Goal: Communication & Community: Answer question/provide support

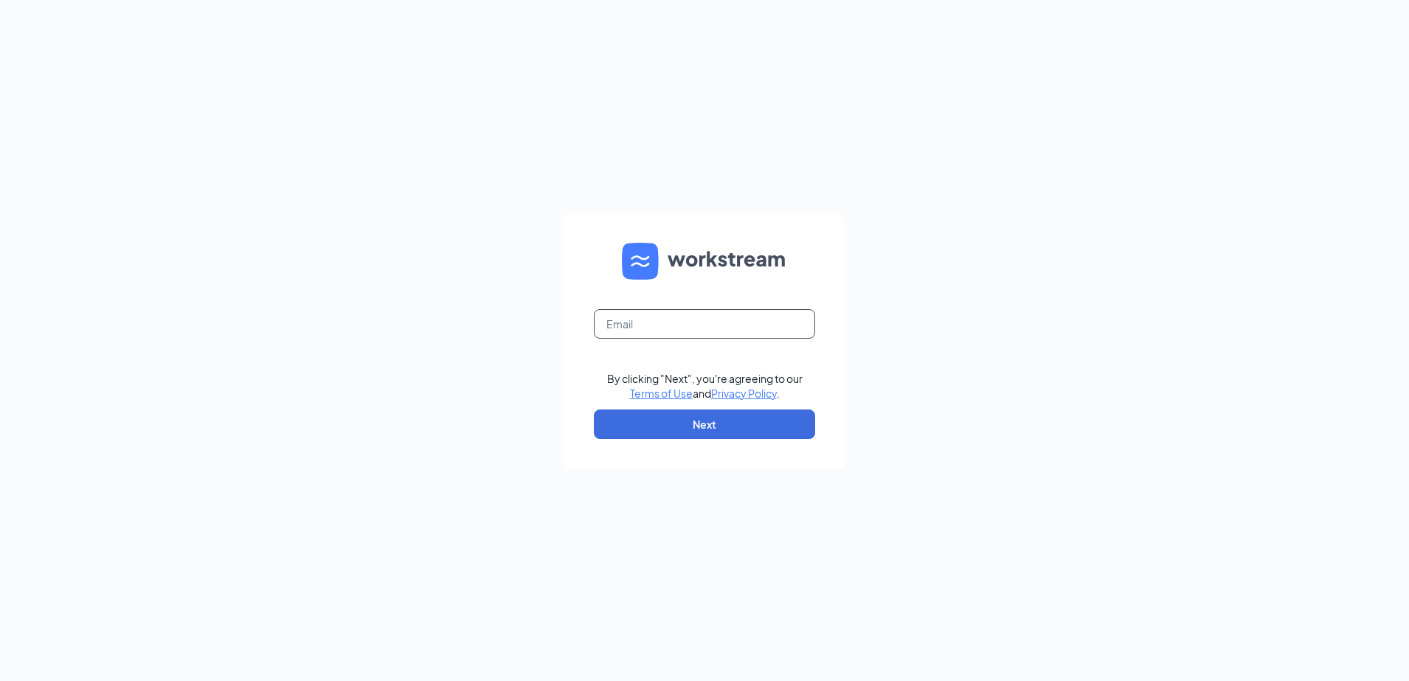
click at [736, 320] on input "text" at bounding box center [704, 324] width 221 height 30
type input "[EMAIL_ADDRESS][DOMAIN_NAME]"
click at [630, 387] on link "Terms of Use" at bounding box center [661, 393] width 63 height 13
click at [734, 326] on input "text" at bounding box center [704, 324] width 221 height 30
type input "[EMAIL_ADDRESS][DOMAIN_NAME]"
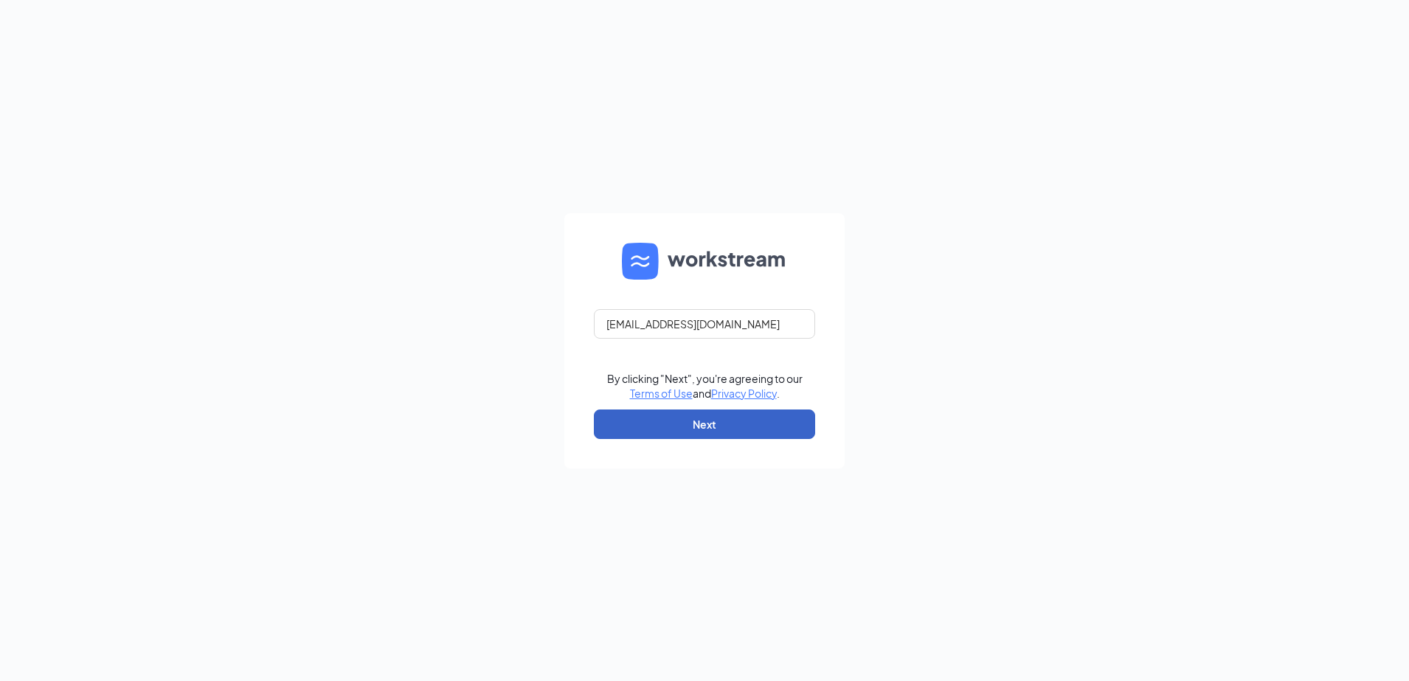
click at [751, 430] on button "Next" at bounding box center [704, 424] width 221 height 30
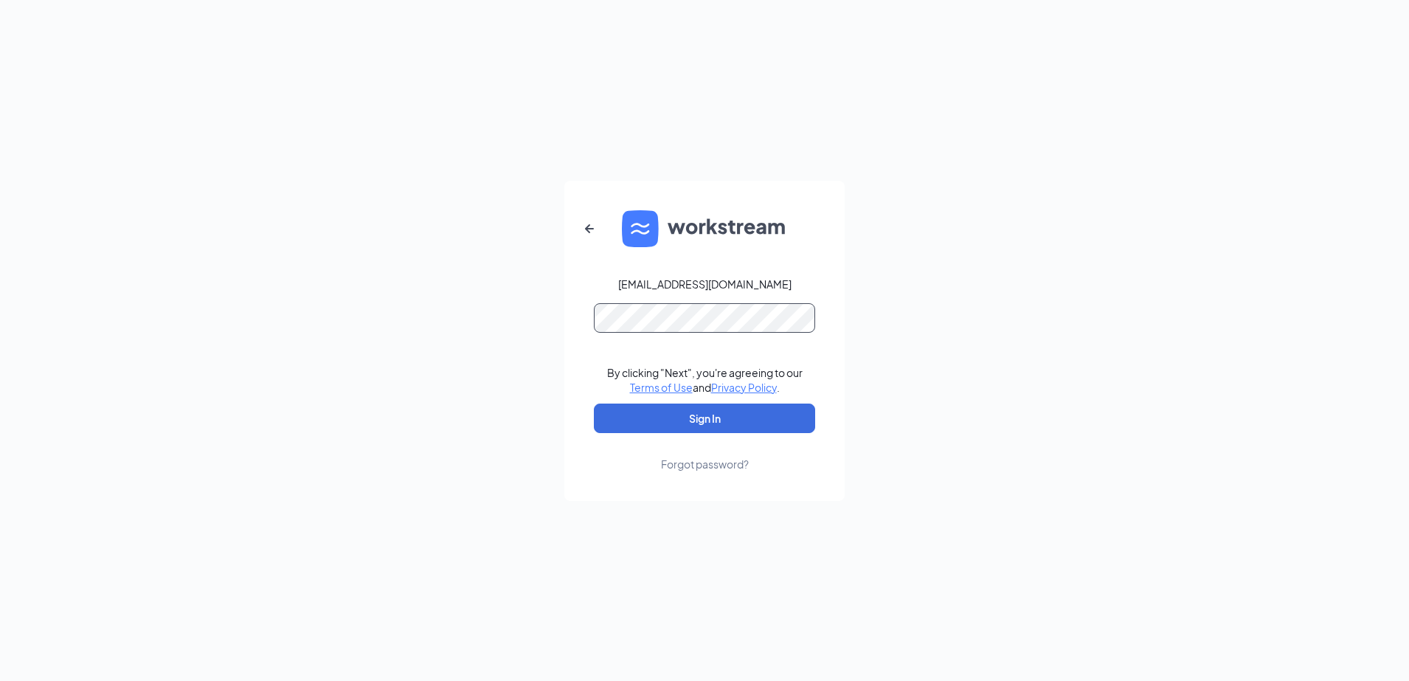
click at [594, 403] on button "Sign In" at bounding box center [704, 418] width 221 height 30
click at [734, 426] on button "Sign In" at bounding box center [704, 418] width 221 height 30
click at [507, 311] on div "ashlandcfajobs@gmail.com Credential mismatches. By clicking "Next", you're agre…" at bounding box center [704, 340] width 1409 height 681
click at [594, 403] on button "Sign In" at bounding box center [704, 418] width 221 height 30
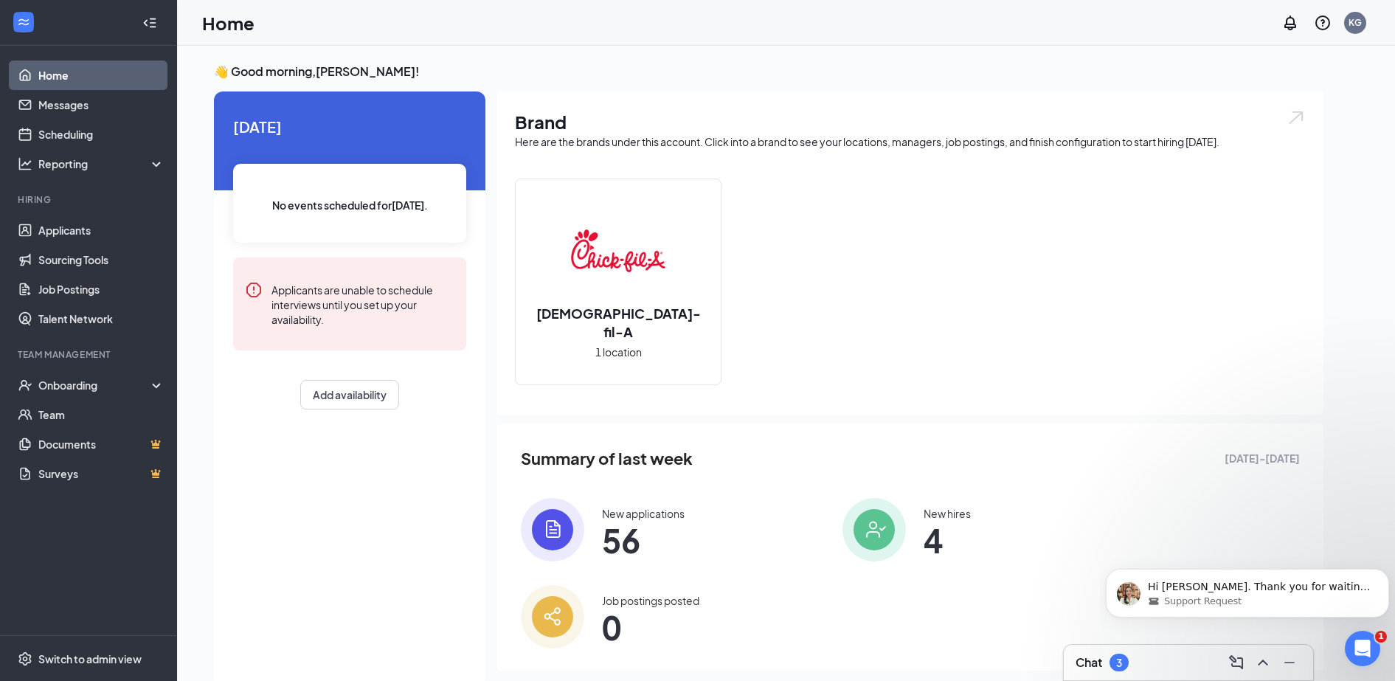
click at [1097, 662] on h3 "Chat" at bounding box center [1088, 662] width 27 height 16
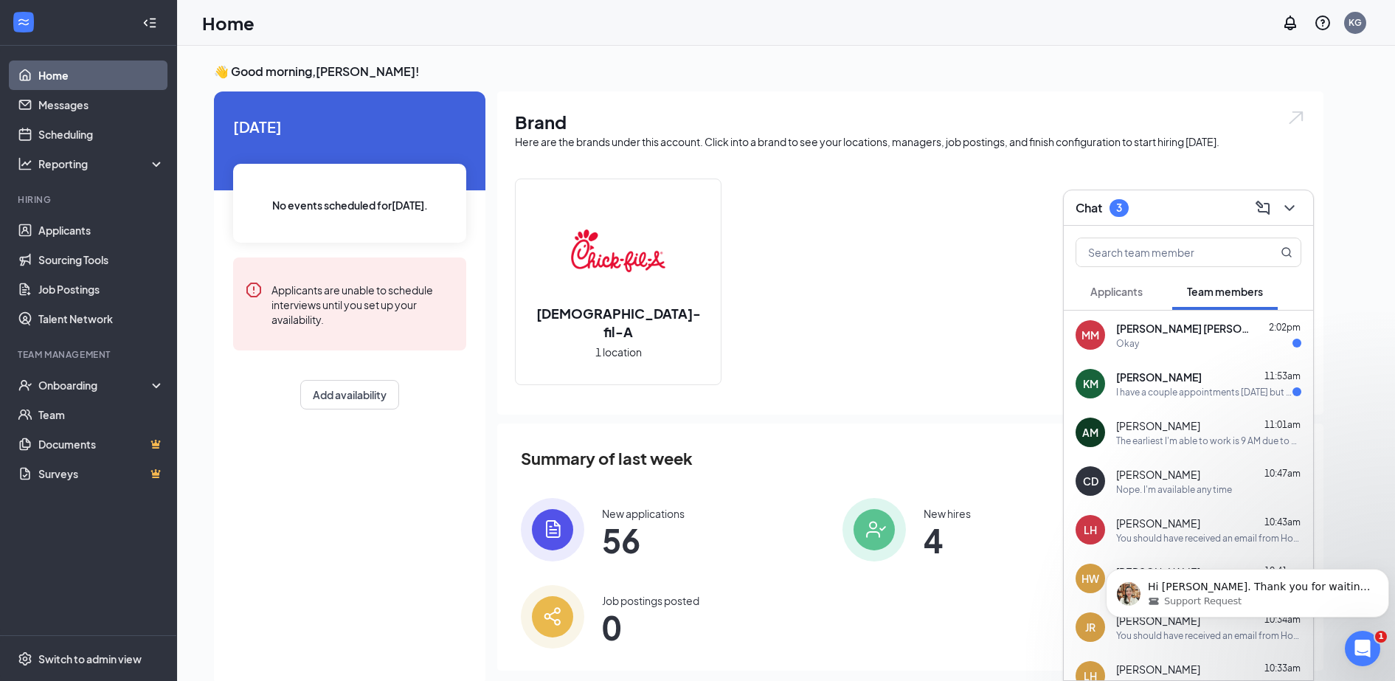
click at [1264, 375] on span "11:53am" at bounding box center [1282, 375] width 36 height 11
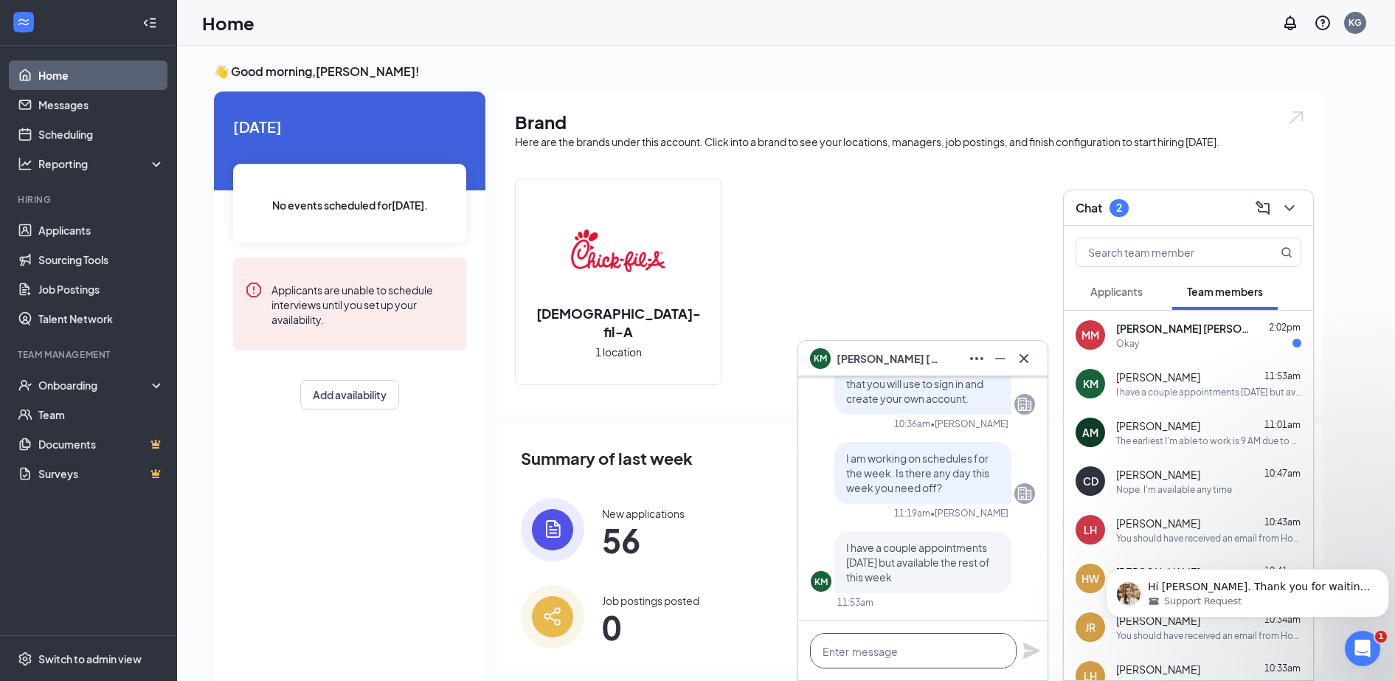
click at [934, 656] on textarea at bounding box center [913, 650] width 207 height 35
click at [1382, 572] on icon "Dismiss notification" at bounding box center [1385, 573] width 8 height 8
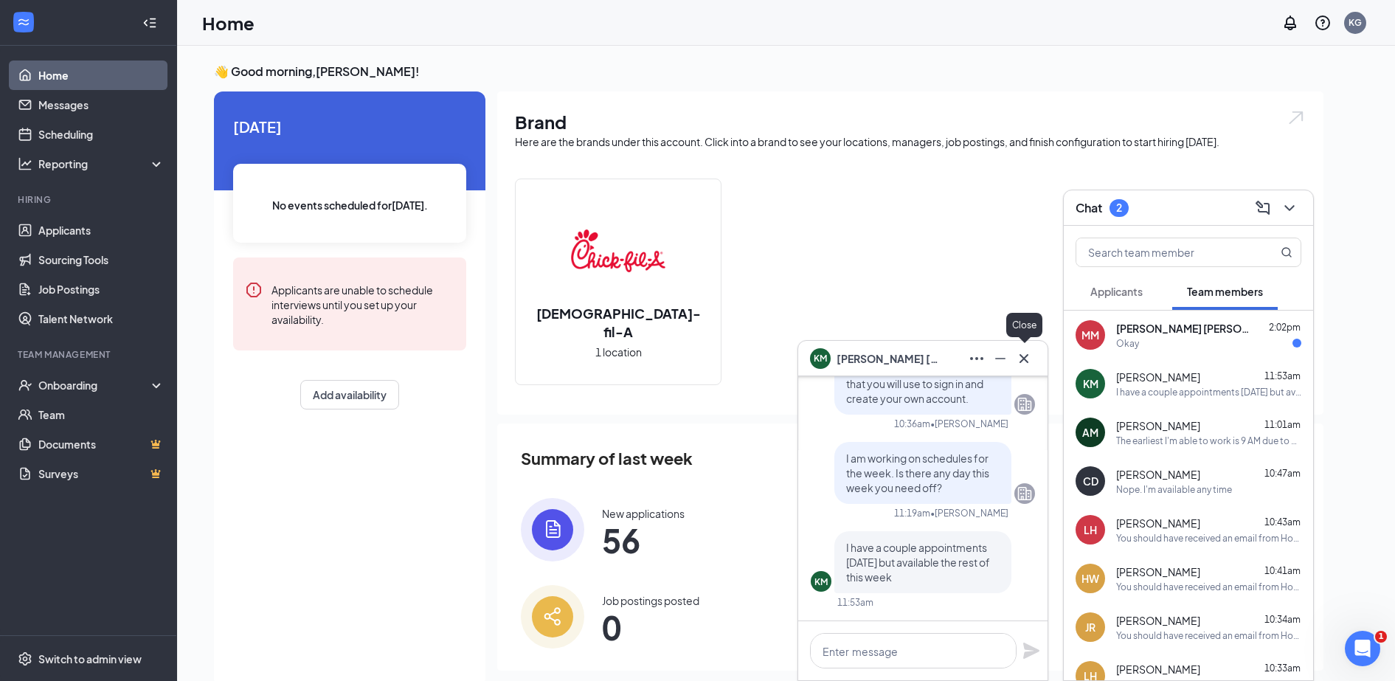
click at [1029, 361] on icon "Cross" at bounding box center [1024, 359] width 18 height 18
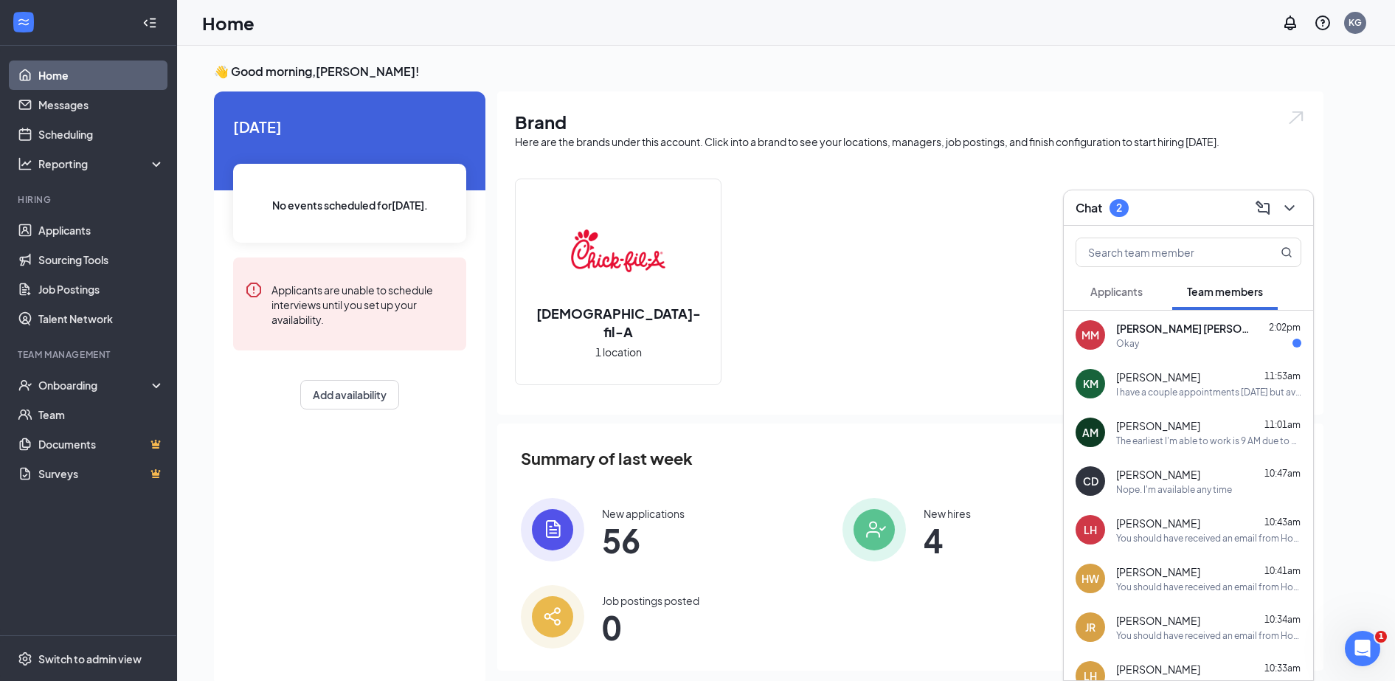
click at [1154, 333] on span "McKenna McCaffery" at bounding box center [1182, 328] width 133 height 15
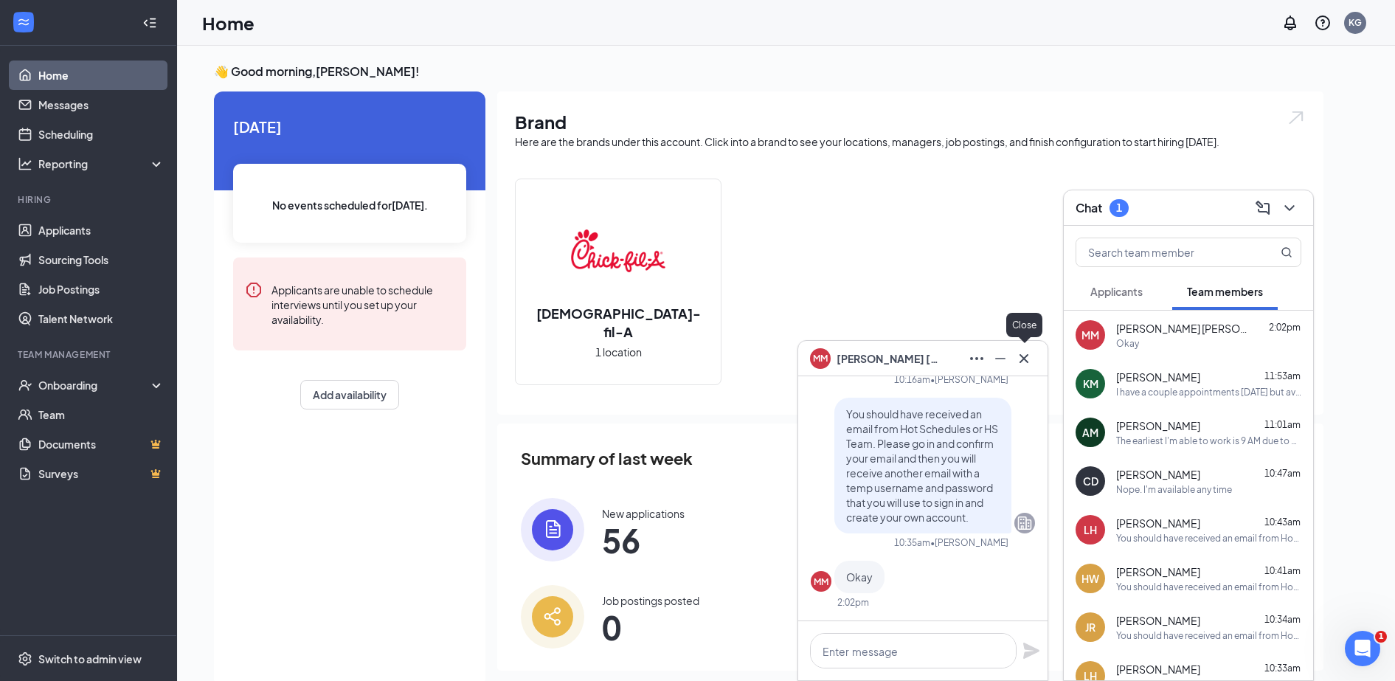
click at [1022, 361] on icon "Cross" at bounding box center [1023, 357] width 9 height 9
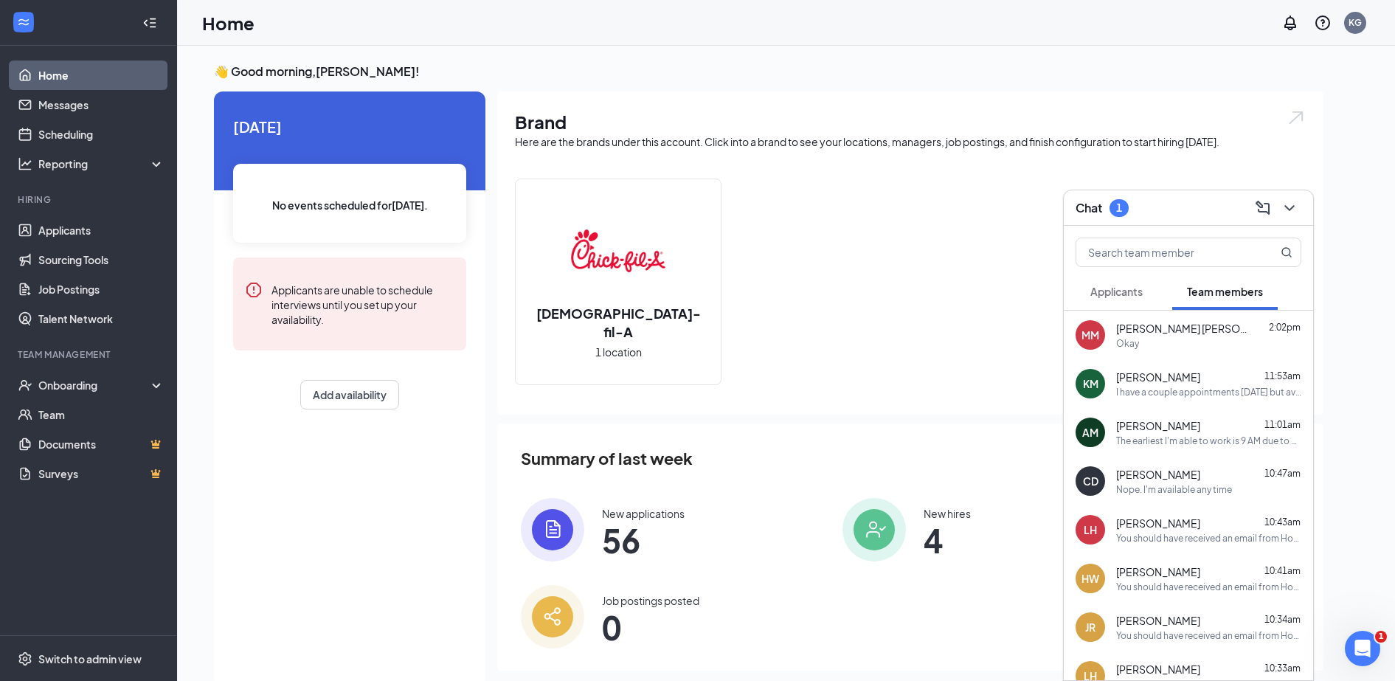
click at [1090, 298] on div "Applicants" at bounding box center [1116, 291] width 52 height 15
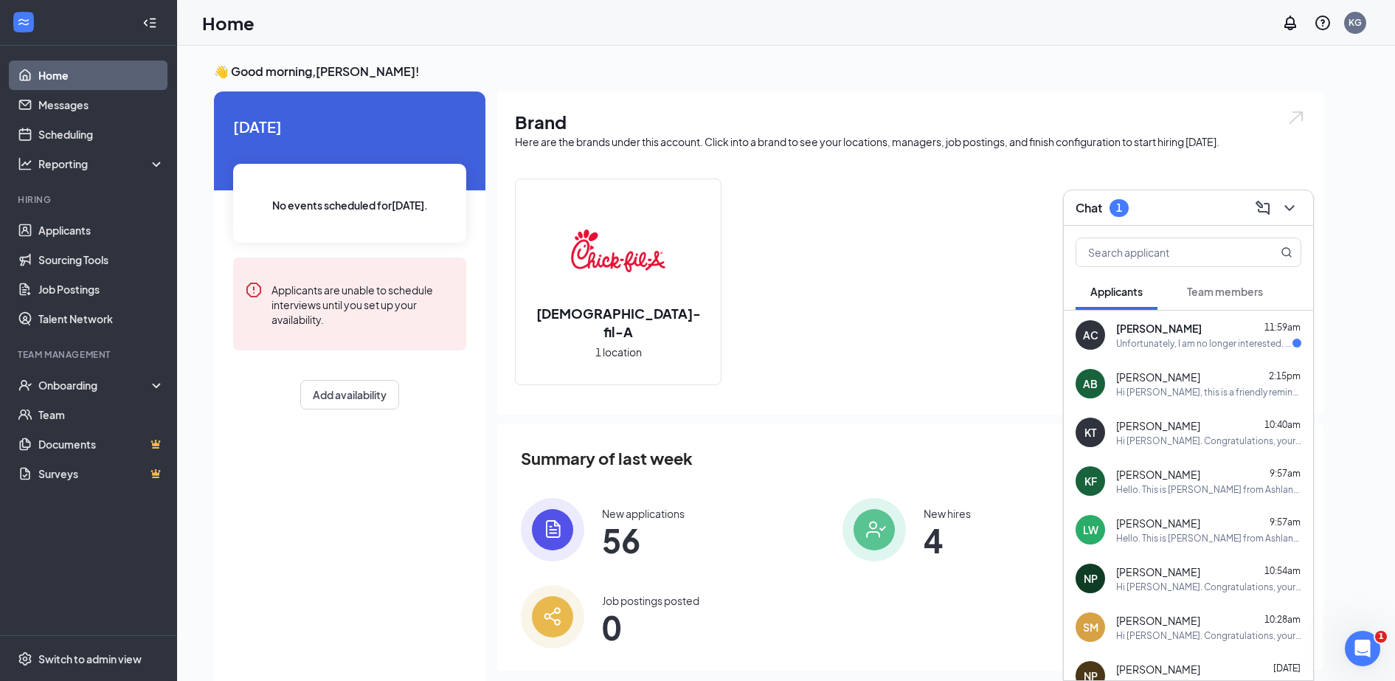
click at [1179, 339] on div "Unfortunately, I am no longer interested. Thank you so much for the opportunity…" at bounding box center [1204, 343] width 176 height 13
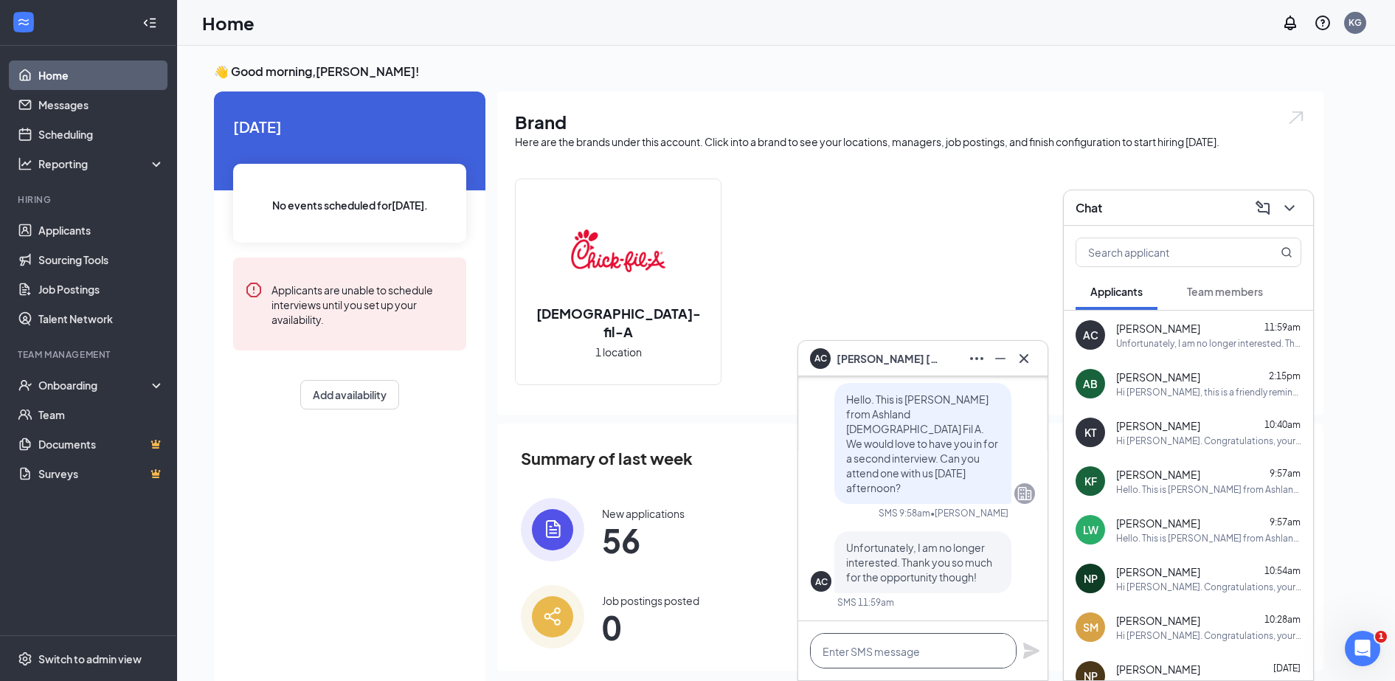
click at [932, 643] on textarea at bounding box center [913, 650] width 207 height 35
type textarea "t"
type textarea "Thank you for letting me know."
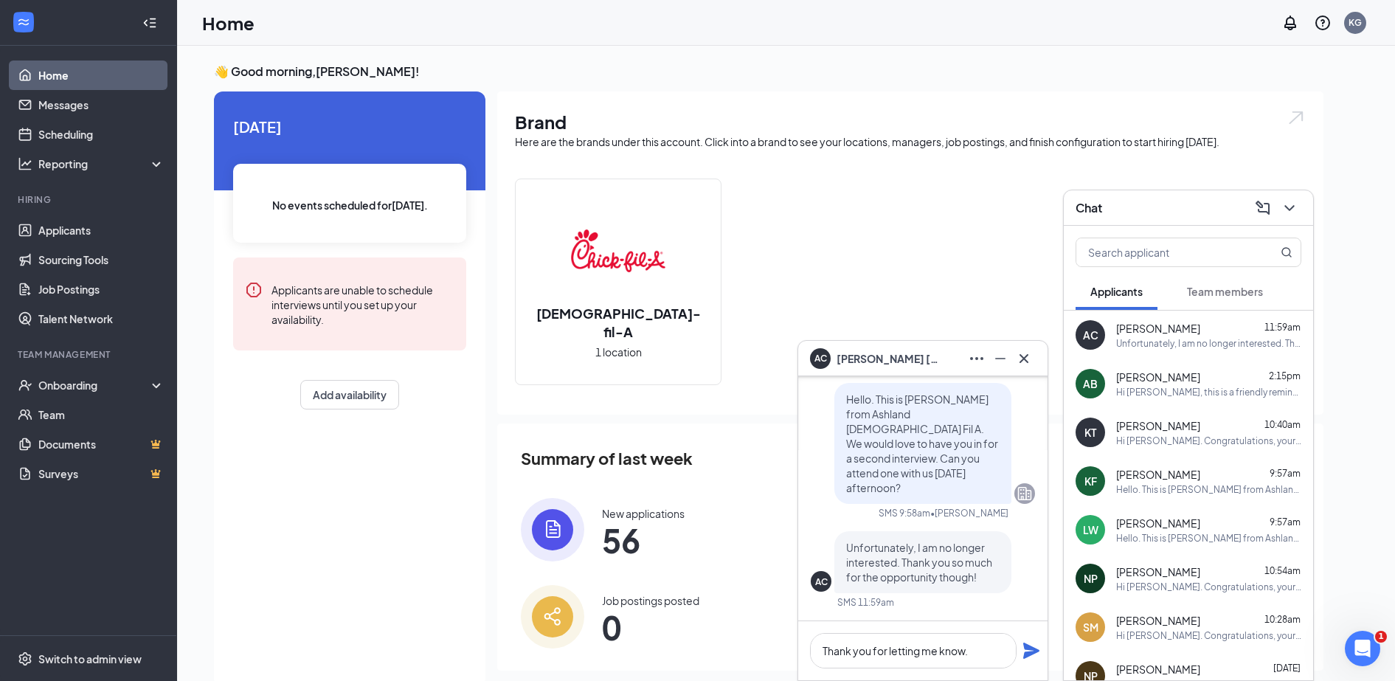
click at [1038, 657] on icon "Plane" at bounding box center [1031, 651] width 18 height 18
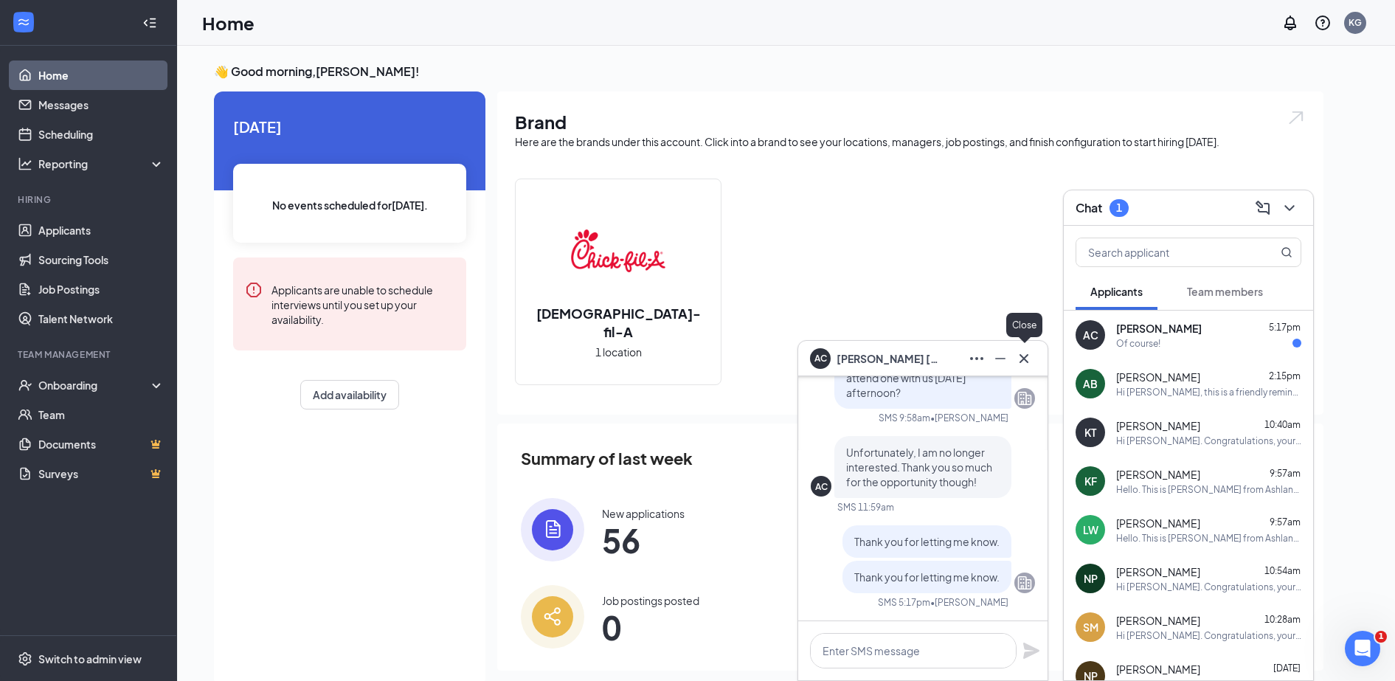
click at [1028, 358] on icon "Cross" at bounding box center [1024, 359] width 18 height 18
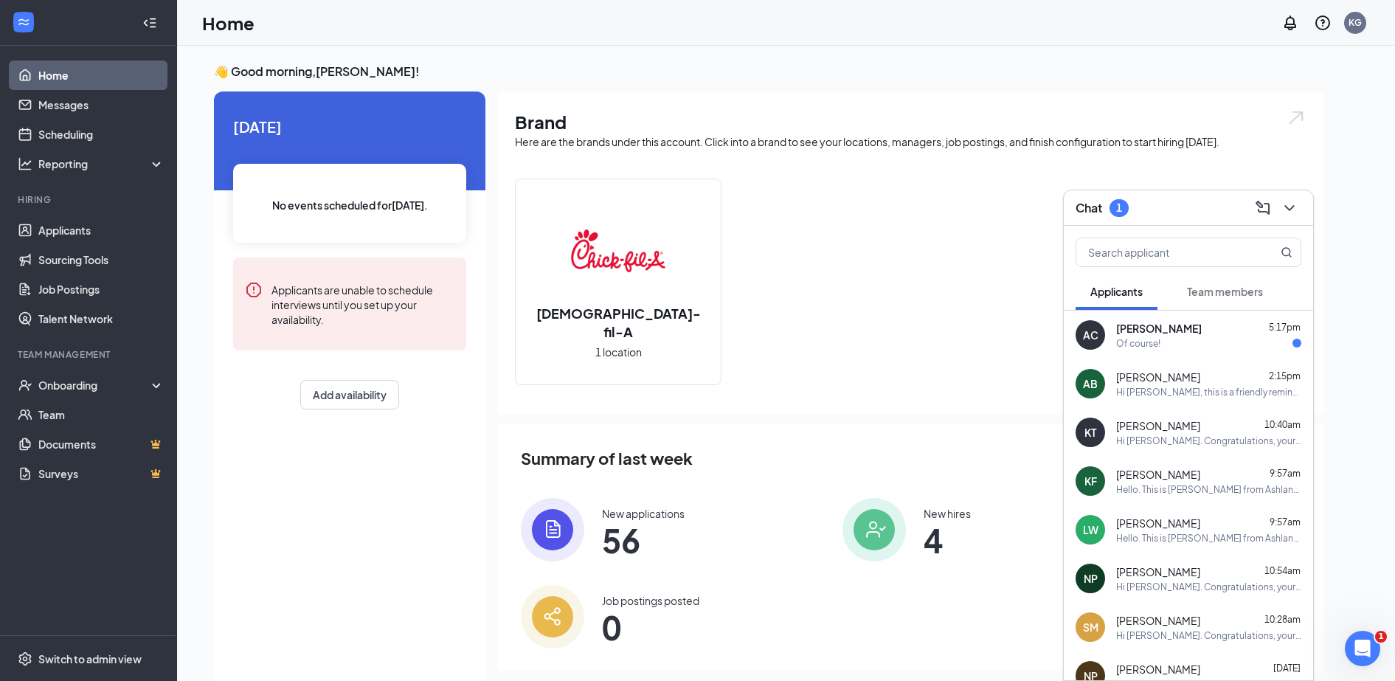
click at [1147, 350] on div "AC Alexis Cornman 5:17pm Of course!" at bounding box center [1188, 335] width 249 height 49
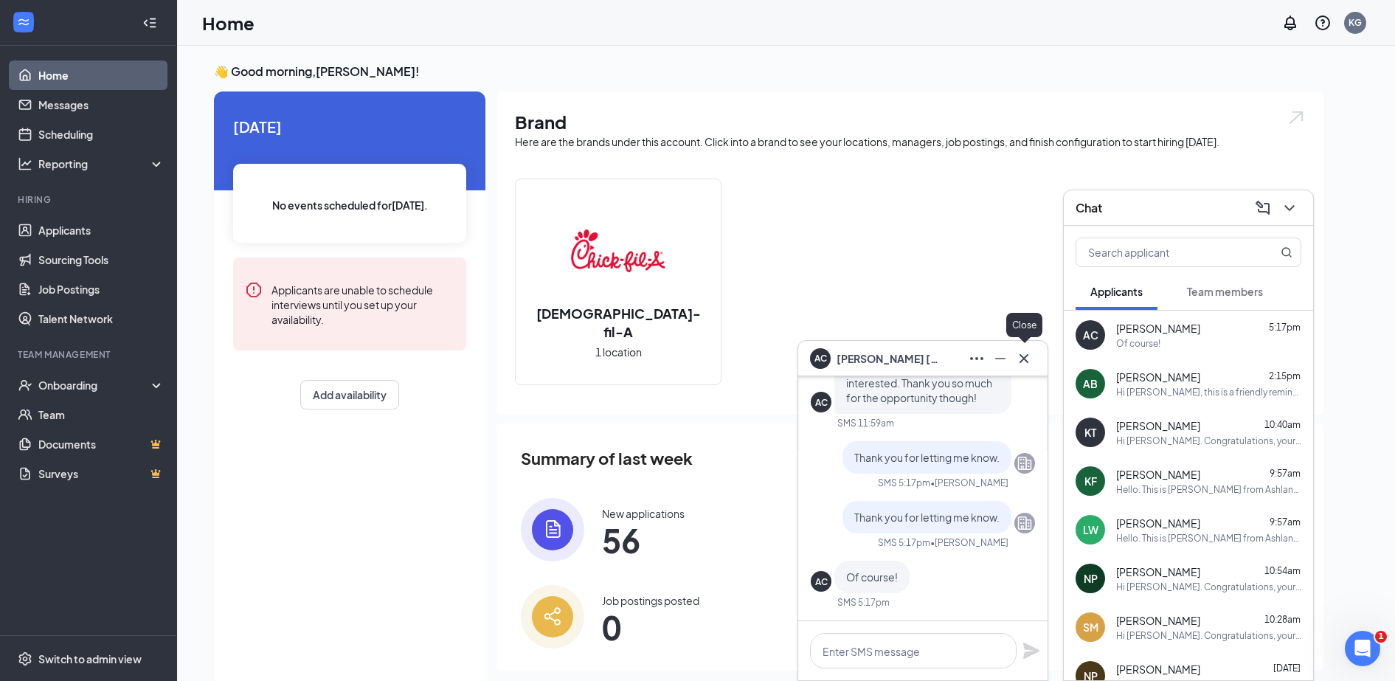
click at [1024, 358] on icon "Cross" at bounding box center [1023, 357] width 9 height 9
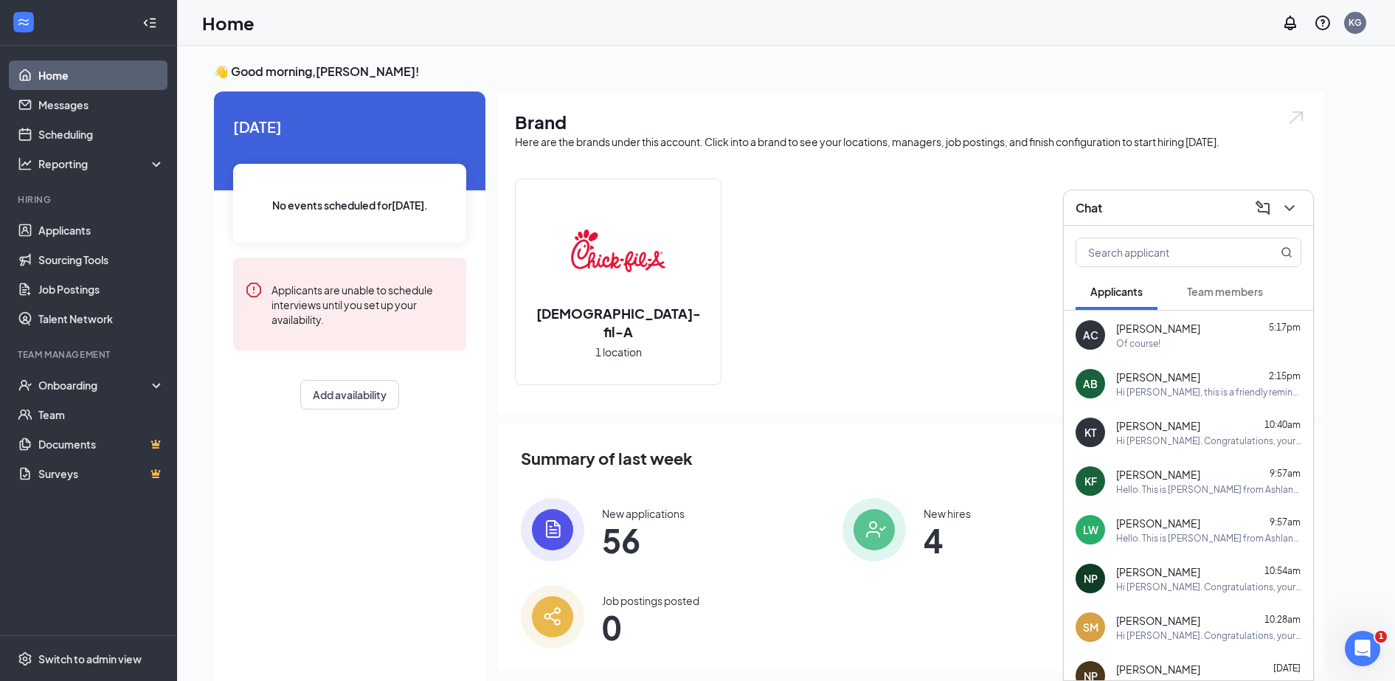
click at [1283, 194] on div "Chat" at bounding box center [1188, 207] width 249 height 35
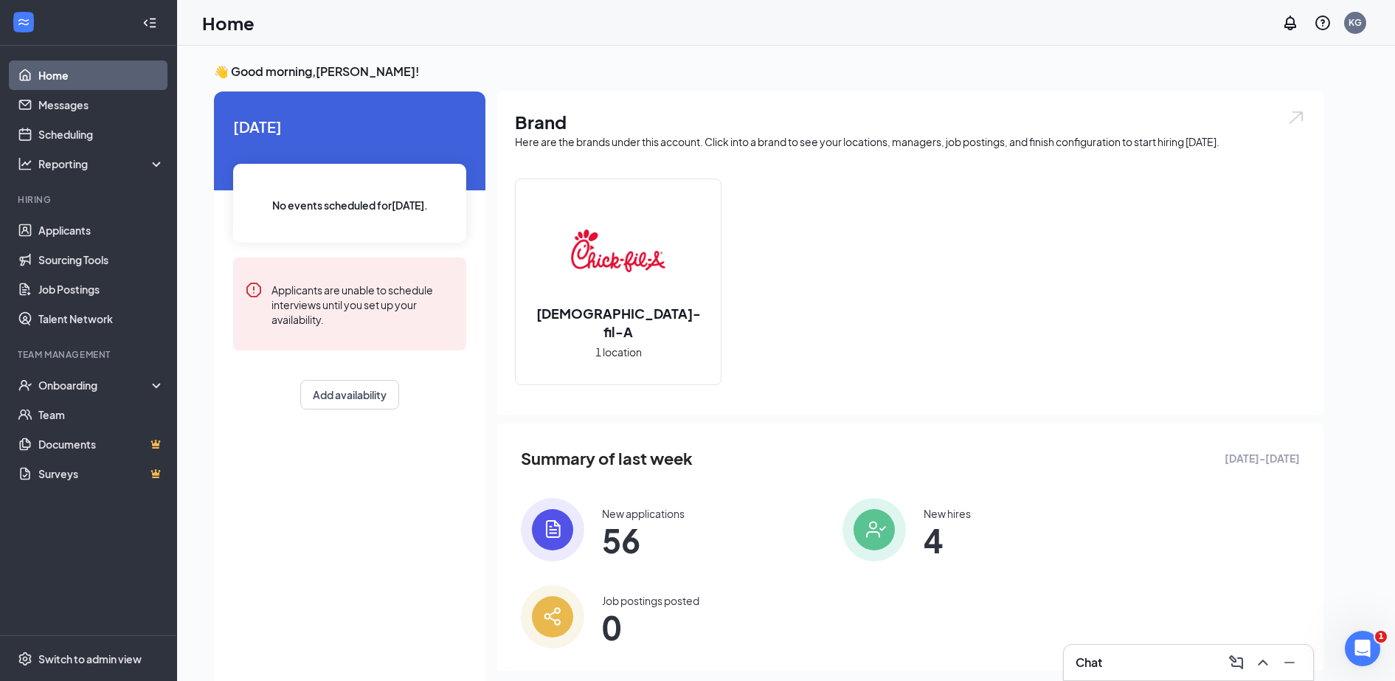
click at [560, 539] on img at bounding box center [552, 529] width 63 height 63
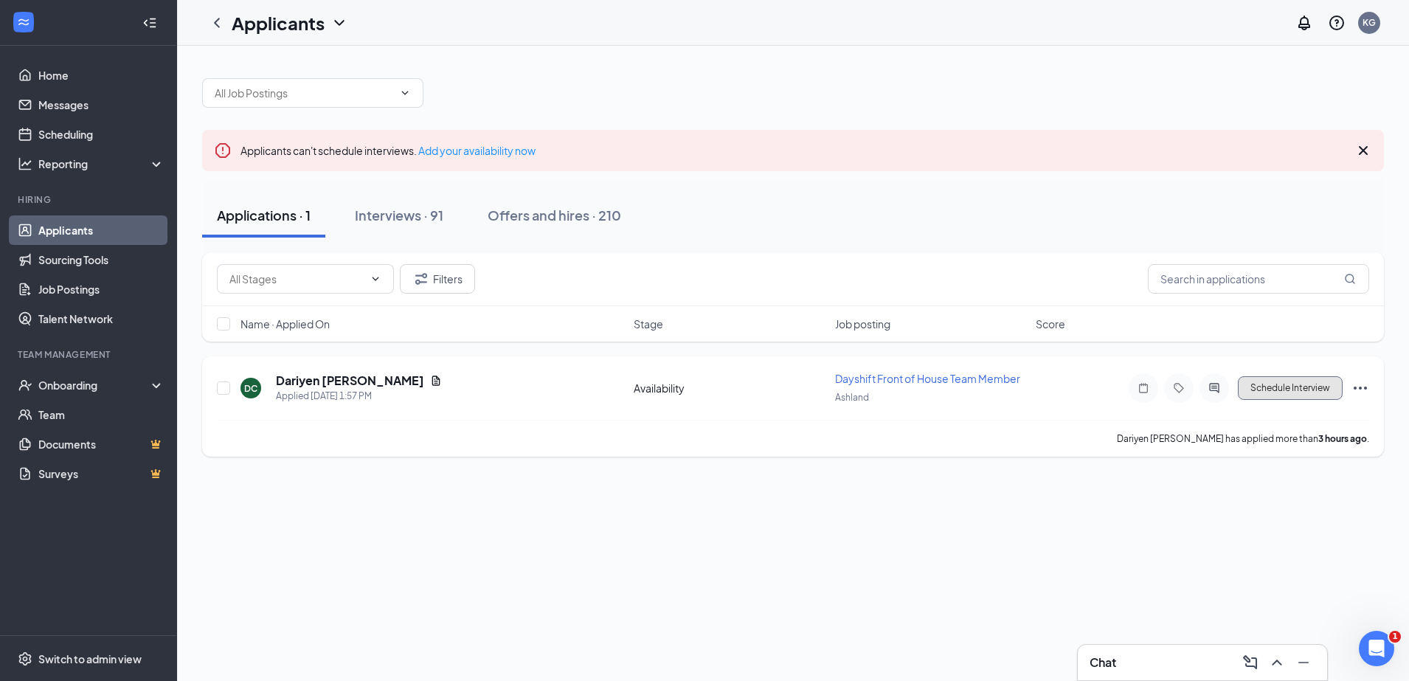
click at [1292, 379] on button "Schedule Interview" at bounding box center [1290, 388] width 105 height 24
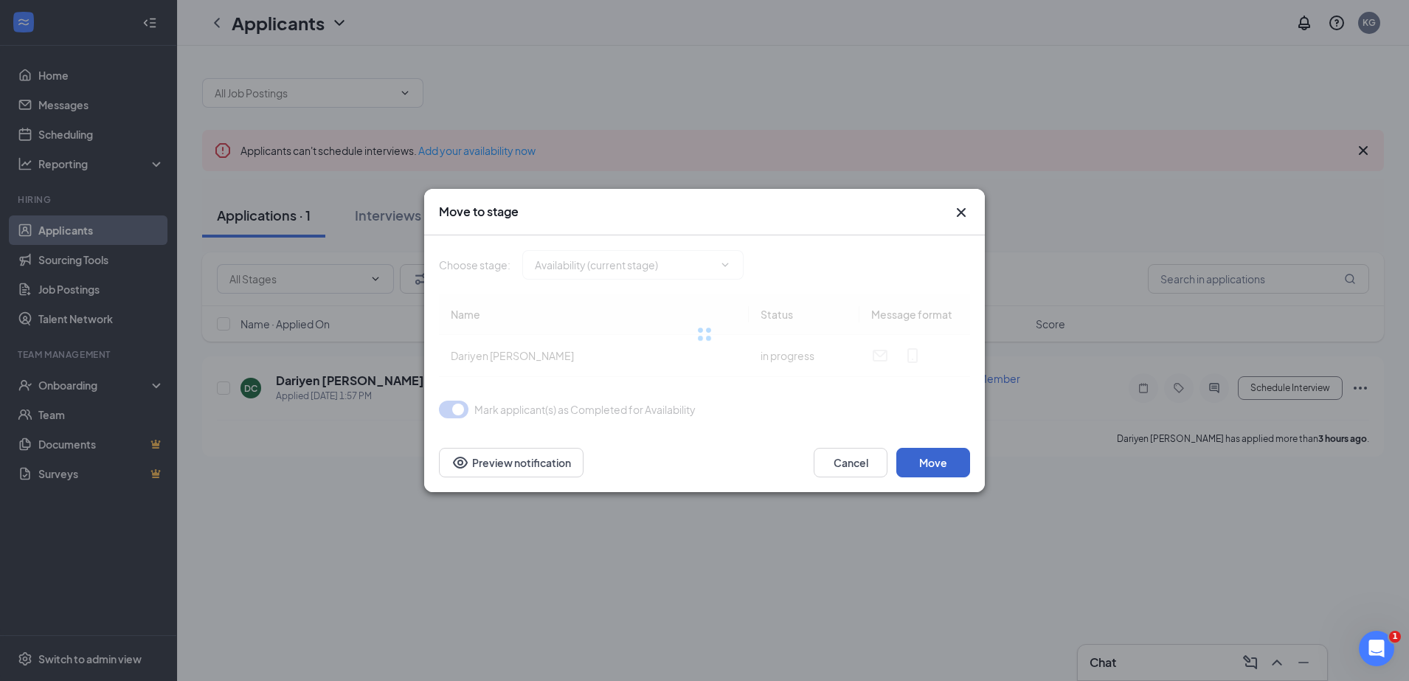
type input "Review Stage (next stage)"
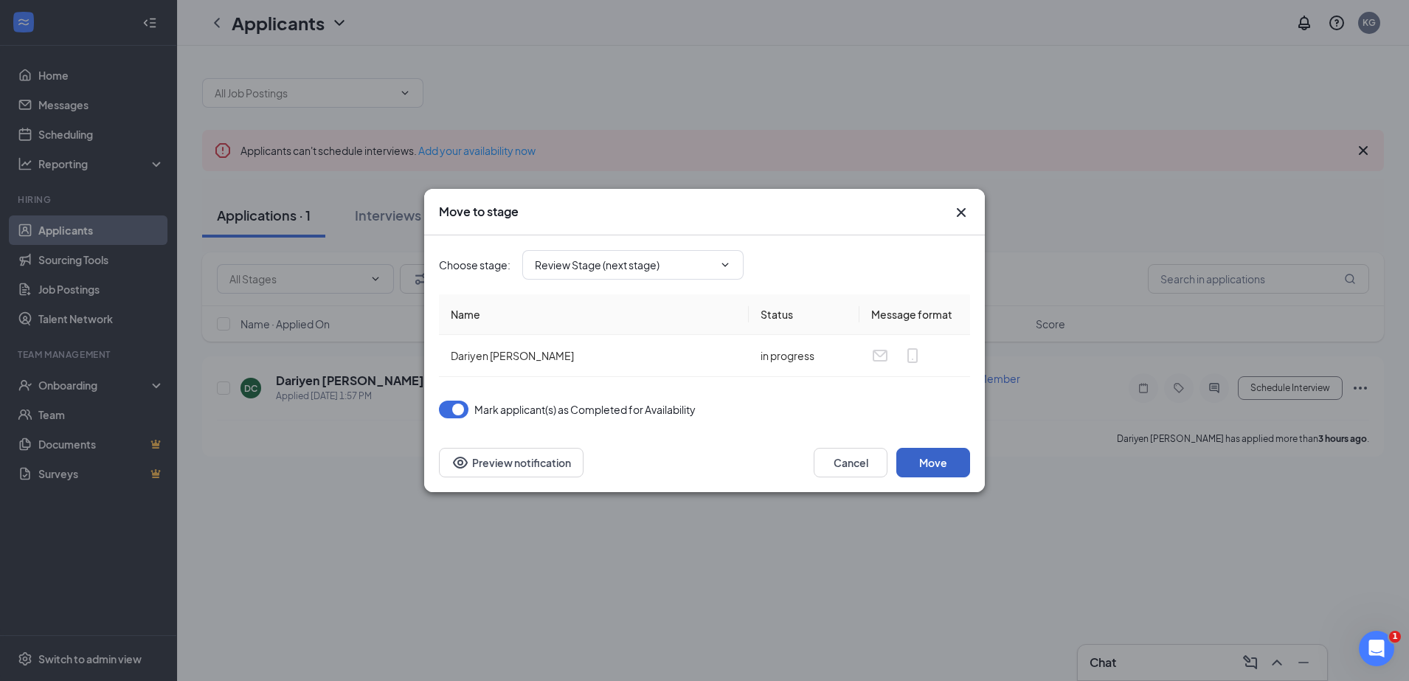
click at [938, 468] on button "Move" at bounding box center [933, 463] width 74 height 30
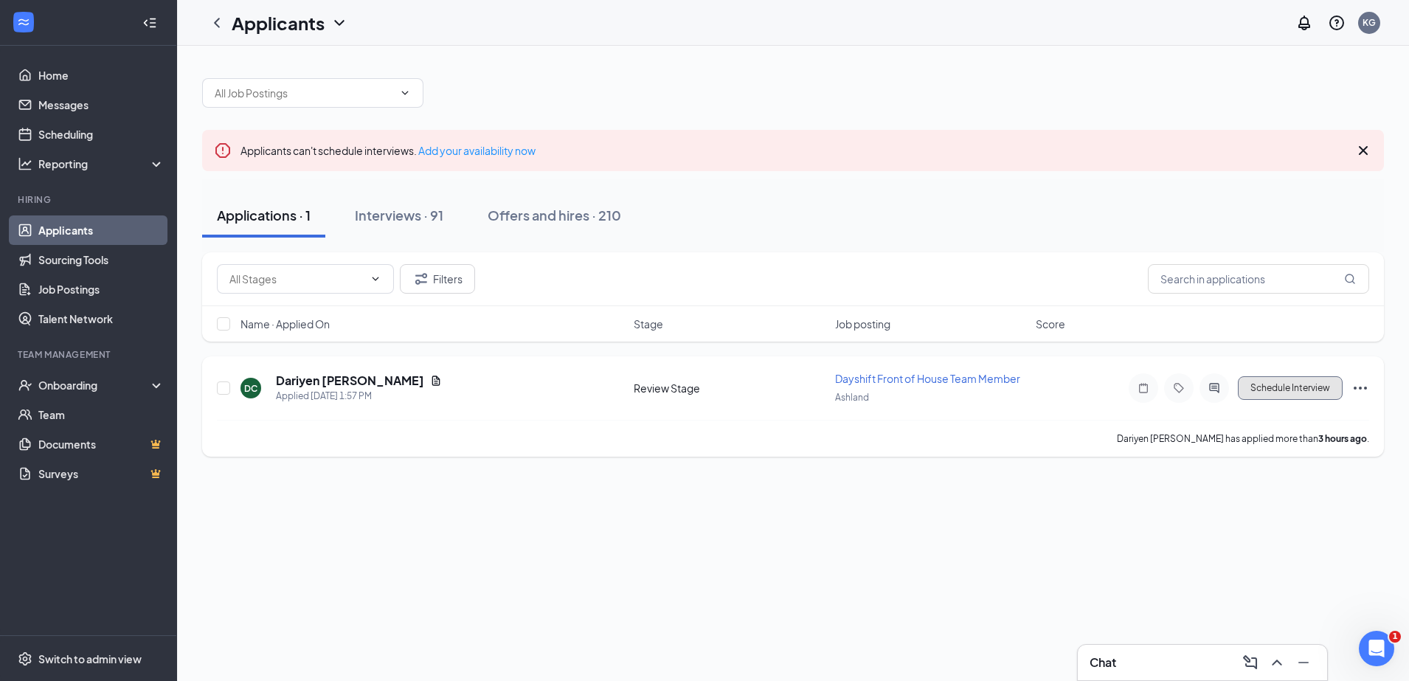
click at [1314, 387] on button "Schedule Interview" at bounding box center [1290, 388] width 105 height 24
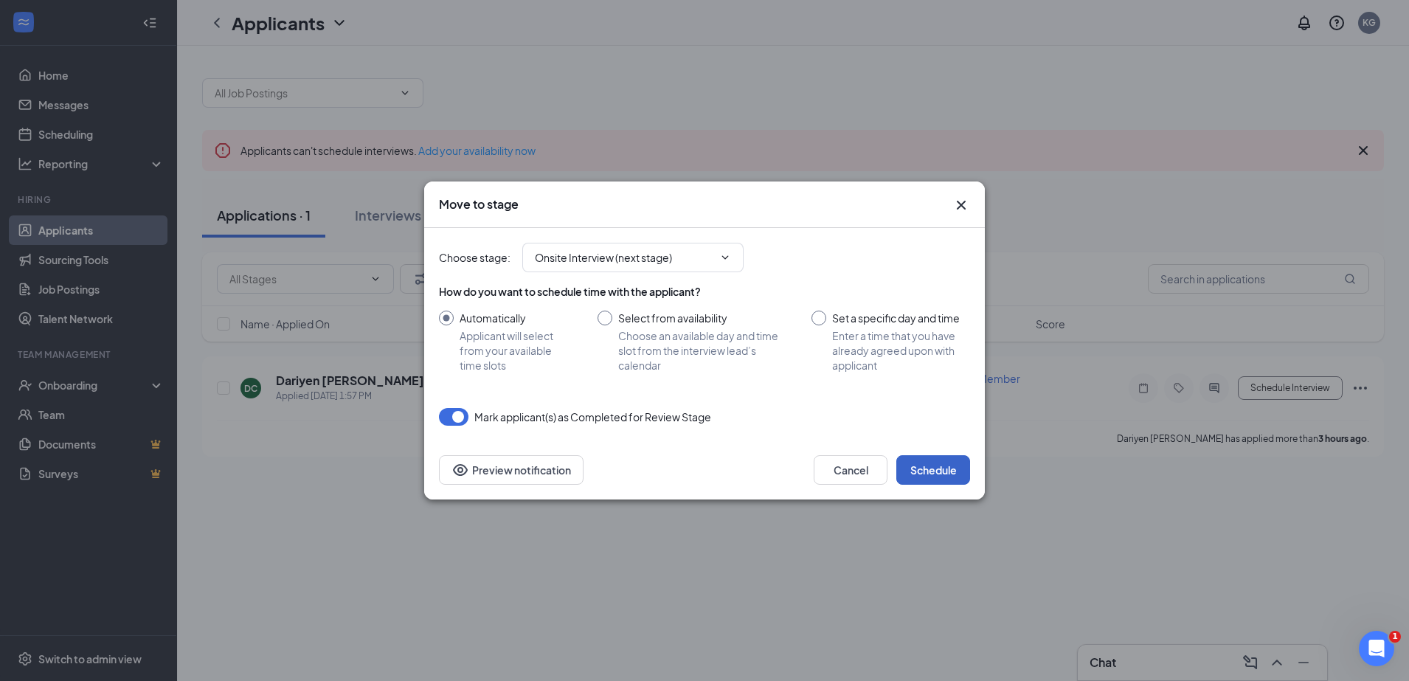
click at [931, 465] on button "Schedule" at bounding box center [933, 470] width 74 height 30
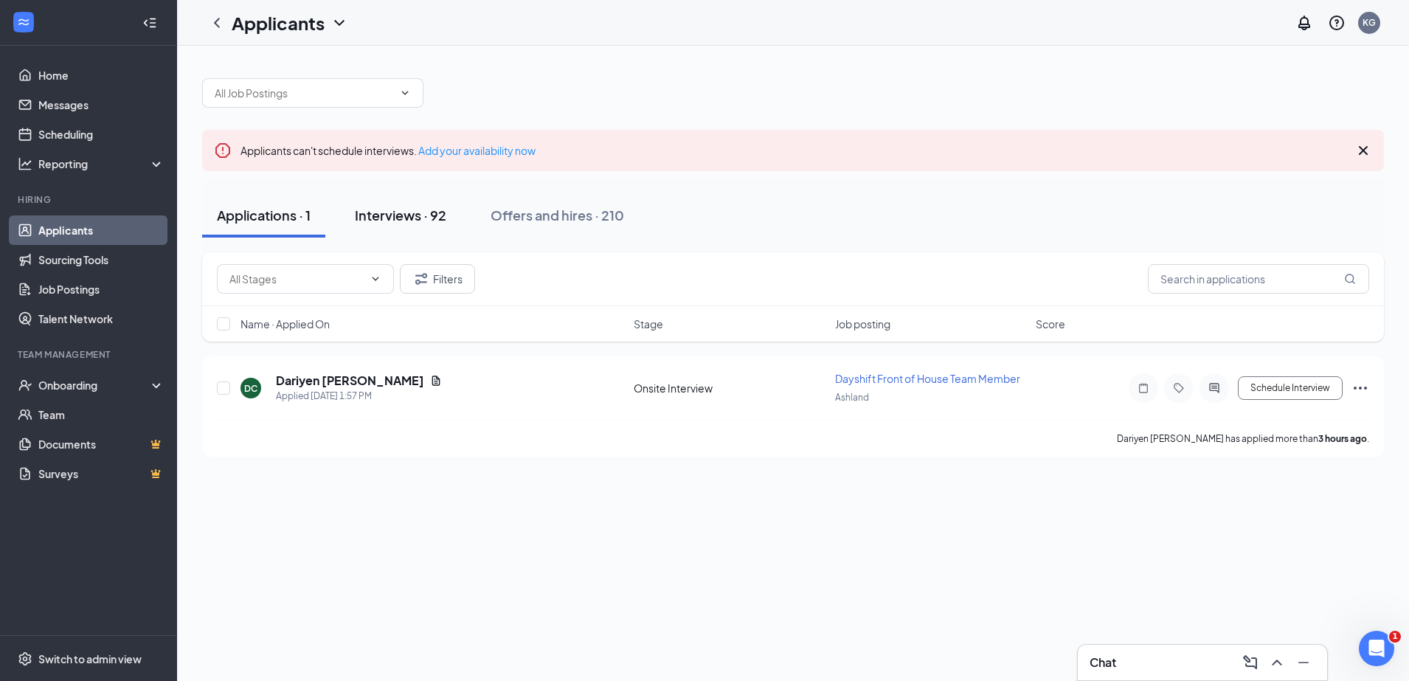
click at [426, 221] on div "Interviews · 92" at bounding box center [400, 215] width 91 height 18
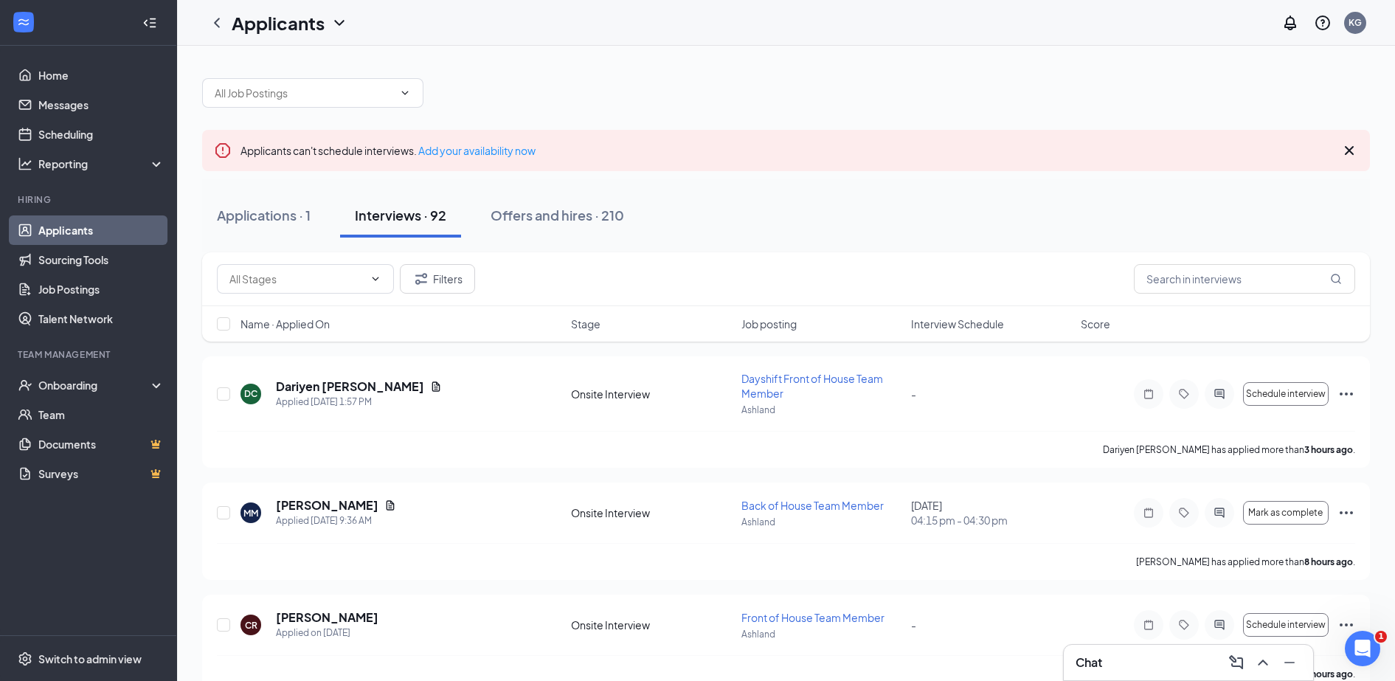
click at [981, 332] on div "Name · Applied On Stage Job posting Interview Schedule Score" at bounding box center [786, 323] width 1168 height 35
click at [966, 323] on span "Interview Schedule" at bounding box center [957, 323] width 93 height 15
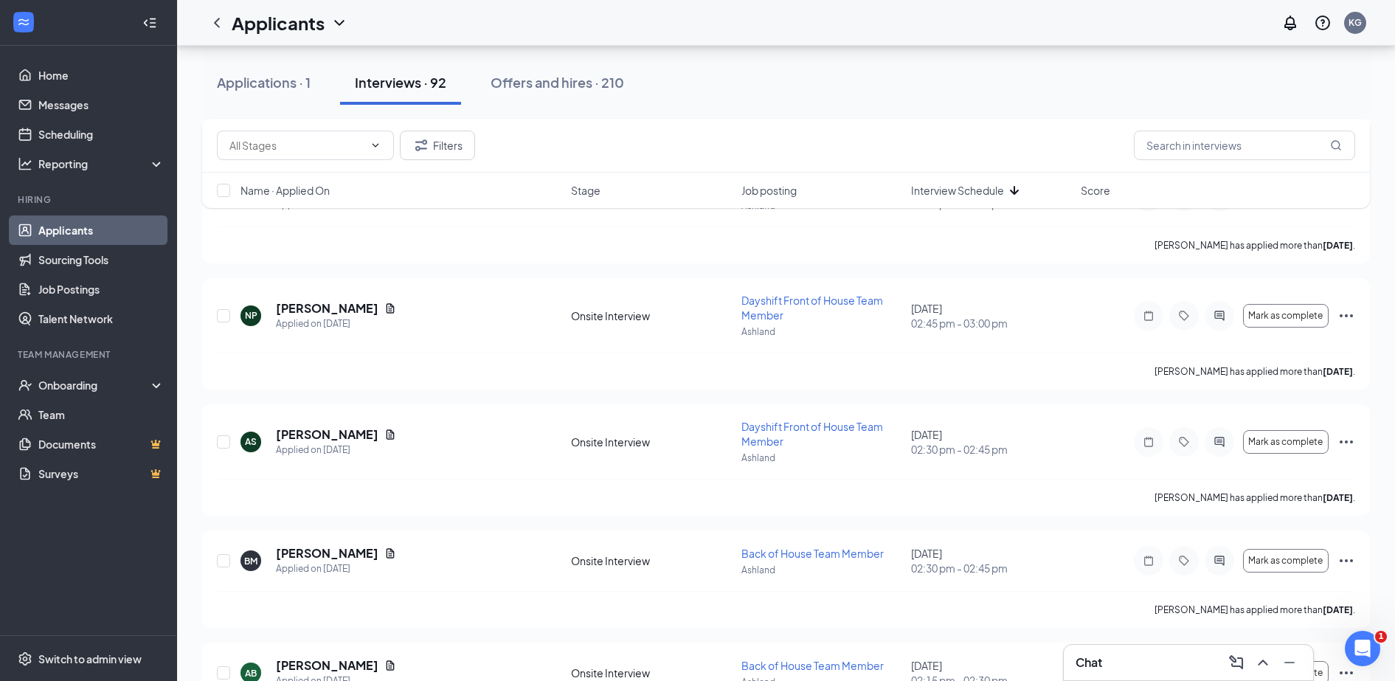
scroll to position [2097, 0]
click at [517, 473] on div "AS Alyssa Stevens Applied on Sep 8 Onsite Interview Dayshift Front of House Tea…" at bounding box center [786, 448] width 1138 height 60
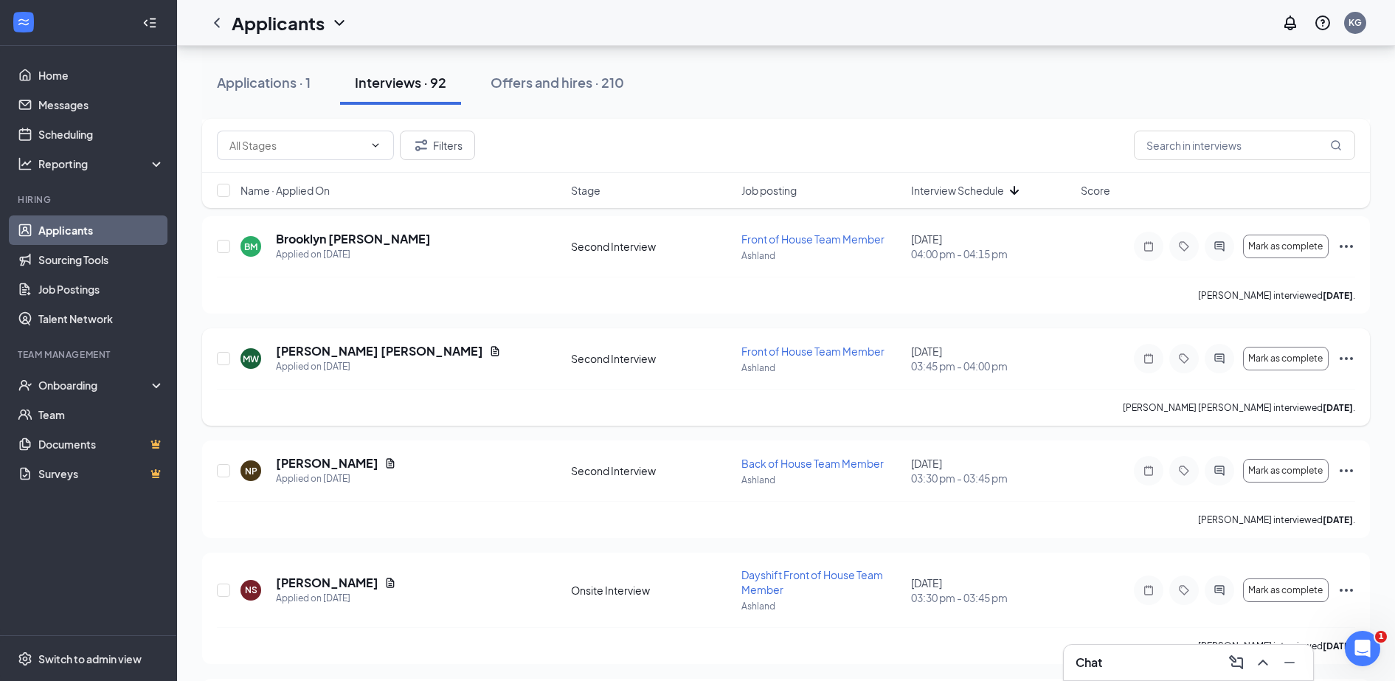
scroll to position [3464, 0]
click at [1128, 648] on div "Chat" at bounding box center [1188, 662] width 249 height 35
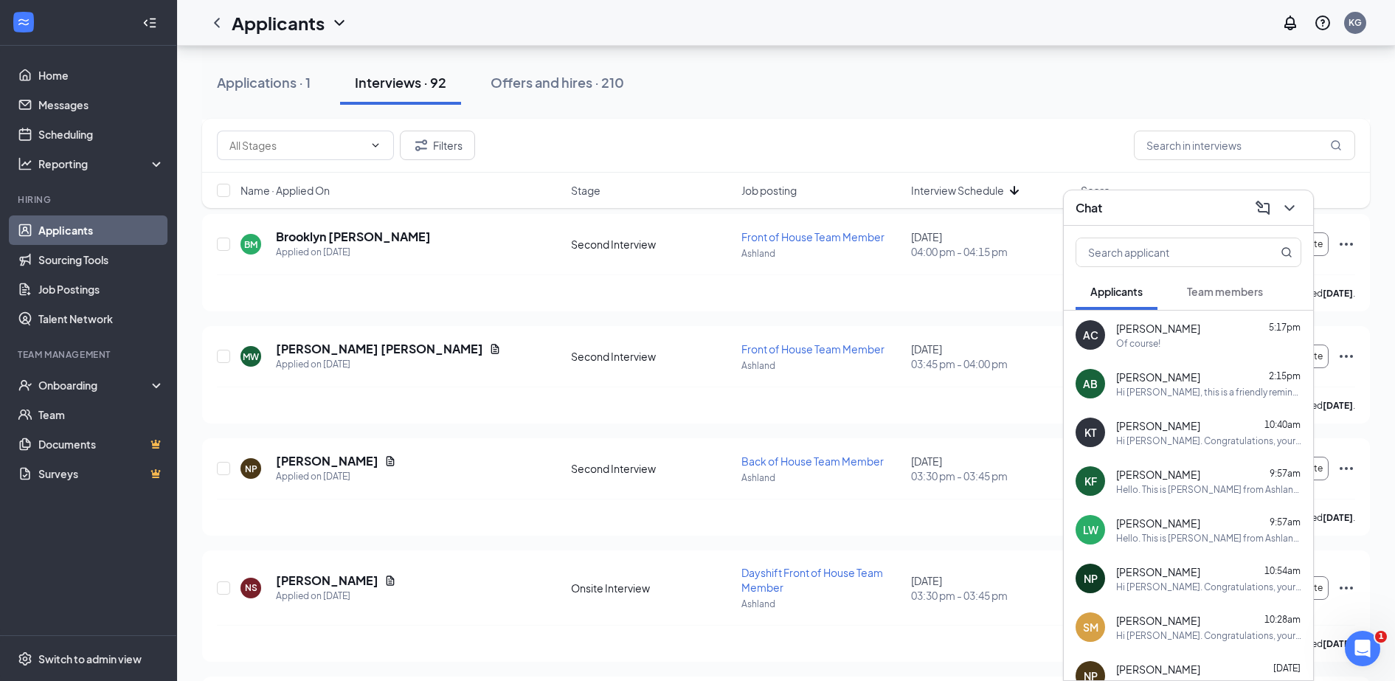
click at [1212, 294] on span "Team members" at bounding box center [1225, 291] width 76 height 13
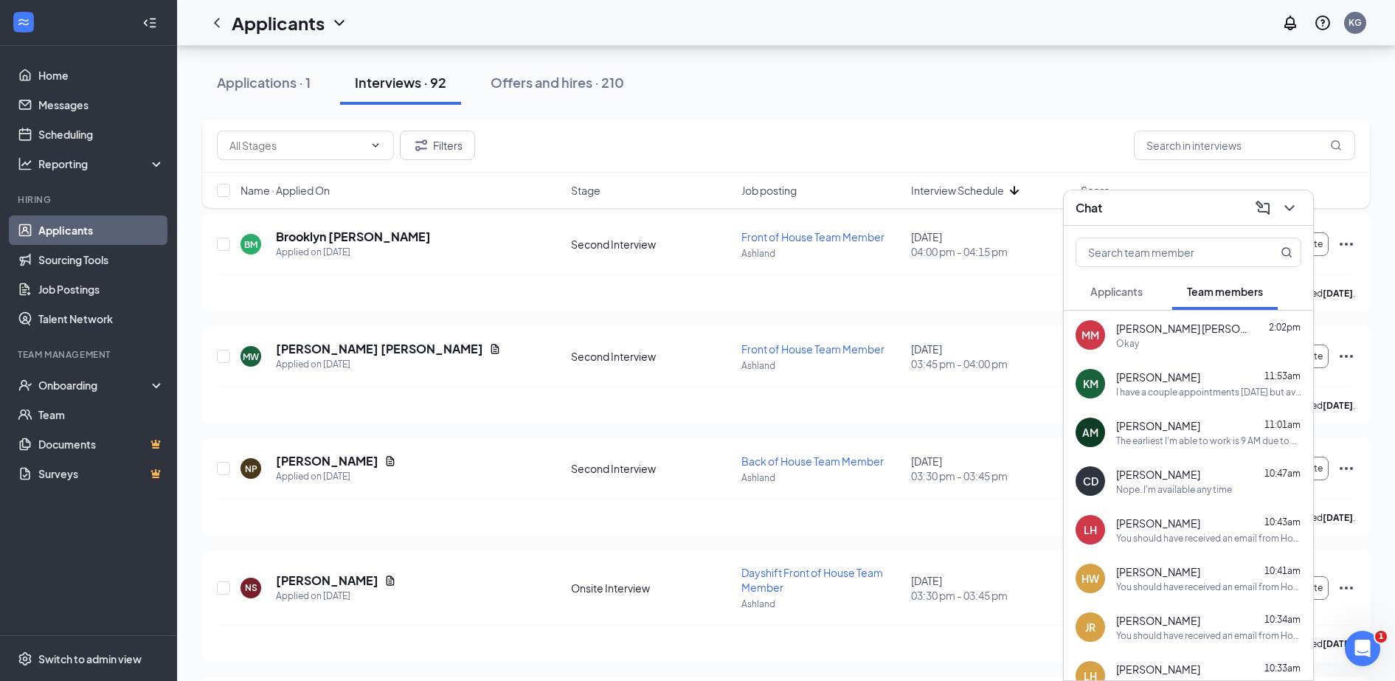
click at [1181, 443] on div "The earliest I'm able to work is 9 AM due to childcare" at bounding box center [1208, 440] width 185 height 13
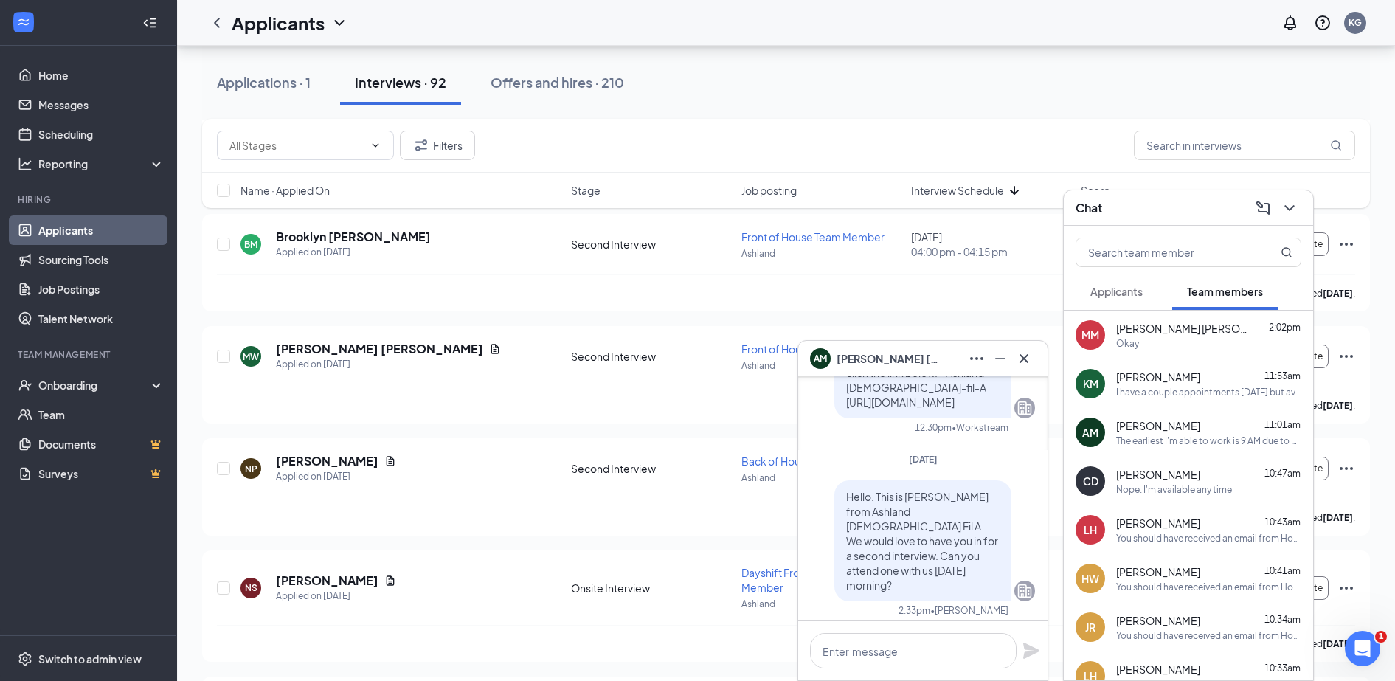
scroll to position [-2702, 0]
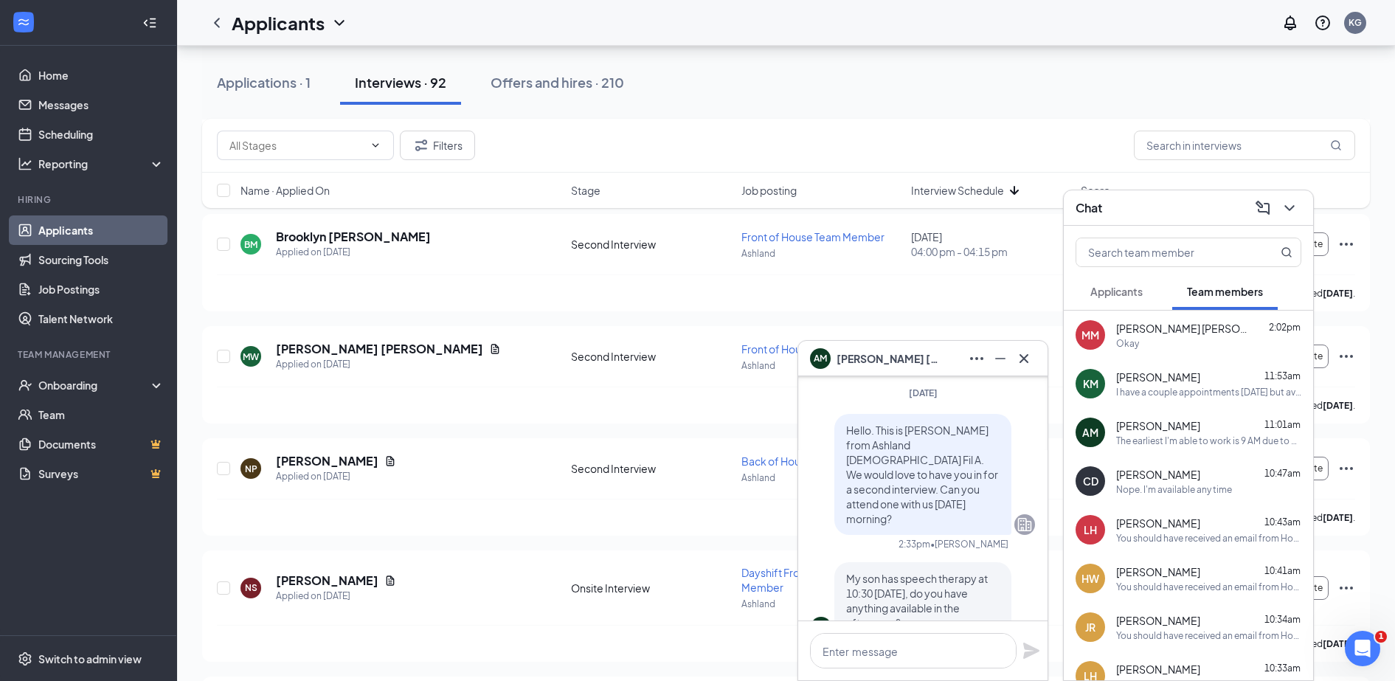
click at [969, 501] on p "Hello. This is Kayla from Ashland Chick Fil A. We would love to have you in for…" at bounding box center [922, 474] width 153 height 103
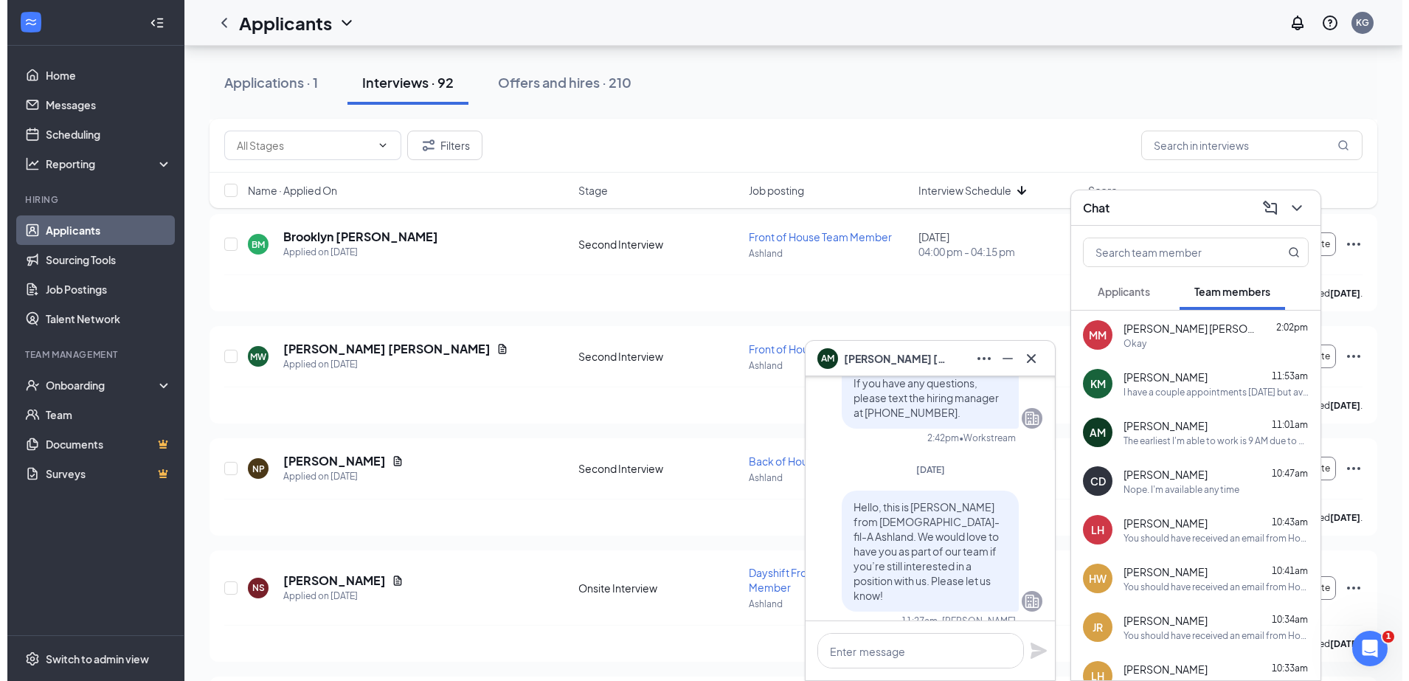
scroll to position [-2061, 0]
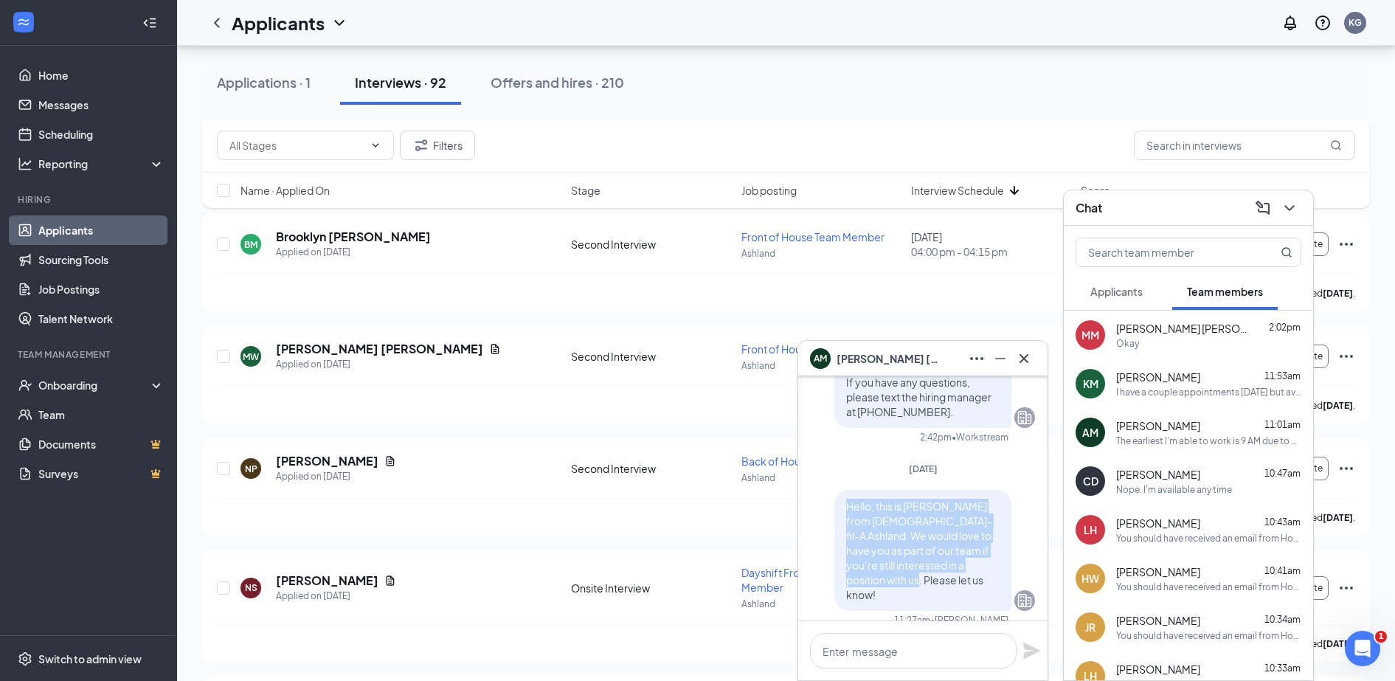
drag, startPoint x: 870, startPoint y: 554, endPoint x: 829, endPoint y: 468, distance: 94.7
click at [834, 490] on div "Hello, this is Kayla from Chick-fil-A Ashland. We would love to have you as par…" at bounding box center [922, 550] width 177 height 121
copy span "Hello, this is Kayla from Chick-fil-A Ashland. We would love to have you as par…"
click at [1022, 364] on icon "Cross" at bounding box center [1024, 359] width 18 height 18
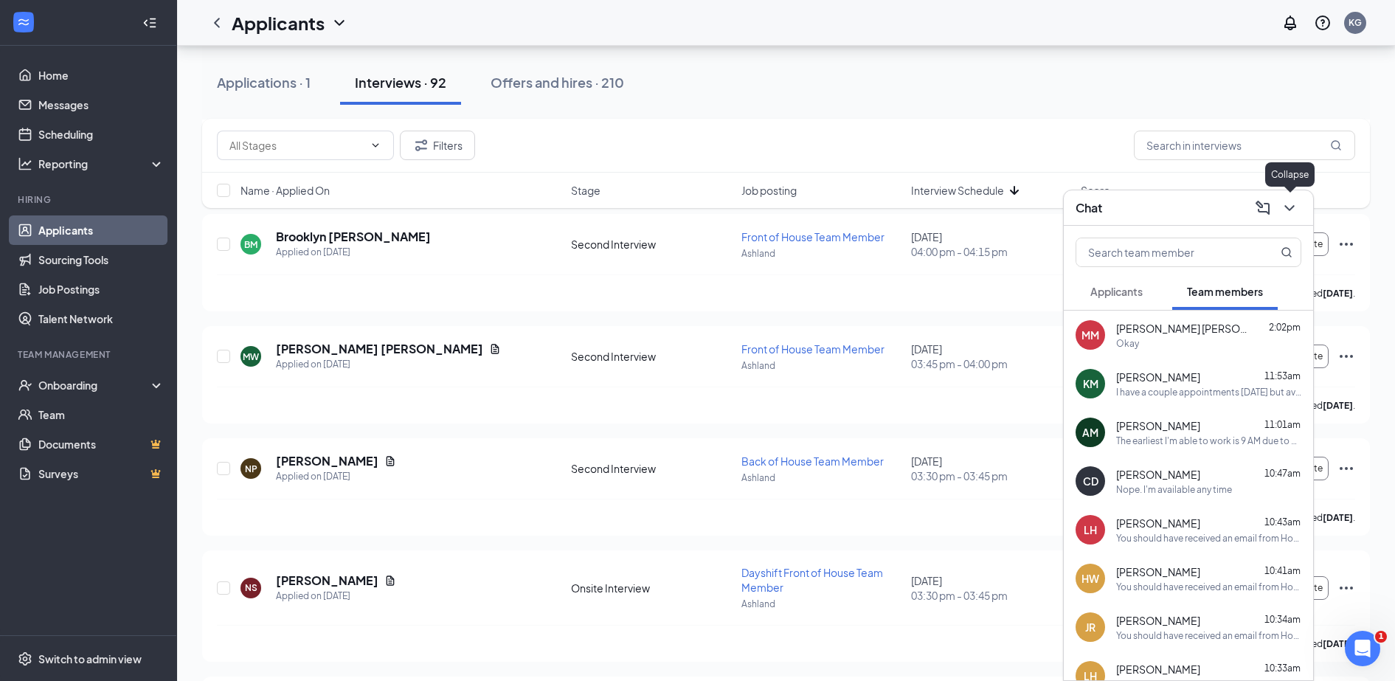
click at [1292, 204] on icon "ChevronDown" at bounding box center [1290, 208] width 18 height 18
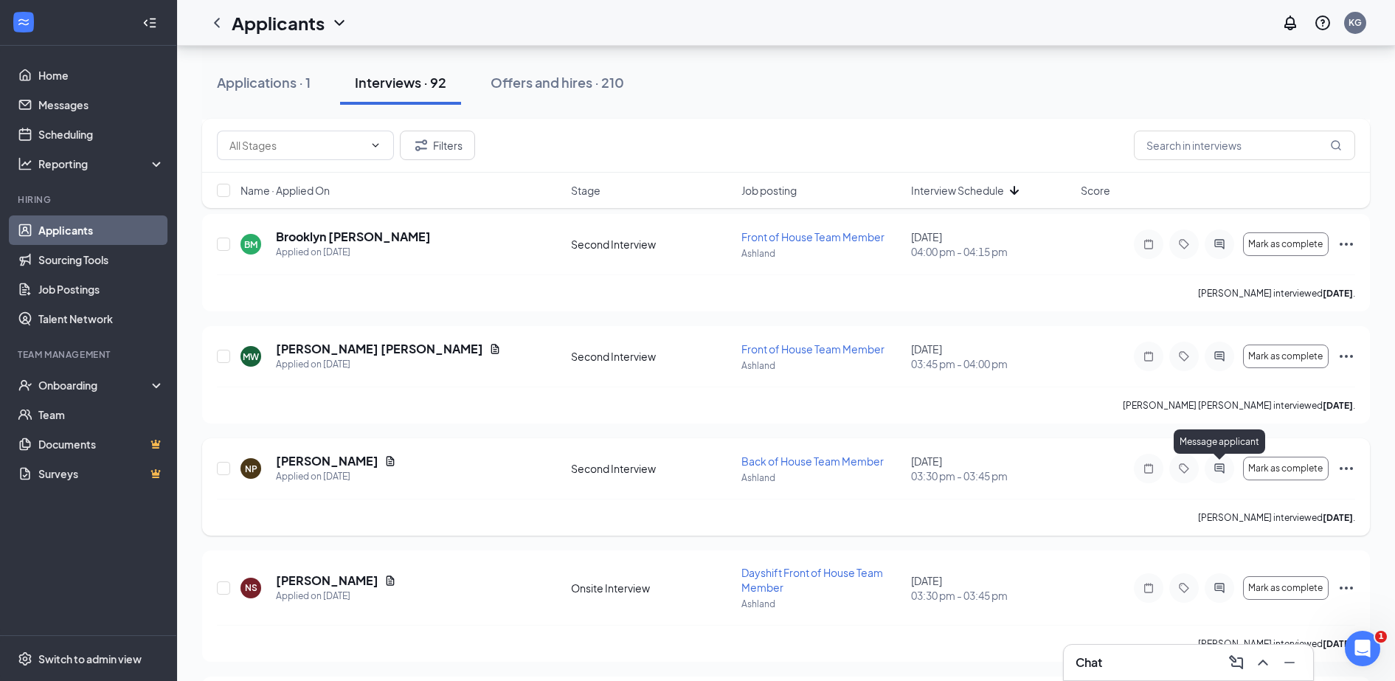
click at [1221, 467] on icon "ActiveChat" at bounding box center [1219, 468] width 18 height 12
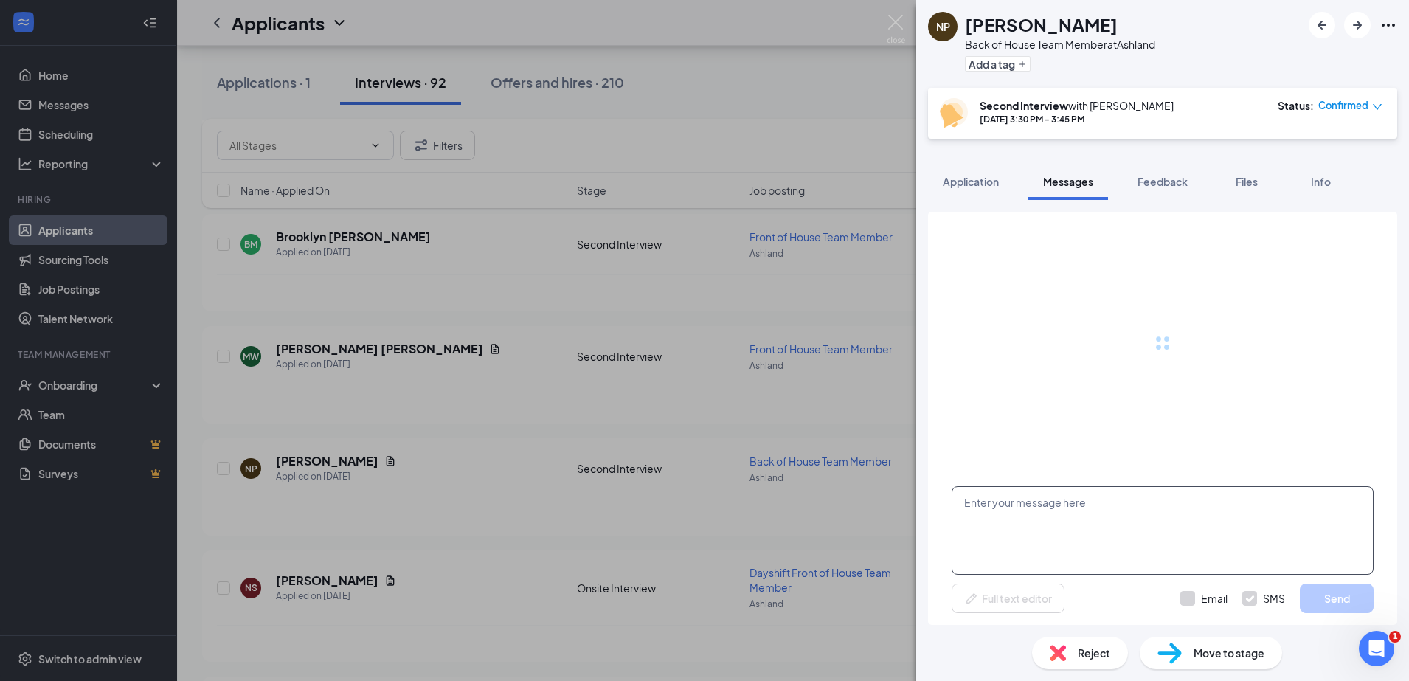
click at [1028, 531] on textarea at bounding box center [1163, 530] width 422 height 89
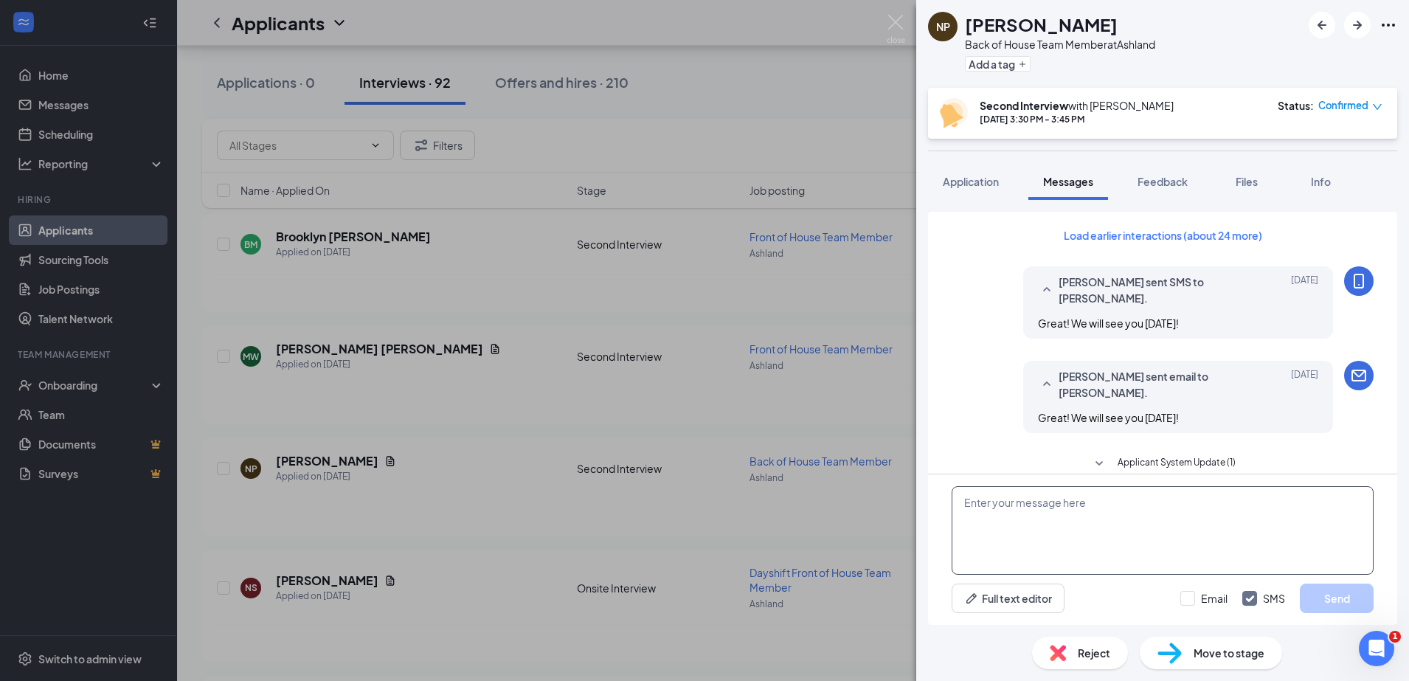
scroll to position [486, 0]
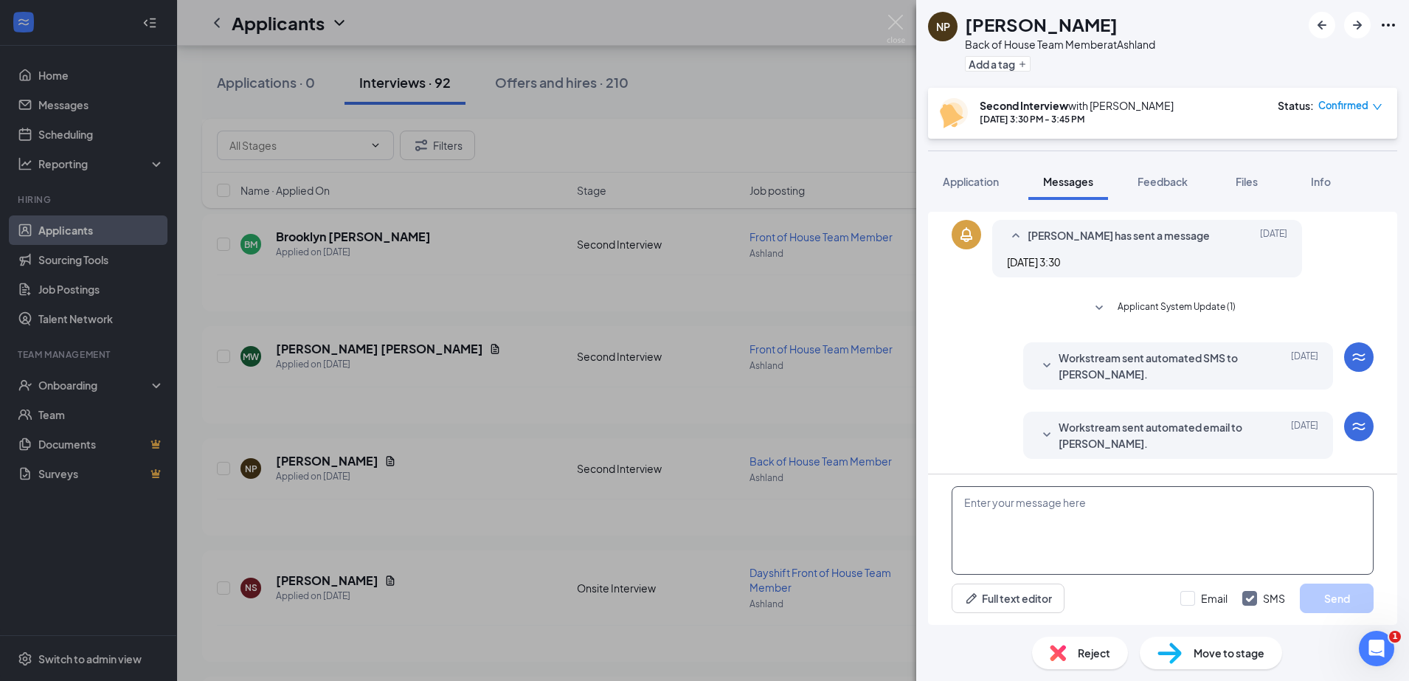
paste textarea "Hello, this is Kayla from Chick-fil-A Ashland. We would love to have you as par…"
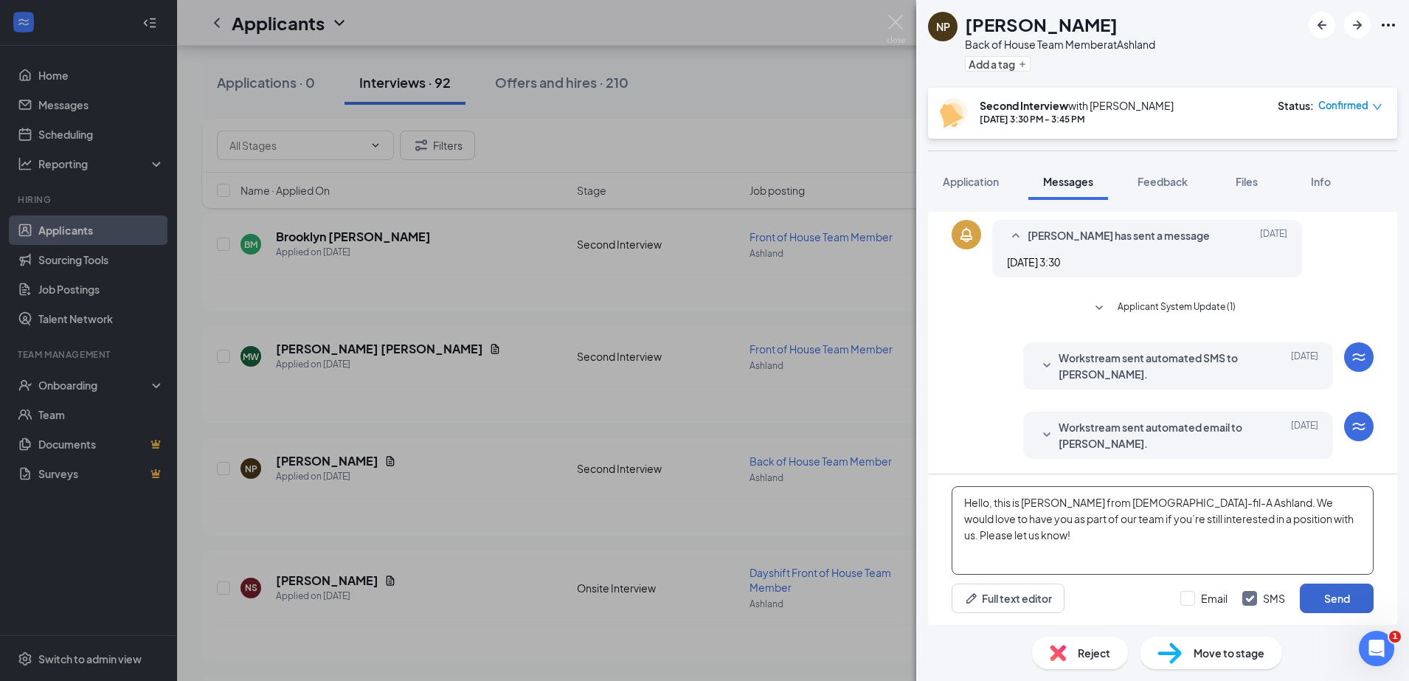
type textarea "Hello, this is Kayla from Chick-fil-A Ashland. We would love to have you as par…"
click at [1331, 600] on button "Send" at bounding box center [1337, 598] width 74 height 30
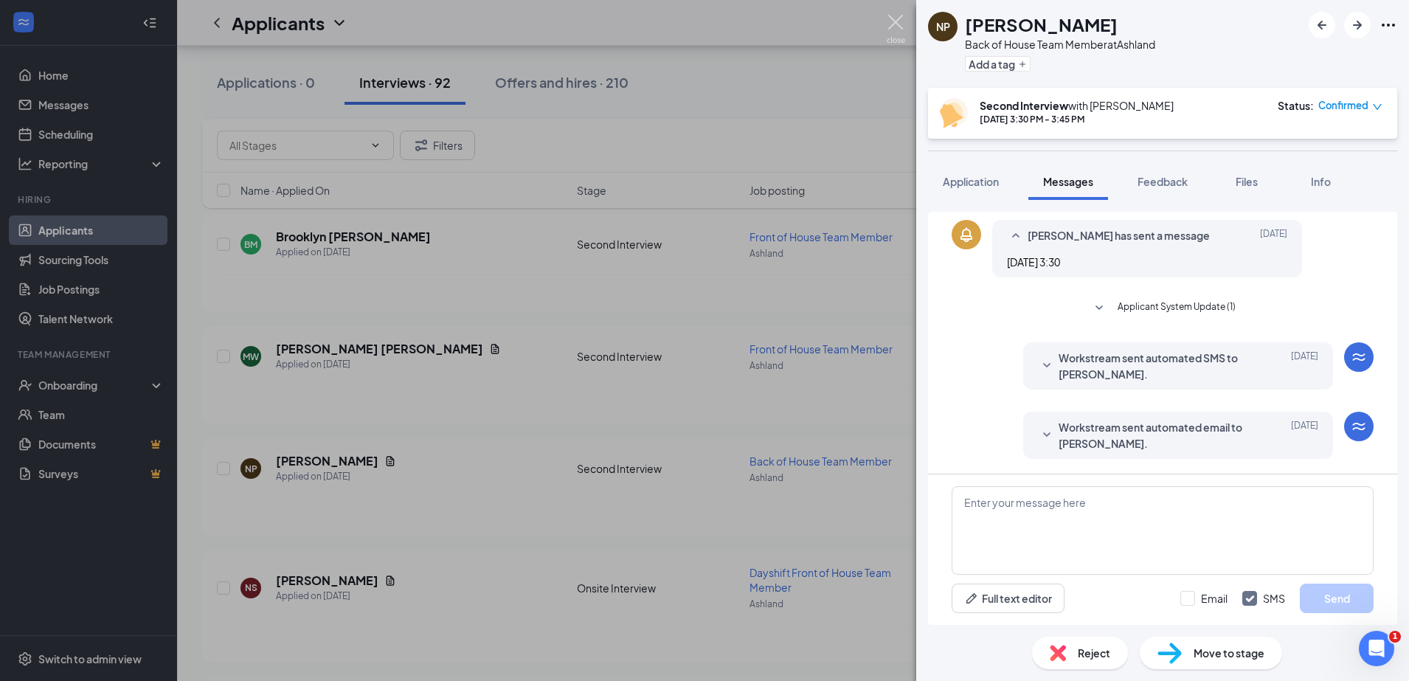
scroll to position [613, 0]
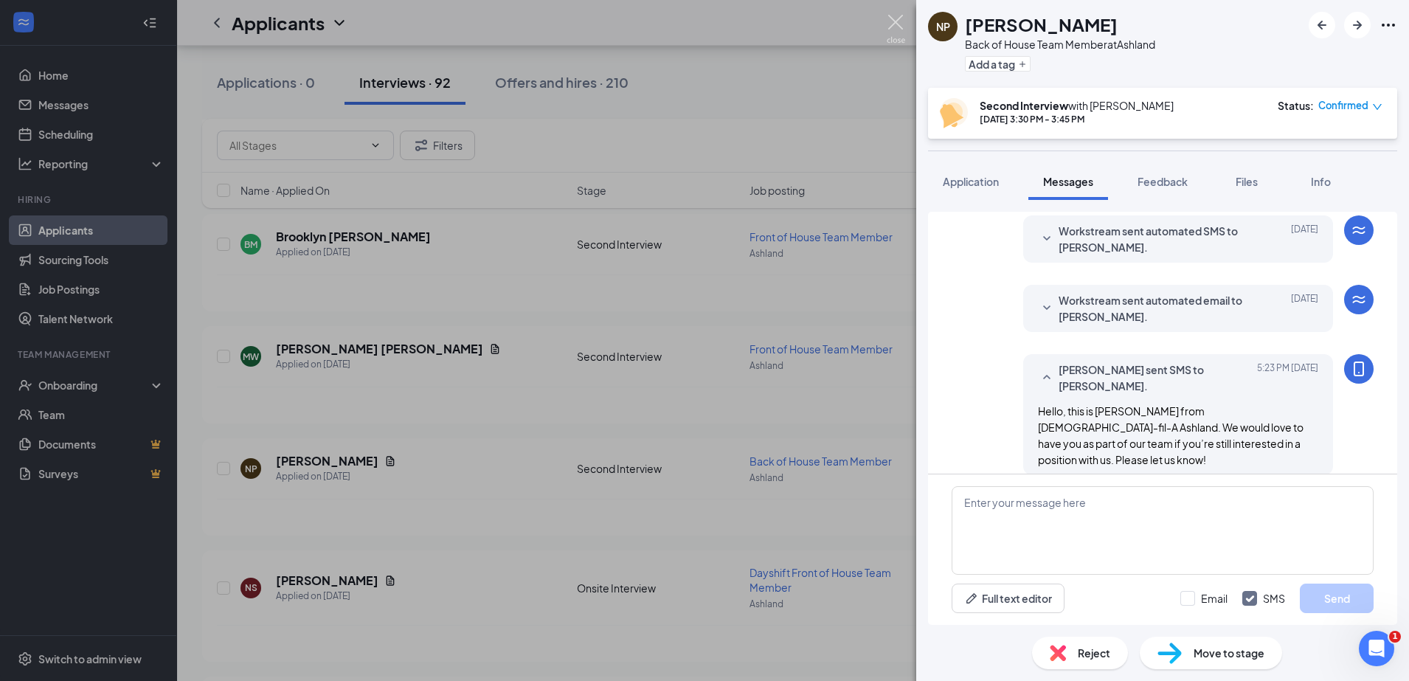
click at [895, 27] on img at bounding box center [896, 29] width 18 height 29
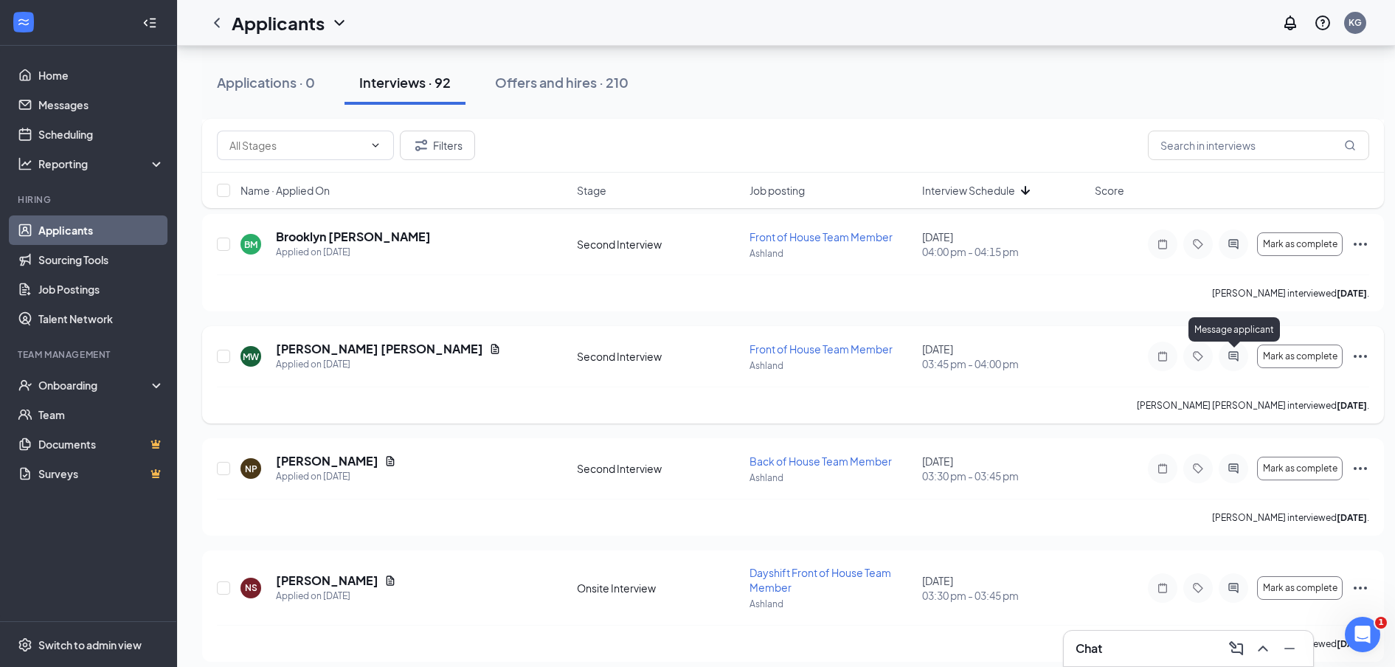
click at [1230, 356] on icon "ActiveChat" at bounding box center [1233, 356] width 18 height 12
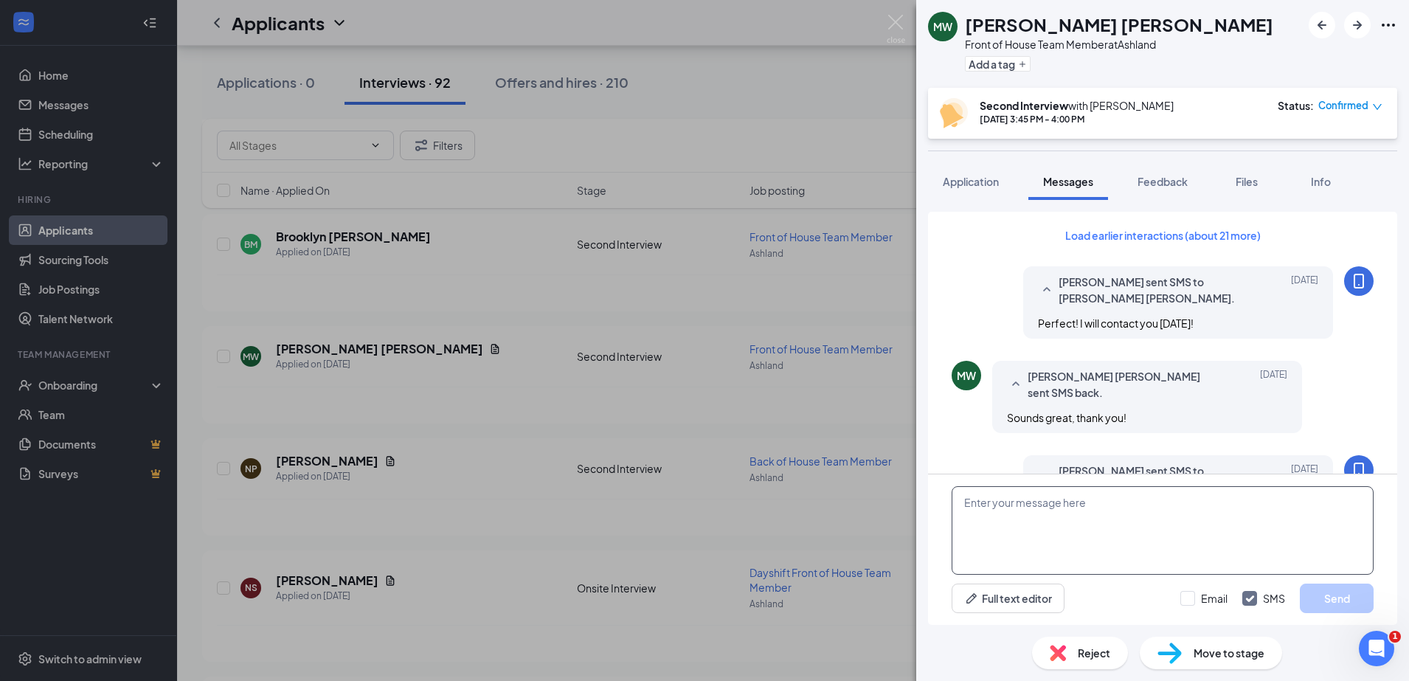
click at [1030, 516] on textarea at bounding box center [1163, 530] width 422 height 89
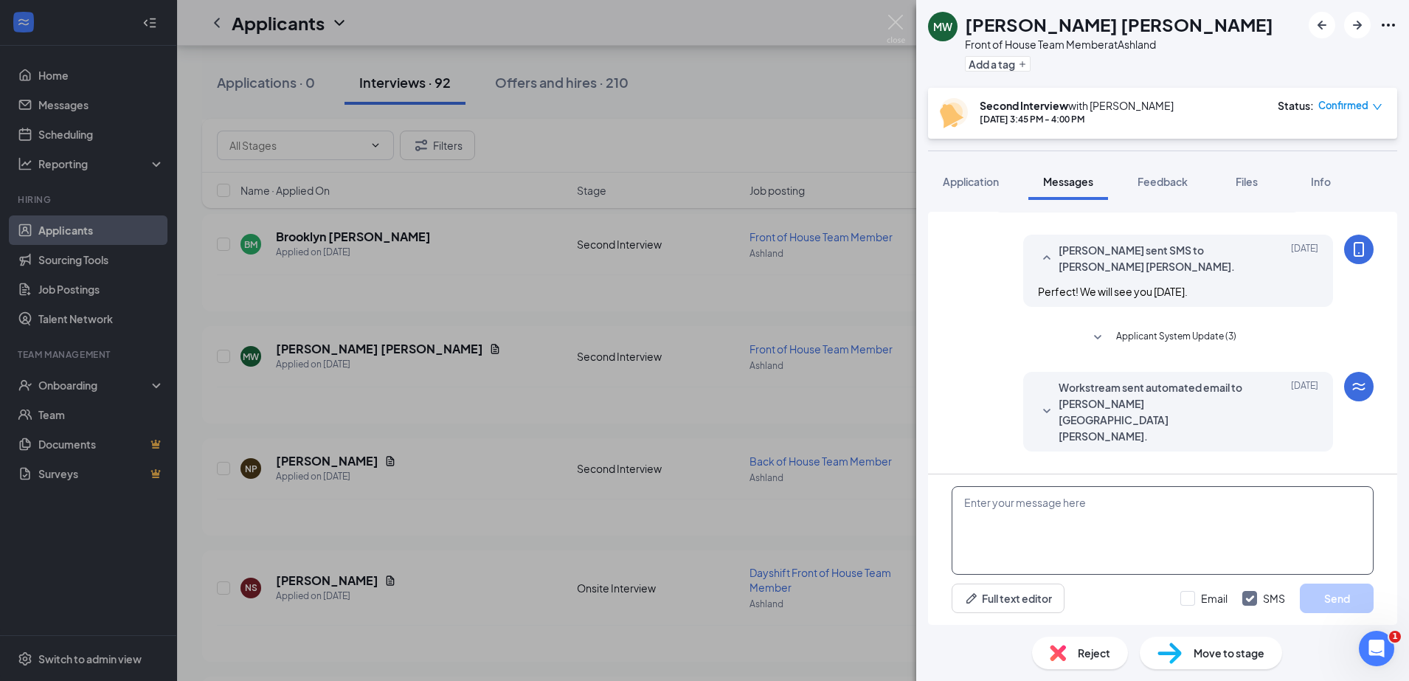
paste textarea "Hello, this is Kayla from Chick-fil-A Ashland. We would love to have you as par…"
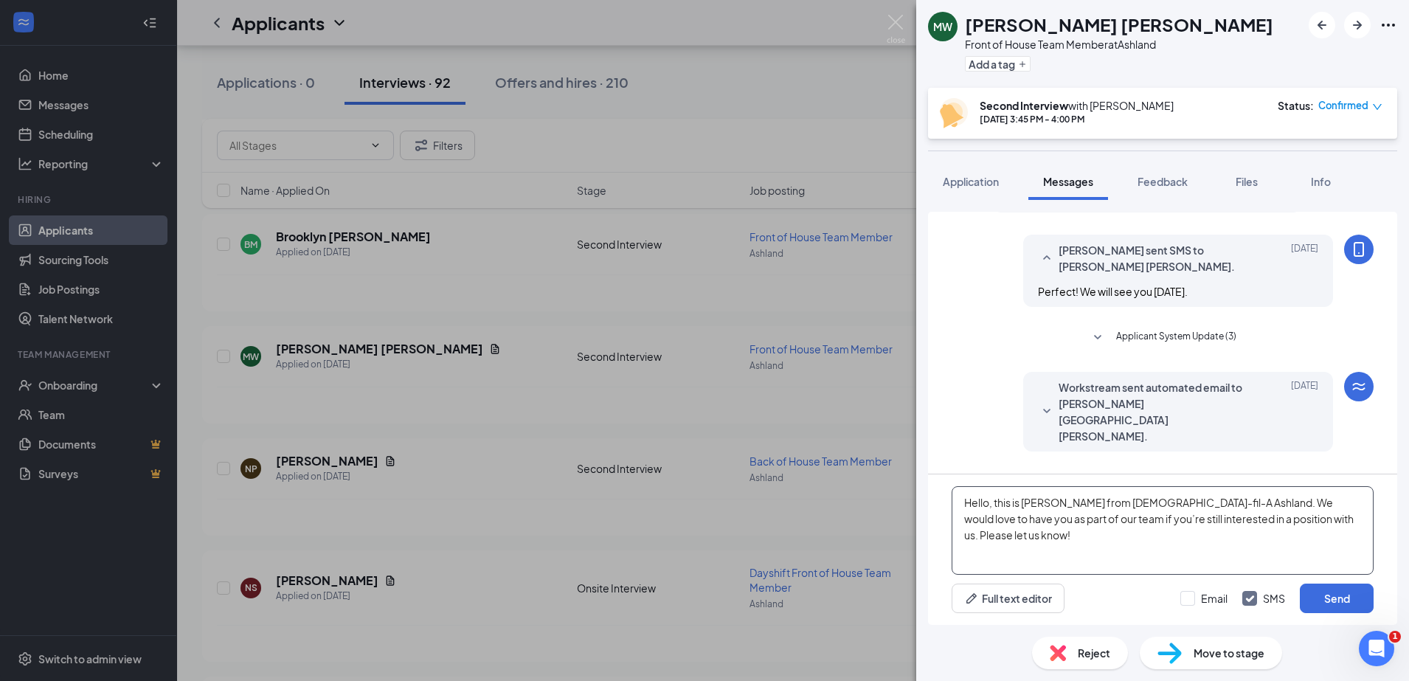
type textarea "Hello, this is Kayla from Chick-fil-A Ashland. We would love to have you as par…"
click at [1323, 619] on div "Hello, this is Kayla from Chick-fil-A Ashland. We would love to have you as par…" at bounding box center [1162, 549] width 469 height 150
click at [1324, 608] on button "Send" at bounding box center [1337, 598] width 74 height 30
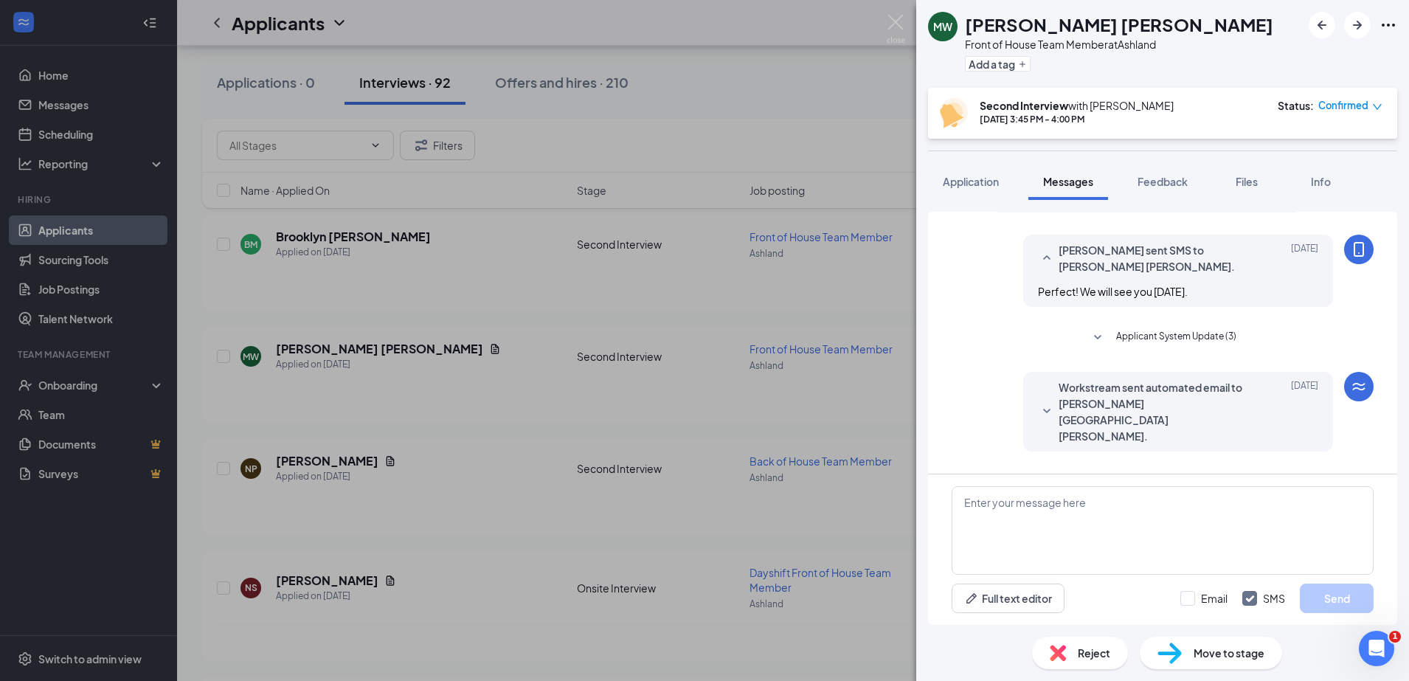
scroll to position [536, 0]
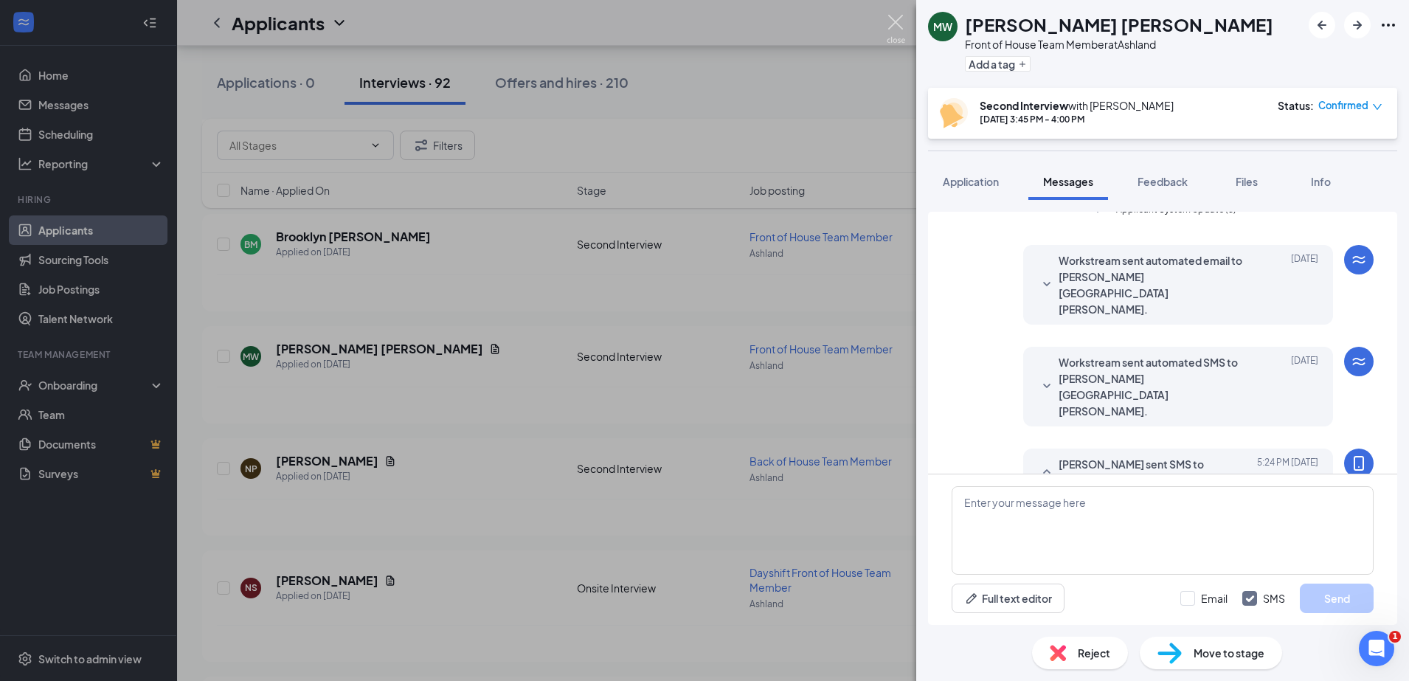
click at [901, 27] on img at bounding box center [896, 29] width 18 height 29
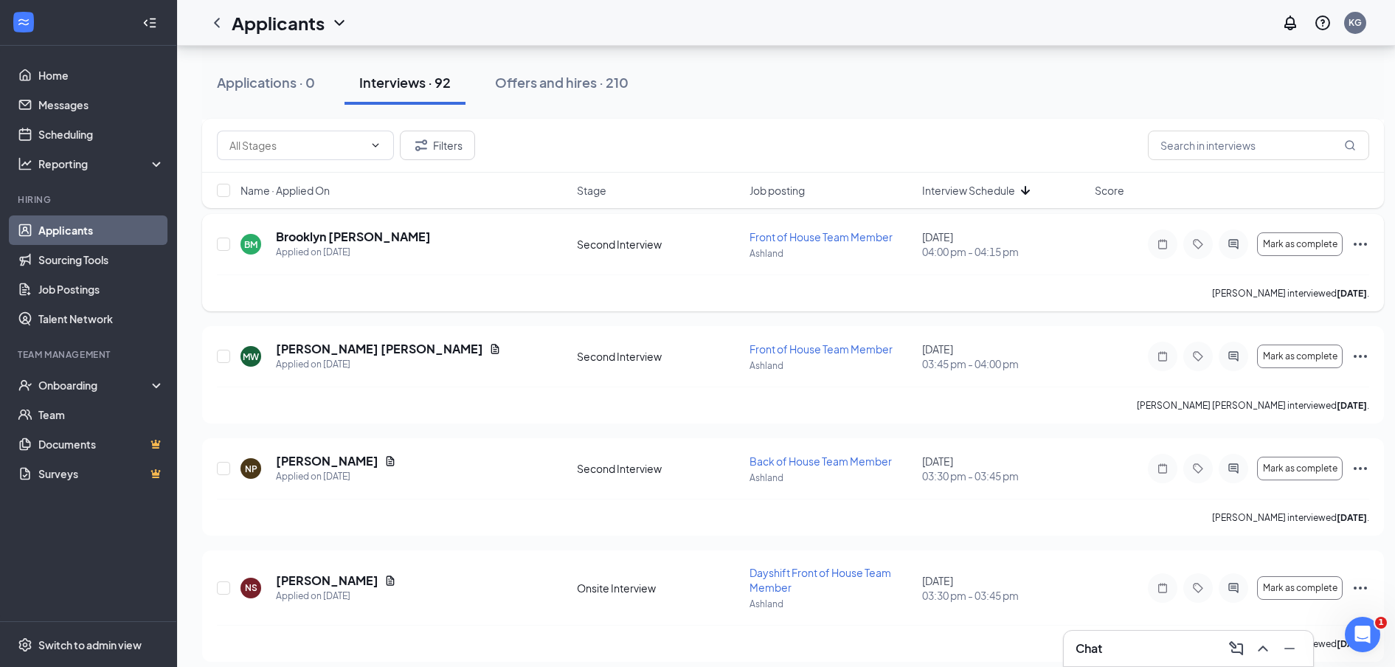
click at [1236, 250] on div at bounding box center [1234, 244] width 30 height 30
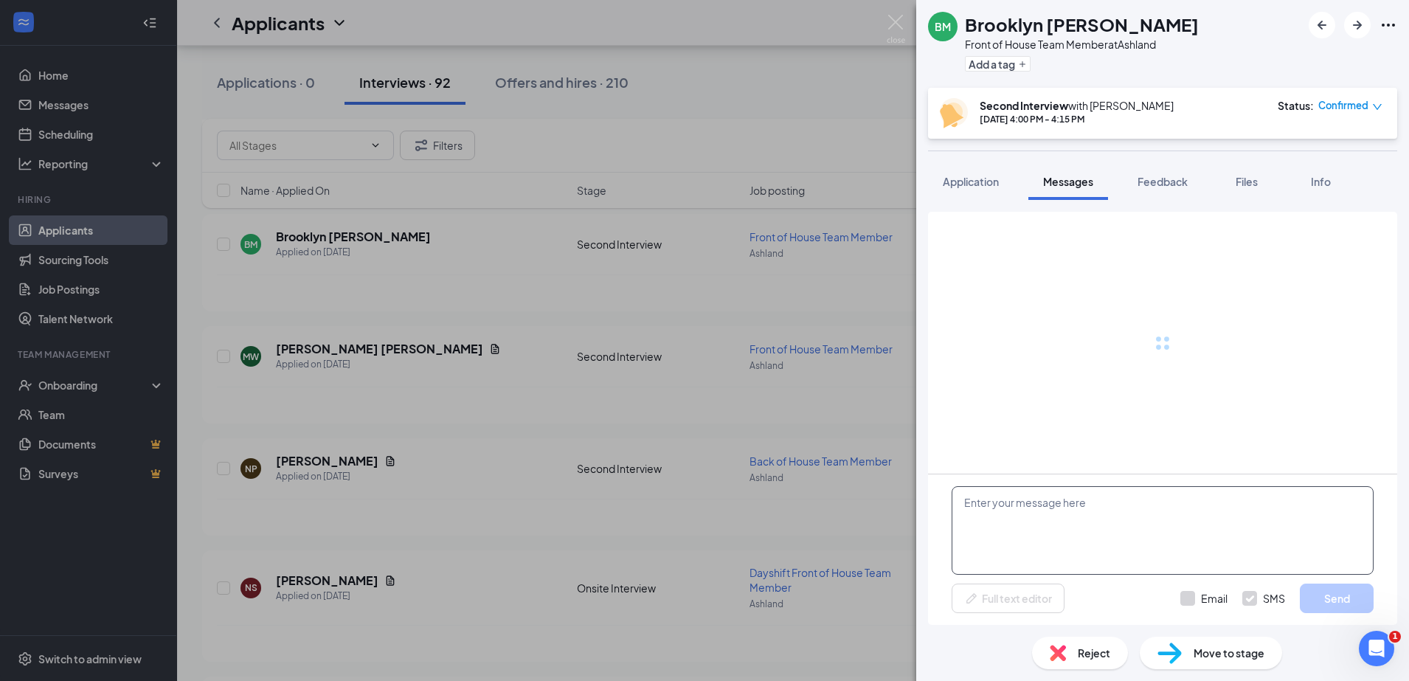
click at [1021, 552] on textarea at bounding box center [1163, 530] width 422 height 89
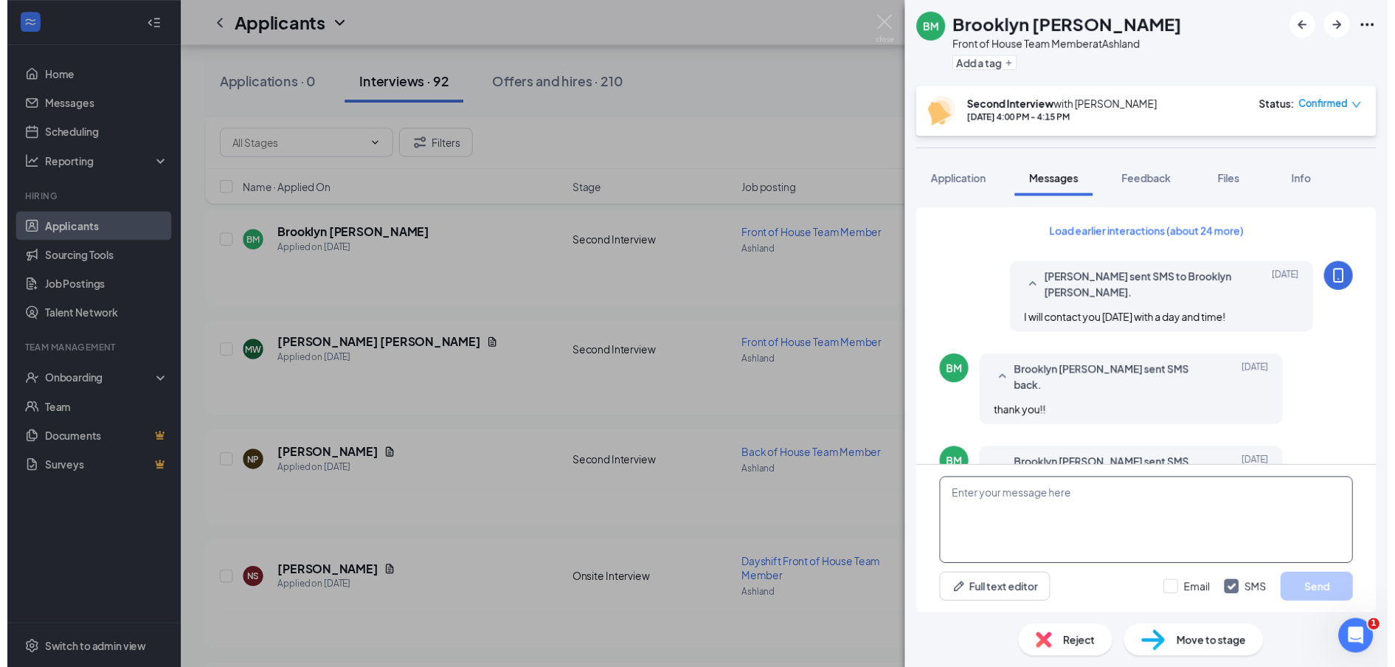
scroll to position [411, 0]
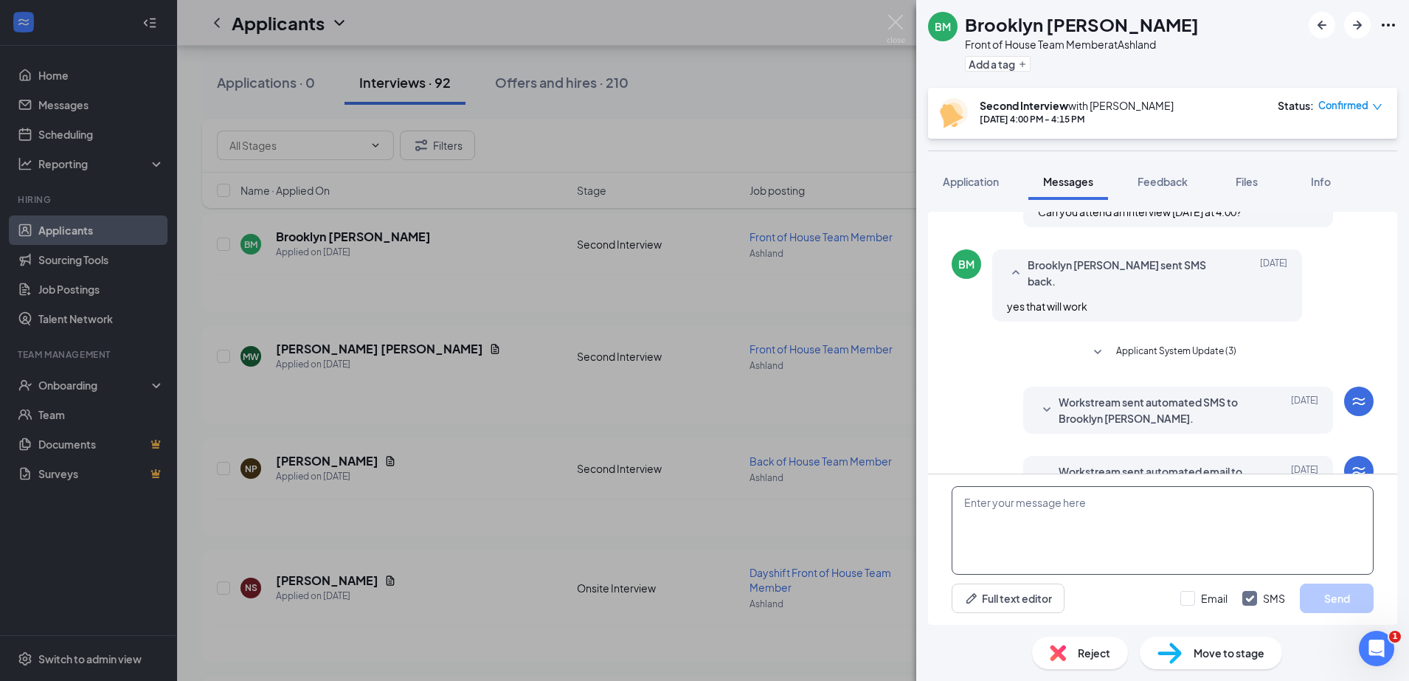
paste textarea "Hello, this is Kayla from Chick-fil-A Ashland. We would love to have you as par…"
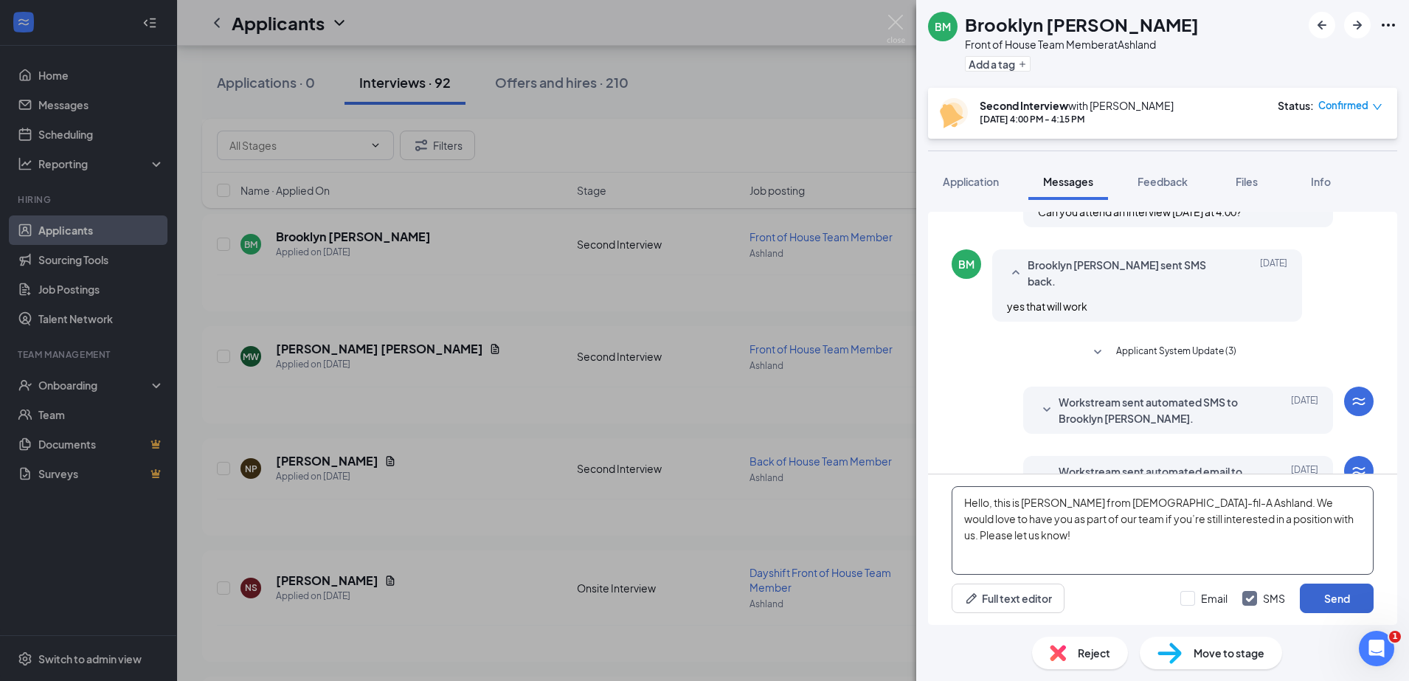
type textarea "Hello, this is Kayla from Chick-fil-A Ashland. We would love to have you as par…"
click at [1339, 604] on button "Send" at bounding box center [1337, 598] width 74 height 30
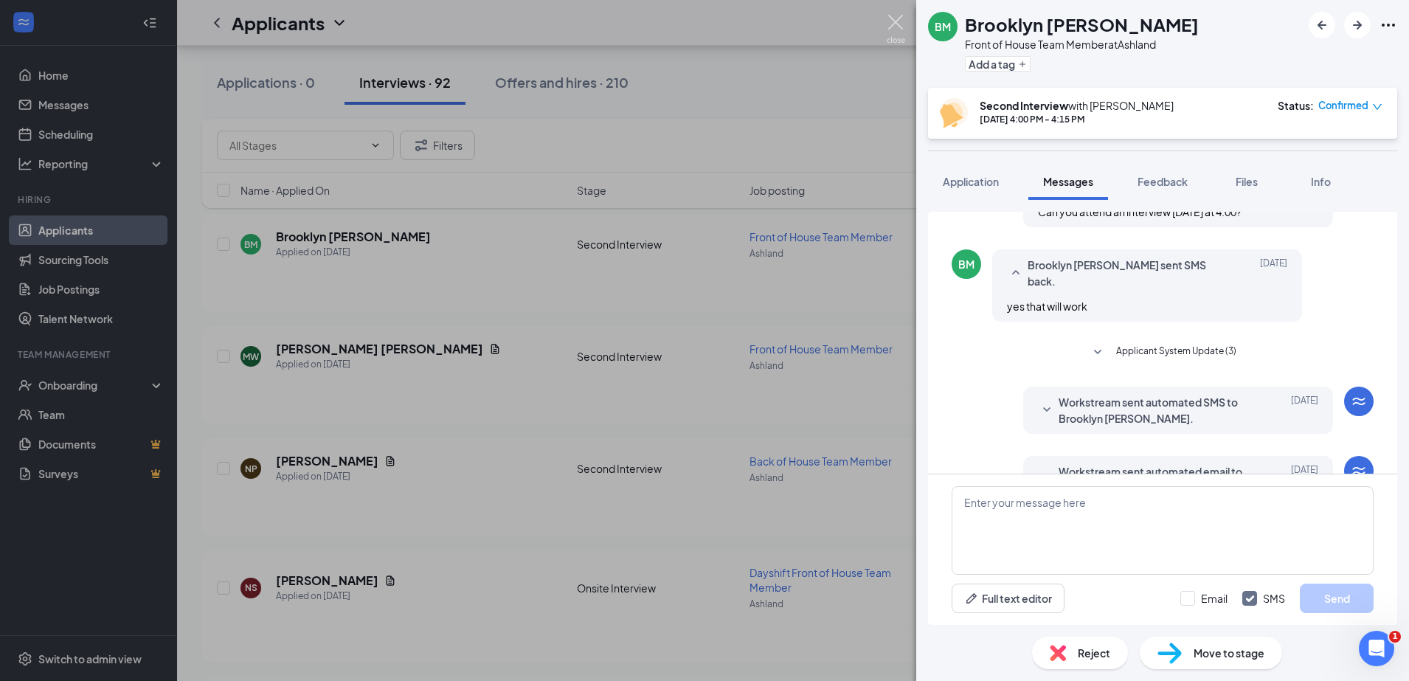
click at [898, 24] on img at bounding box center [896, 29] width 18 height 29
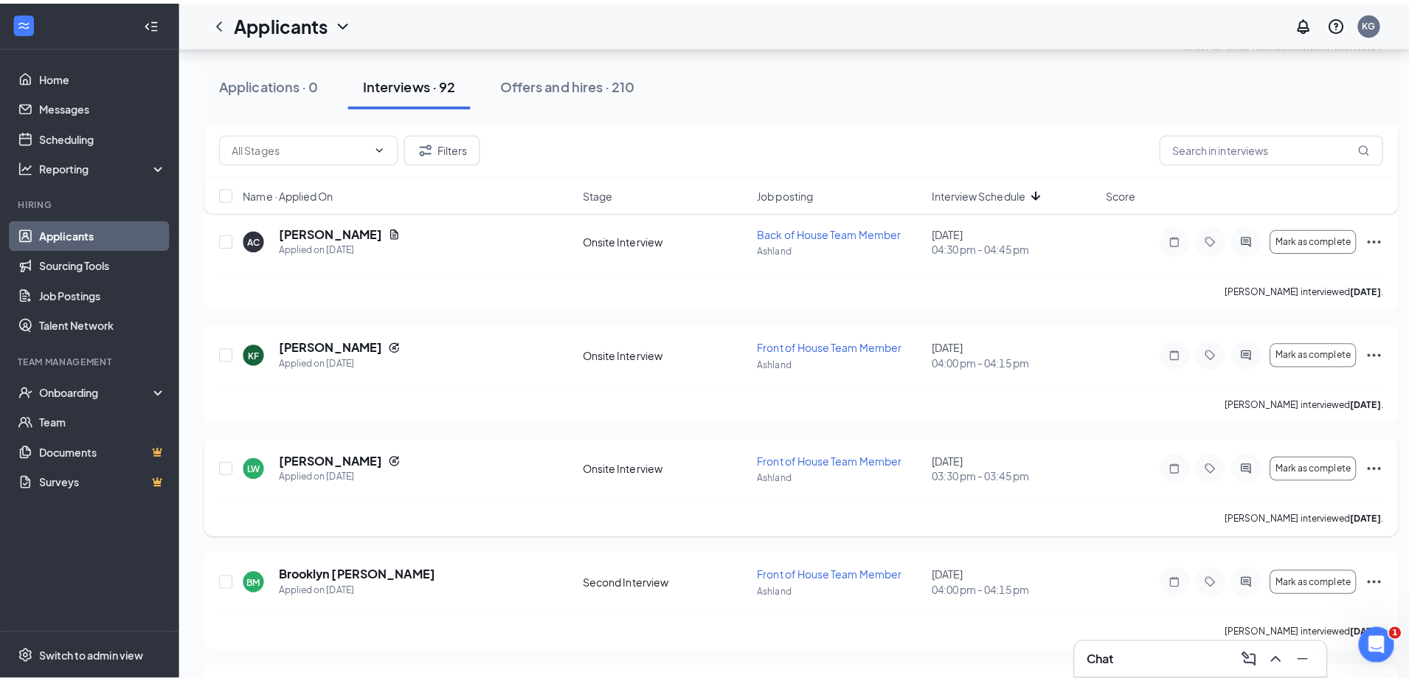
scroll to position [3015, 0]
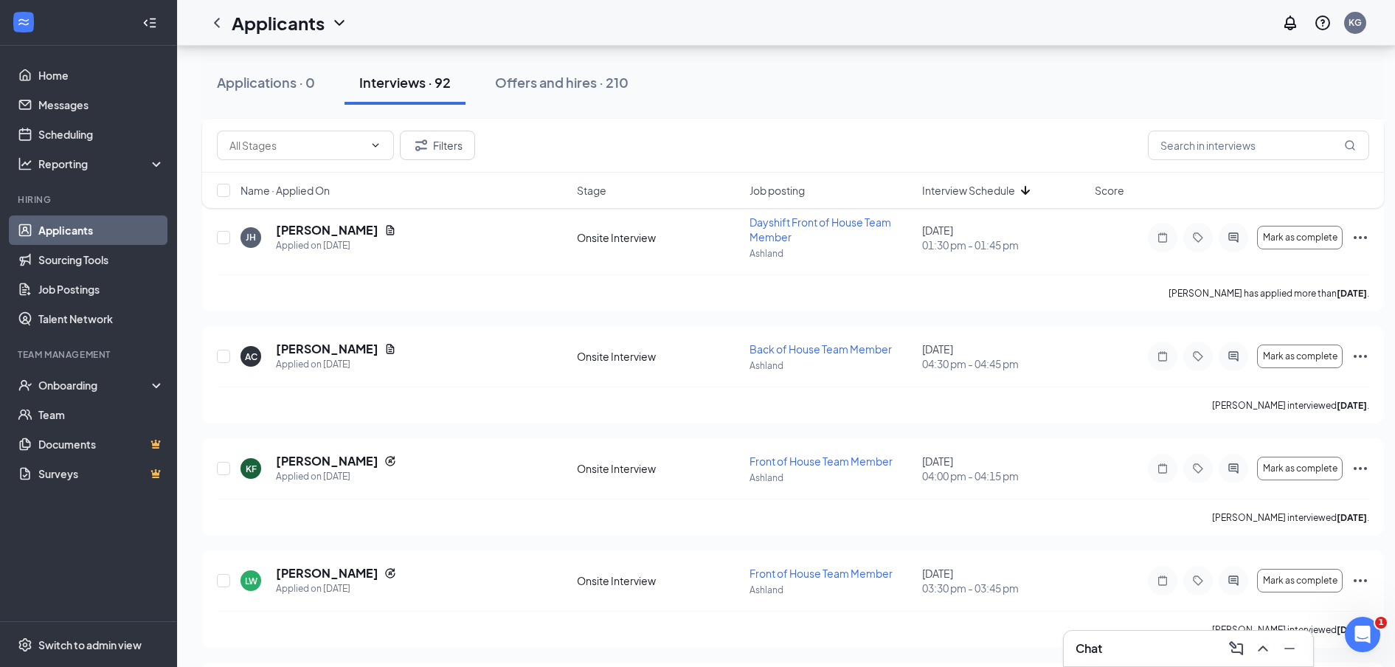
drag, startPoint x: 1230, startPoint y: 583, endPoint x: 992, endPoint y: 547, distance: 240.1
click at [1231, 583] on icon "ActiveChat" at bounding box center [1233, 580] width 10 height 10
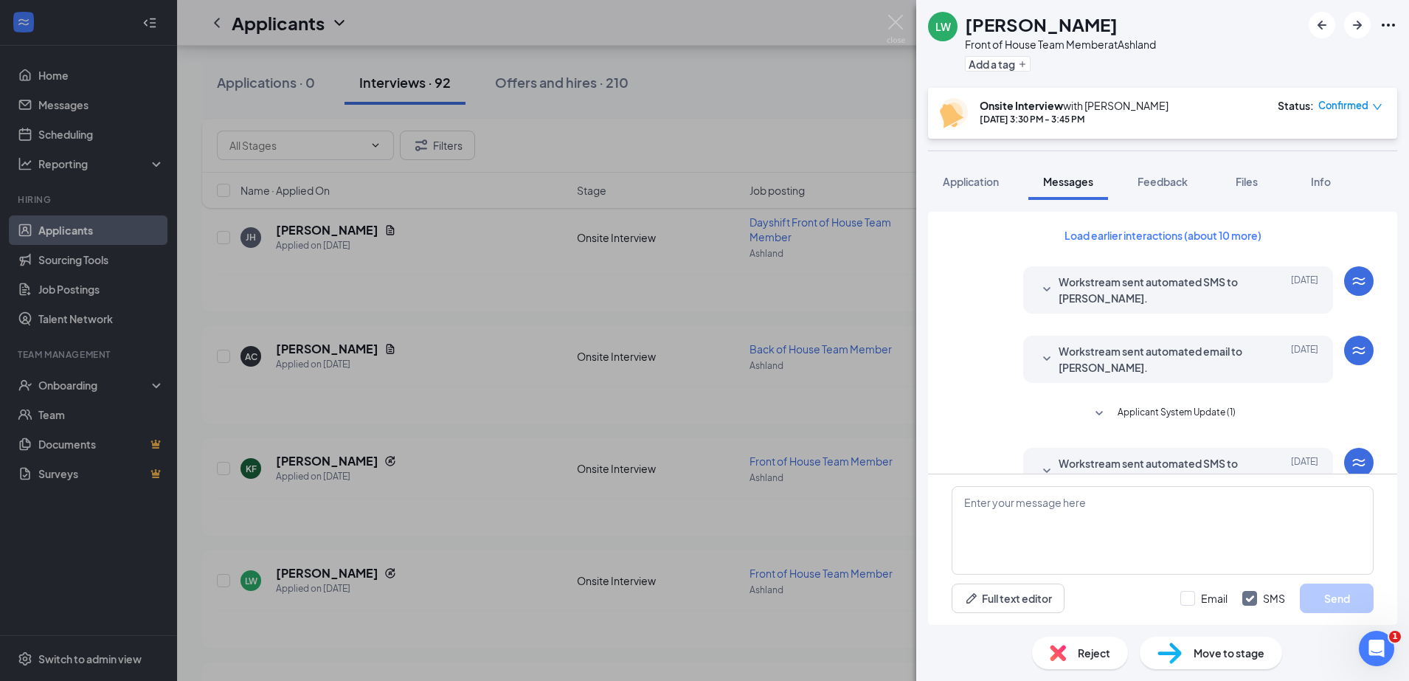
scroll to position [510, 0]
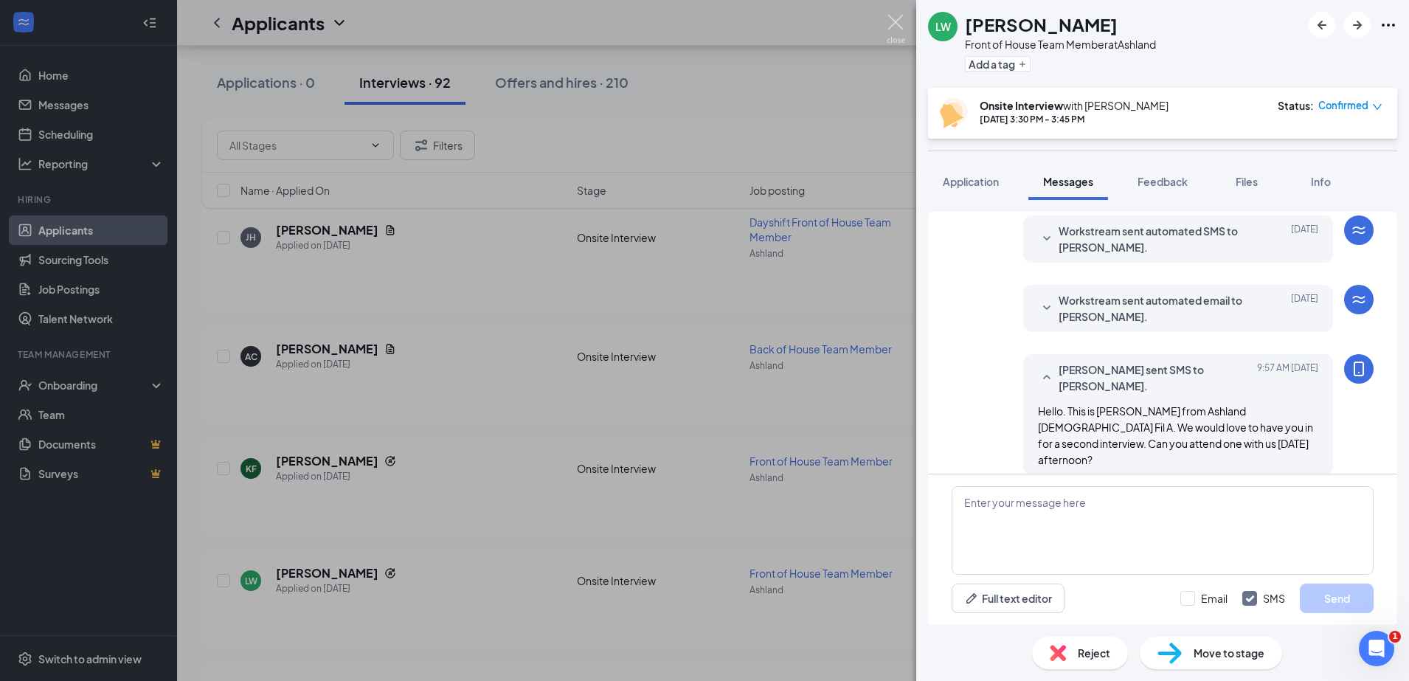
click at [899, 16] on img at bounding box center [896, 29] width 18 height 29
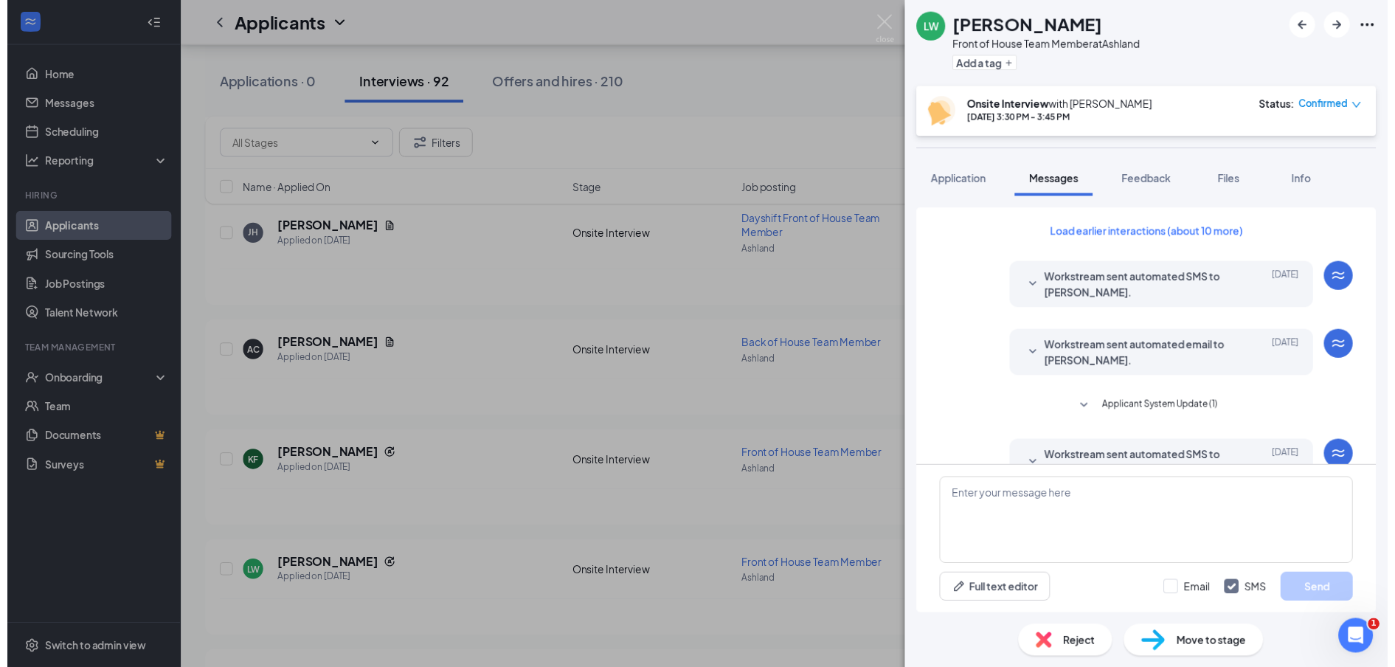
scroll to position [510, 0]
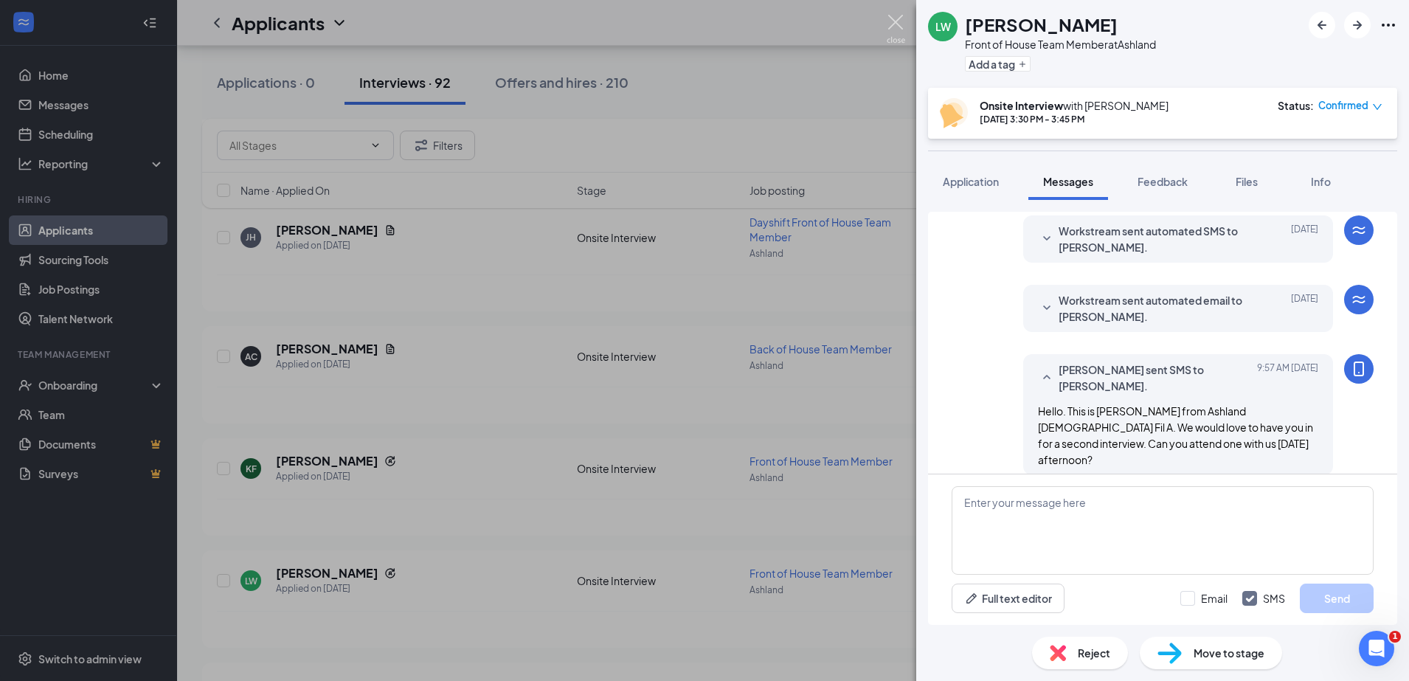
click at [893, 32] on img at bounding box center [896, 29] width 18 height 29
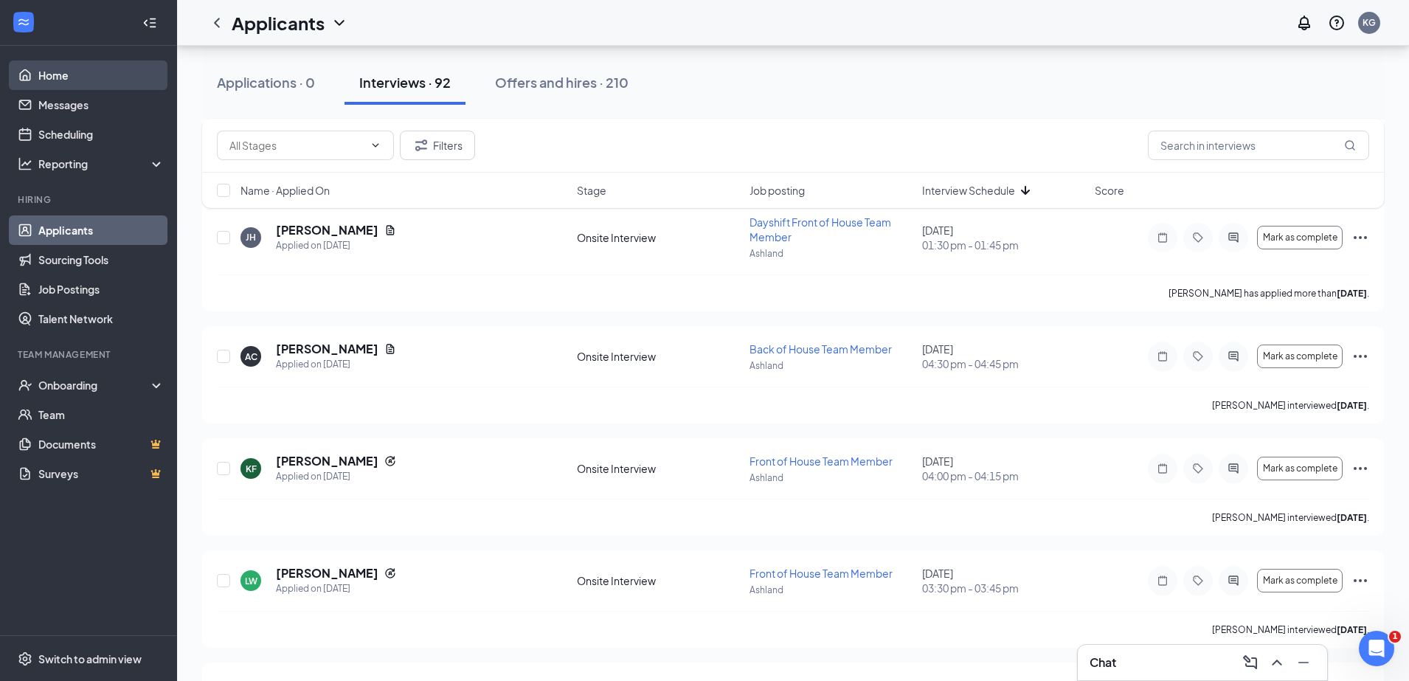
click at [97, 69] on link "Home" at bounding box center [101, 75] width 126 height 30
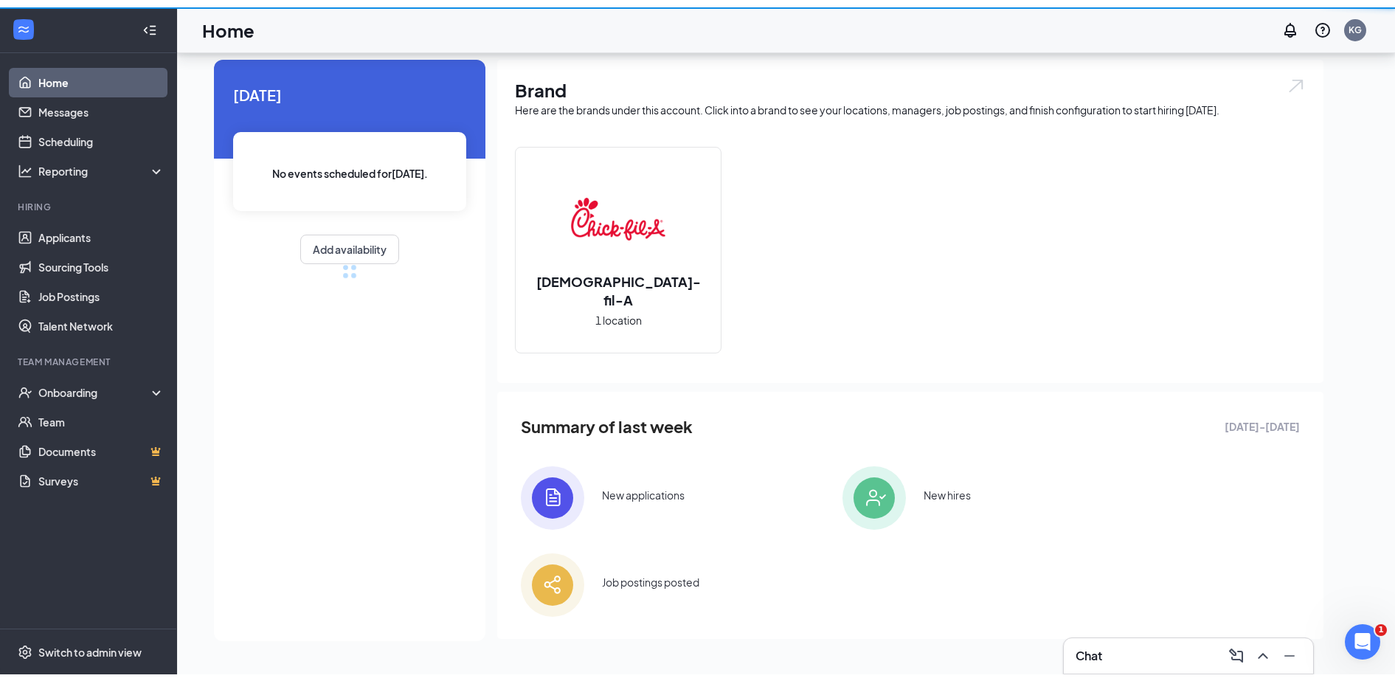
scroll to position [31, 0]
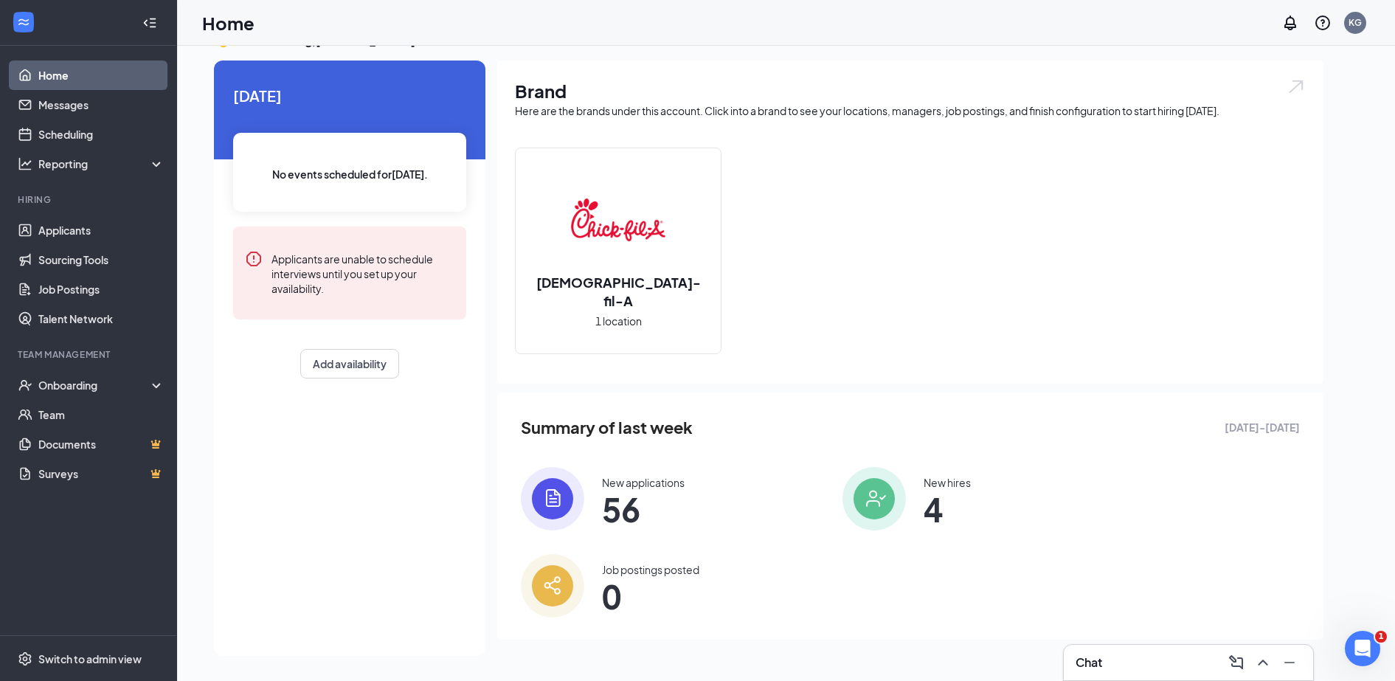
click at [1102, 665] on h3 "Chat" at bounding box center [1088, 662] width 27 height 16
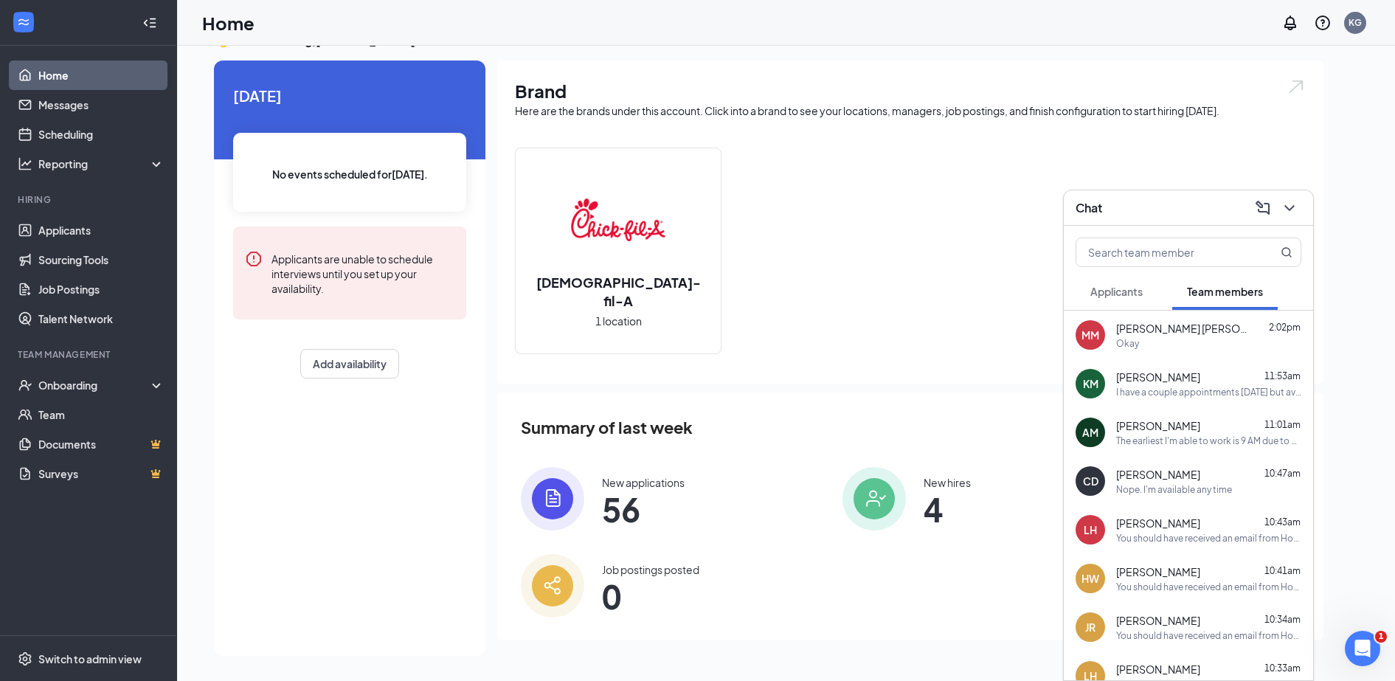
click at [1193, 375] on div "Kelly Miller 11:53am" at bounding box center [1208, 377] width 185 height 15
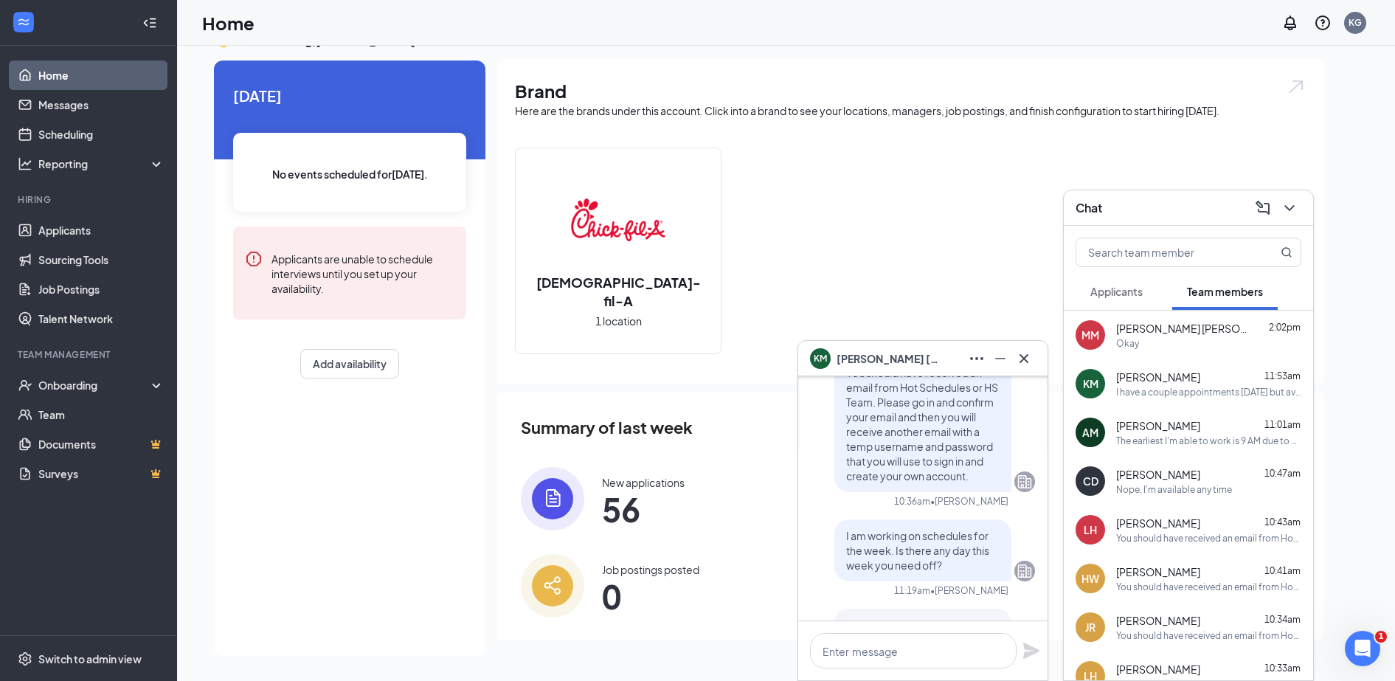
scroll to position [-9, 0]
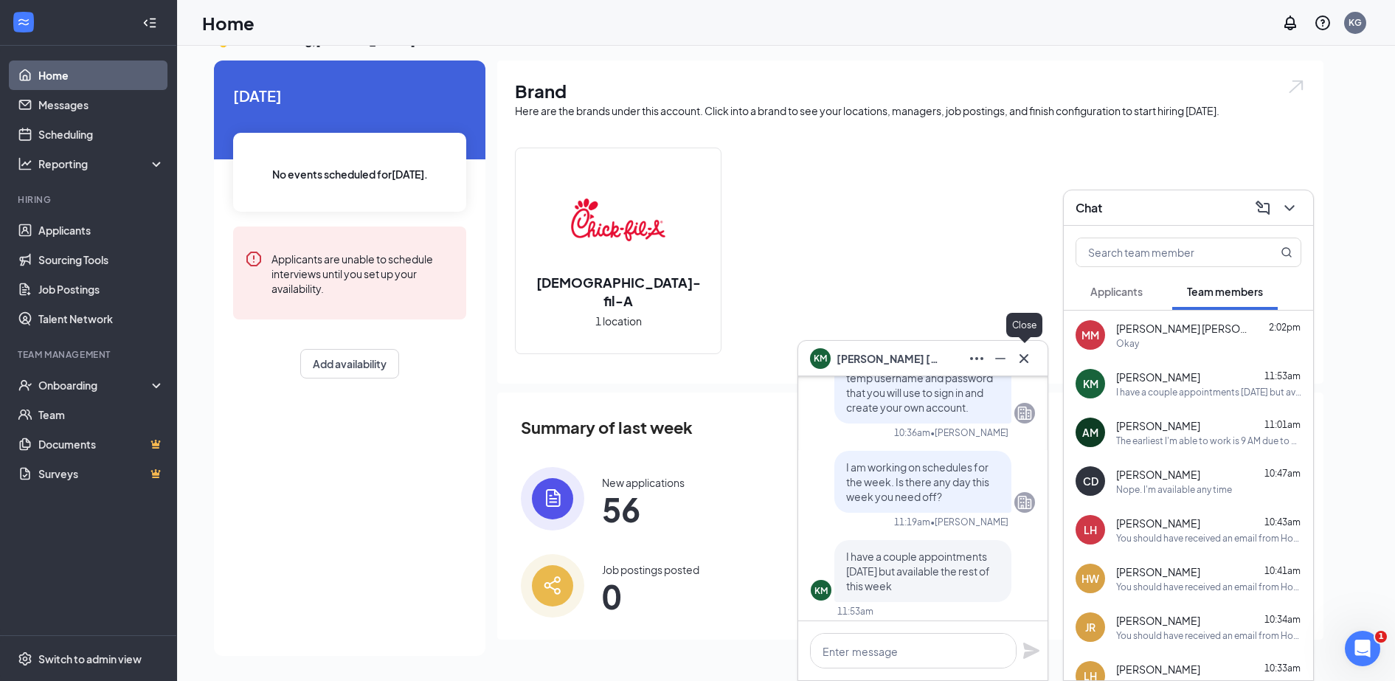
click at [1028, 353] on icon "Cross" at bounding box center [1023, 357] width 9 height 9
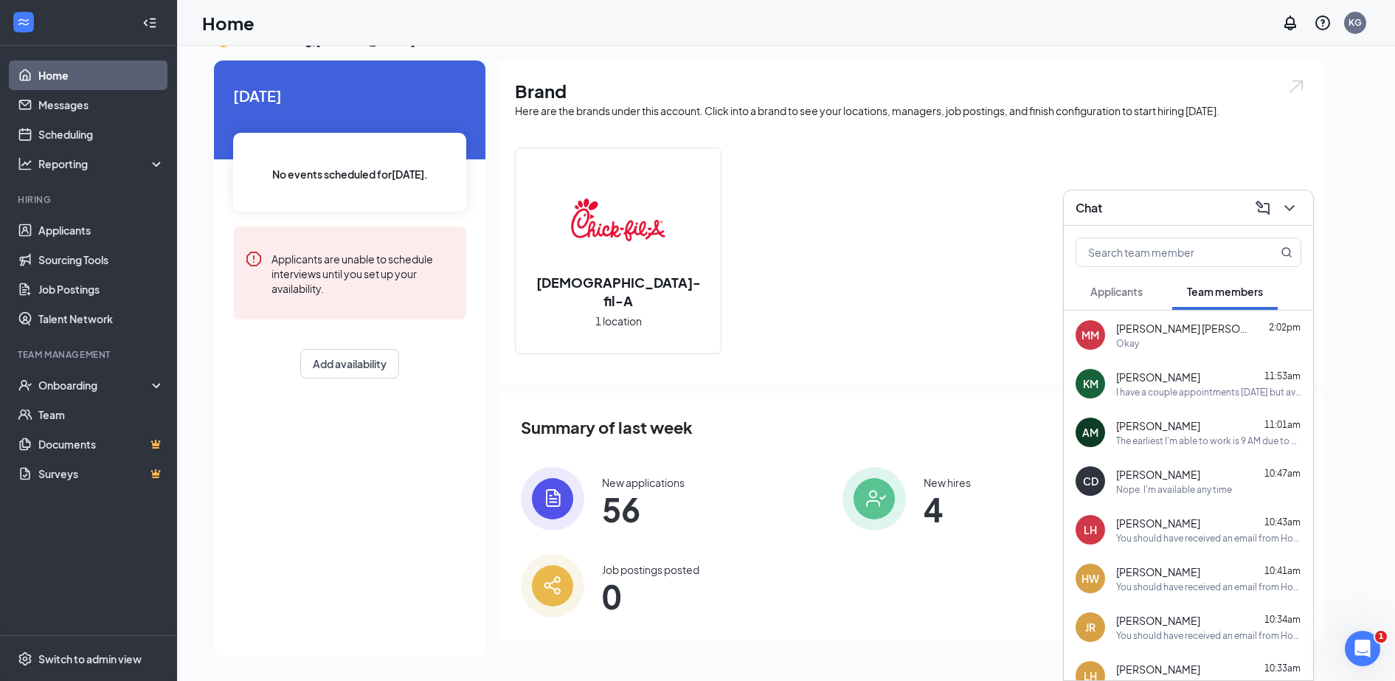
scroll to position [0, 0]
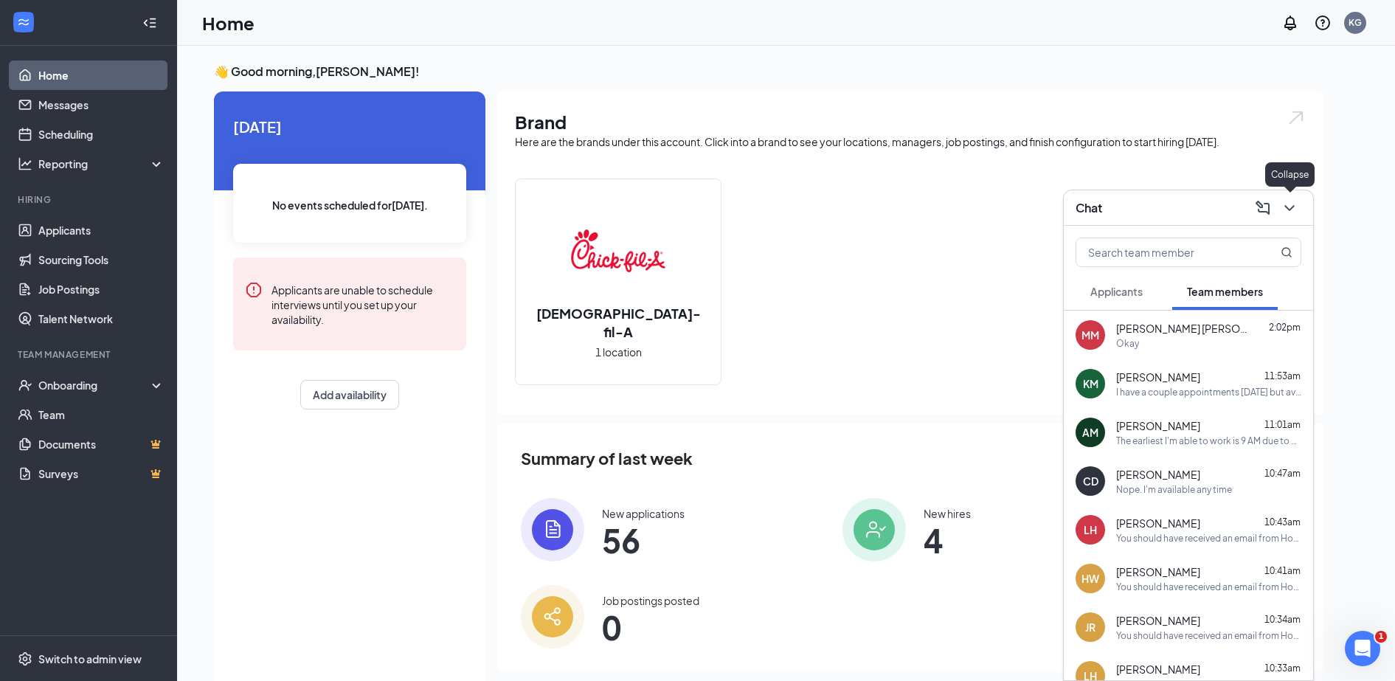
click at [1294, 205] on icon "ChevronDown" at bounding box center [1289, 208] width 10 height 6
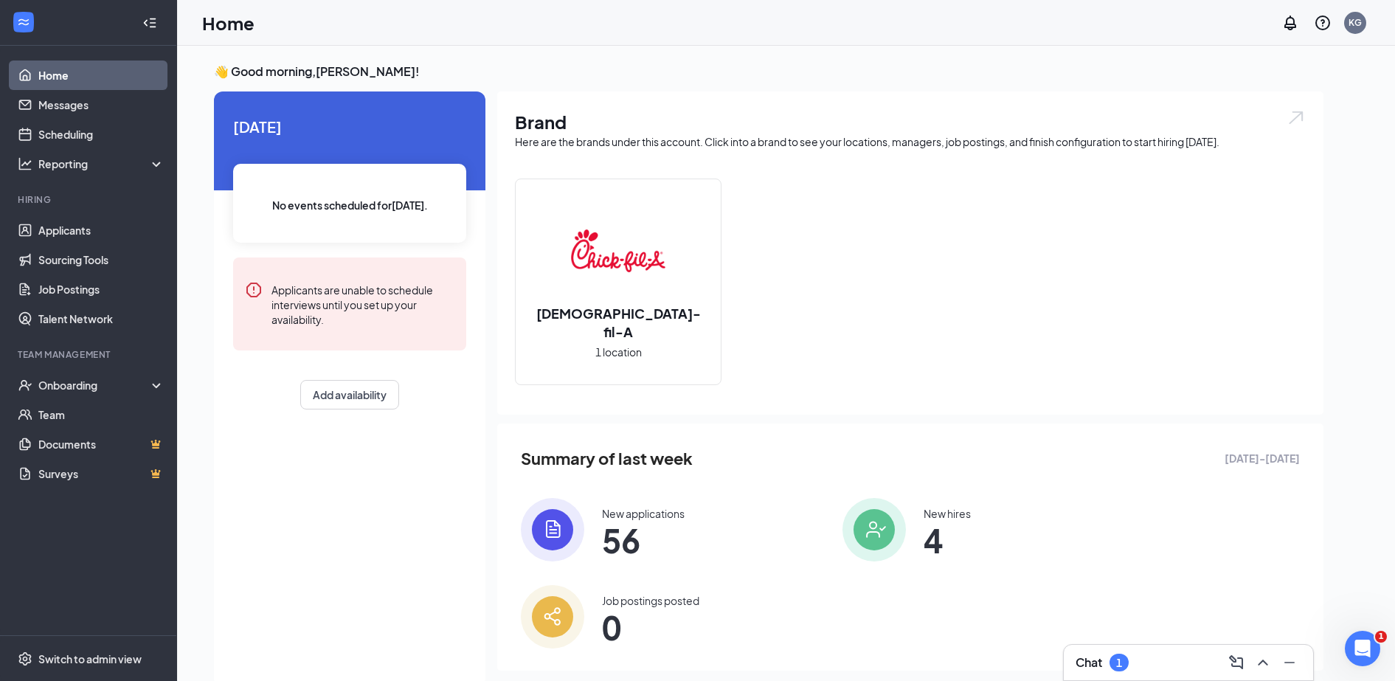
click at [1099, 673] on div "Chat 1" at bounding box center [1188, 663] width 226 height 24
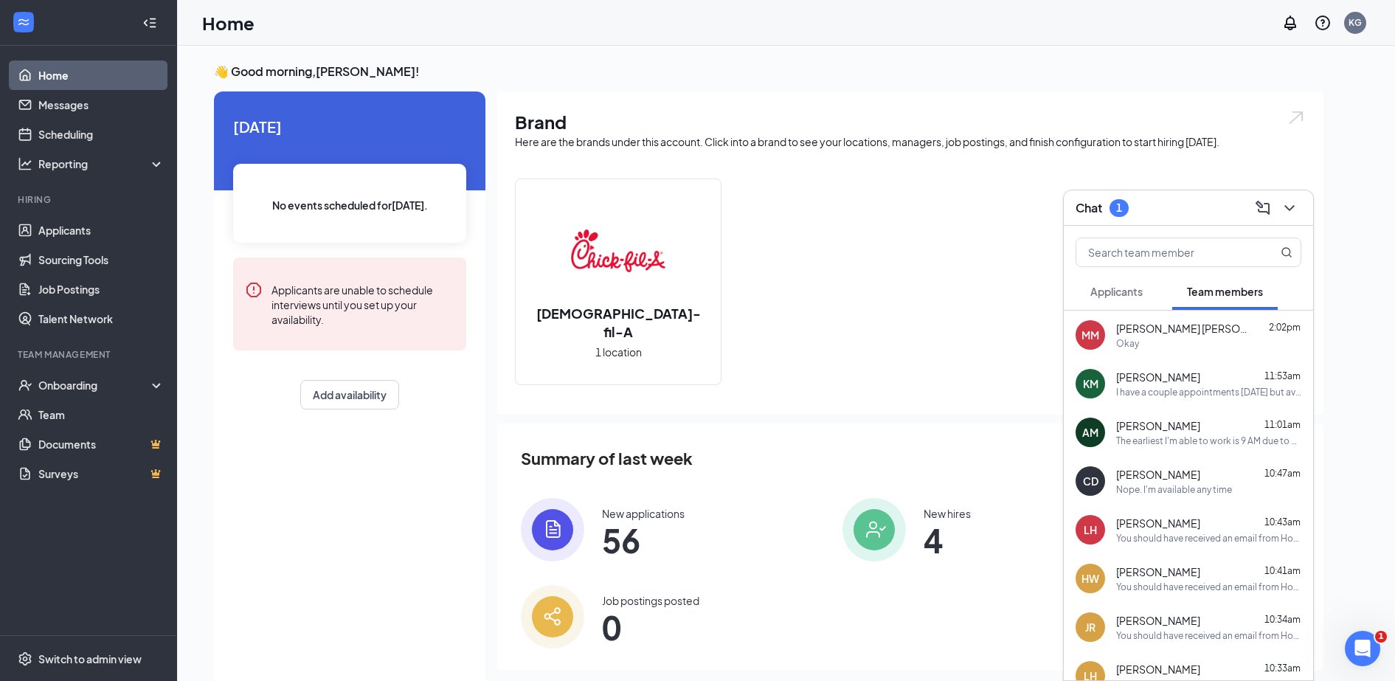
click at [1126, 295] on span "Applicants" at bounding box center [1116, 291] width 52 height 13
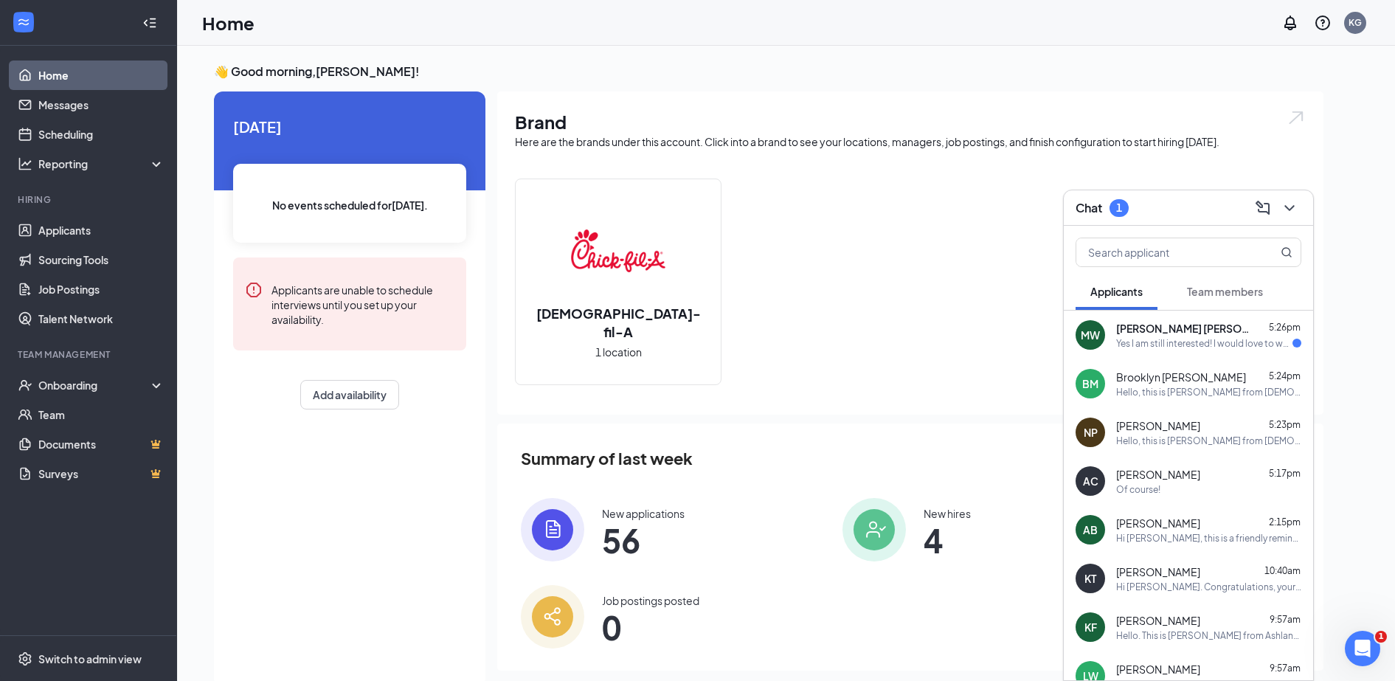
click at [1188, 329] on span "Mckenna Woods" at bounding box center [1182, 328] width 133 height 15
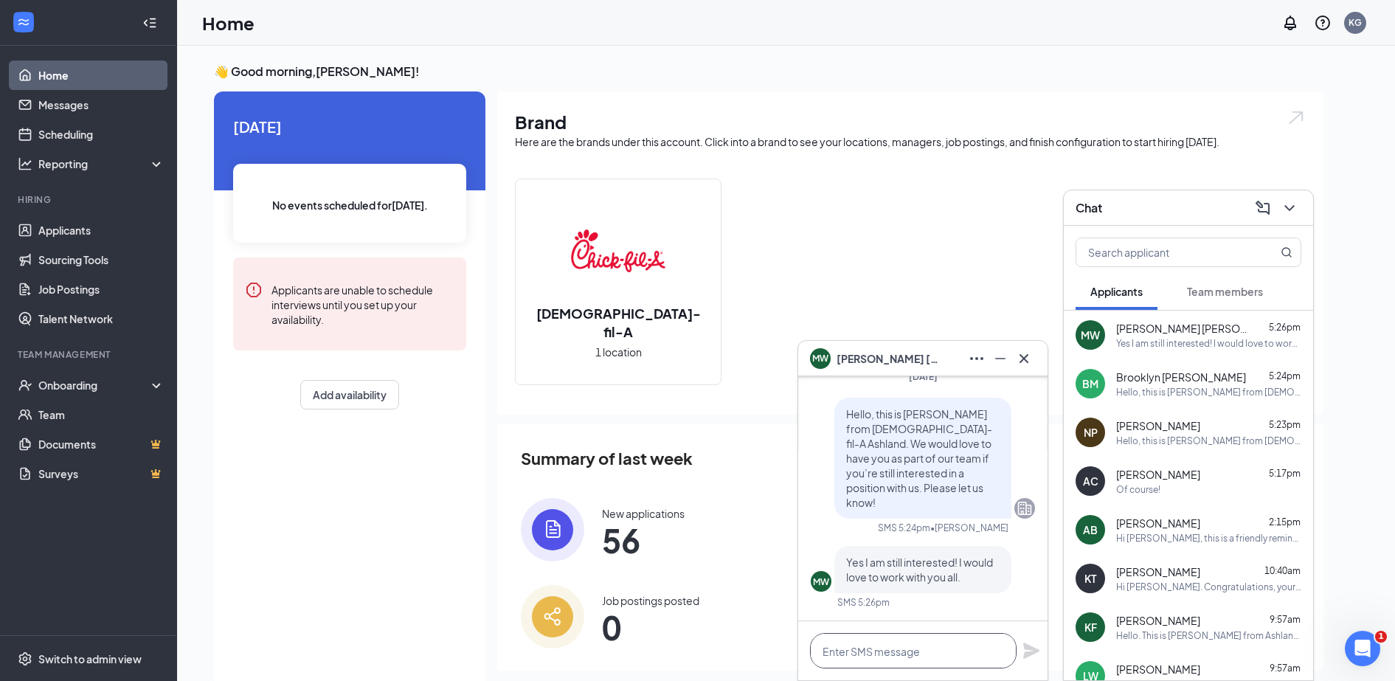
click at [949, 657] on textarea at bounding box center [913, 650] width 207 height 35
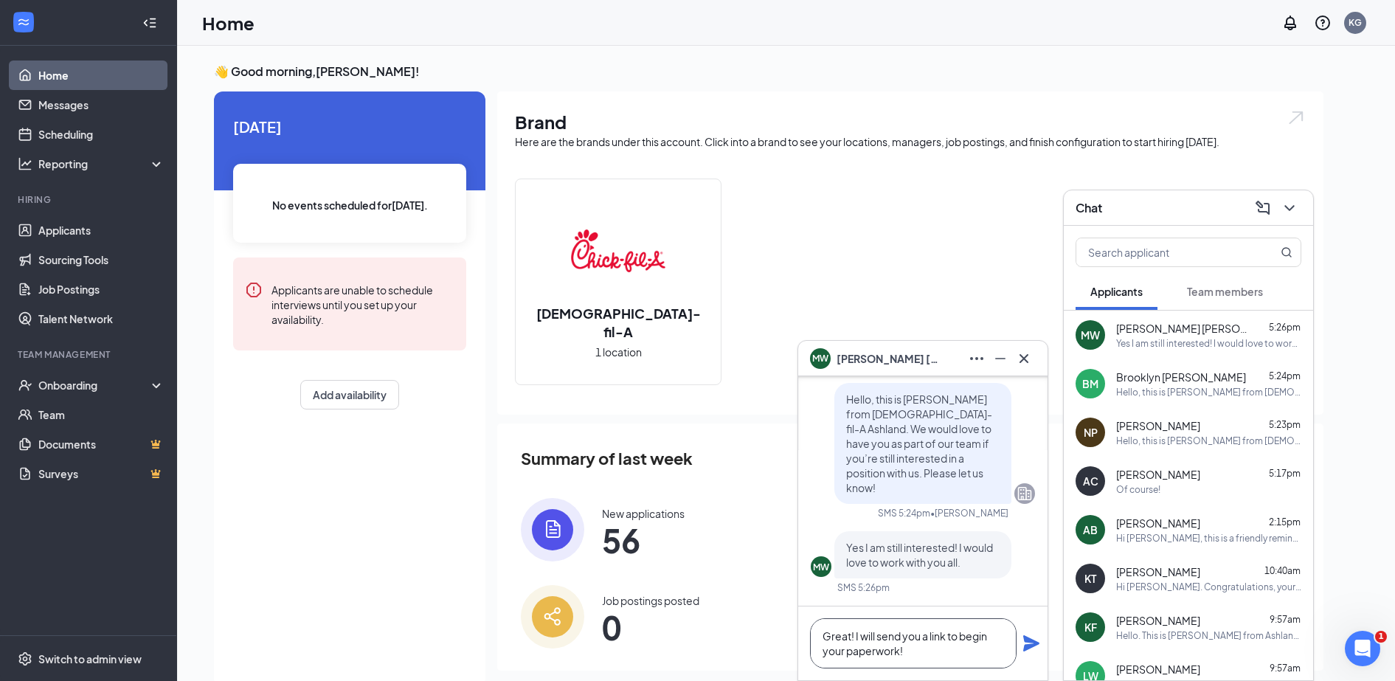
type textarea "Great! I will send you a link to begin your paperwork!"
click at [1036, 644] on icon "Plane" at bounding box center [1031, 643] width 16 height 16
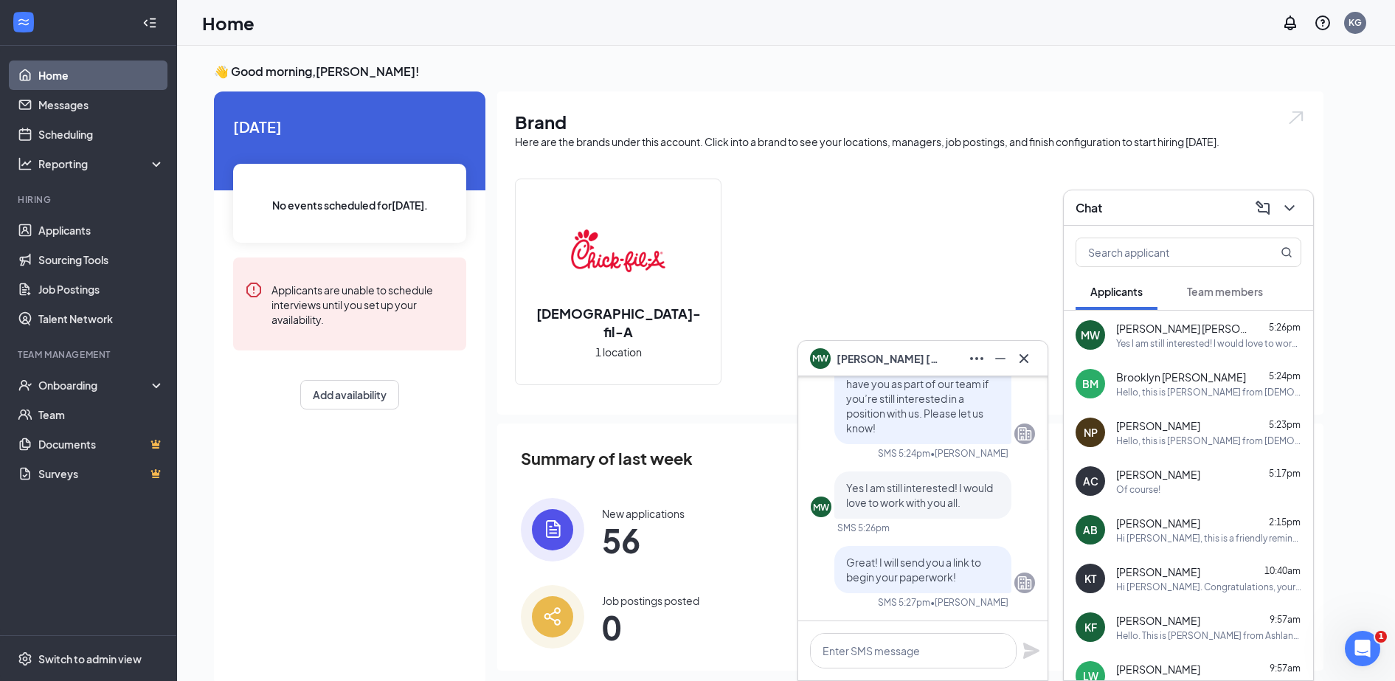
scroll to position [0, 0]
click at [1020, 359] on icon "Cross" at bounding box center [1024, 359] width 18 height 18
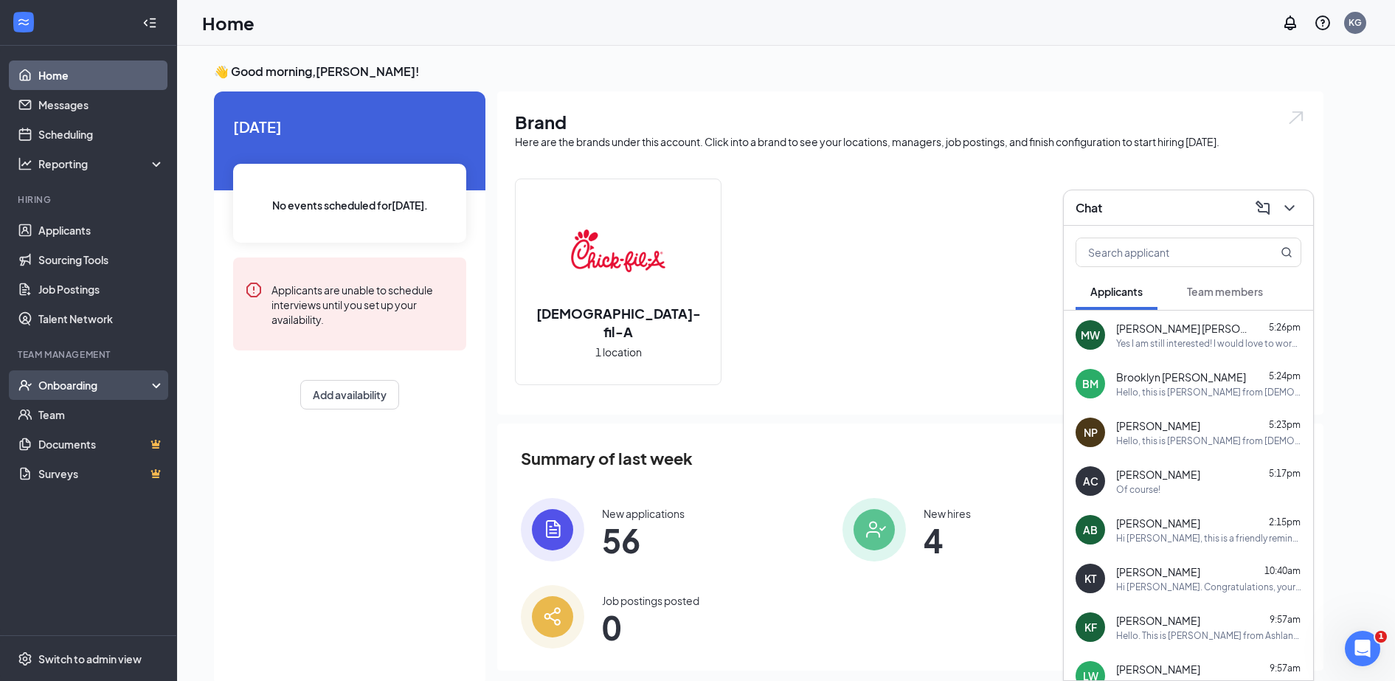
click at [128, 386] on div "Onboarding" at bounding box center [95, 385] width 114 height 15
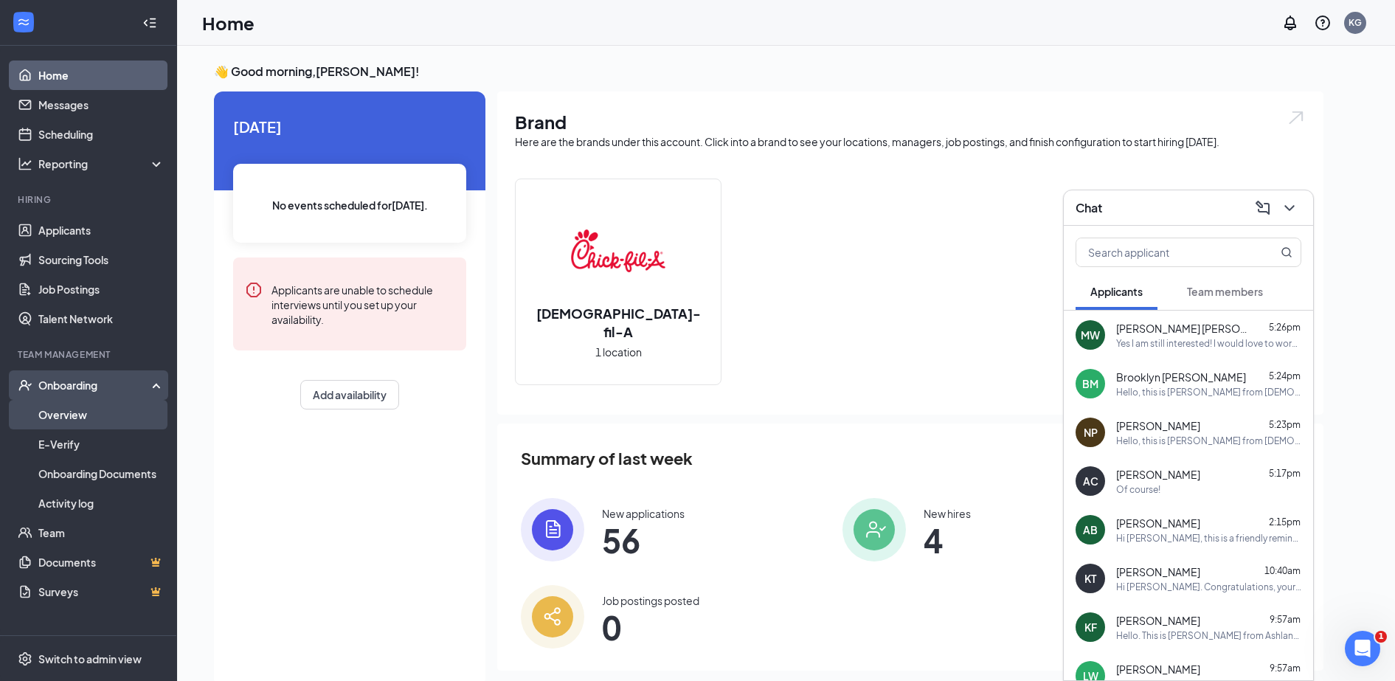
click at [119, 424] on link "Overview" at bounding box center [101, 415] width 126 height 30
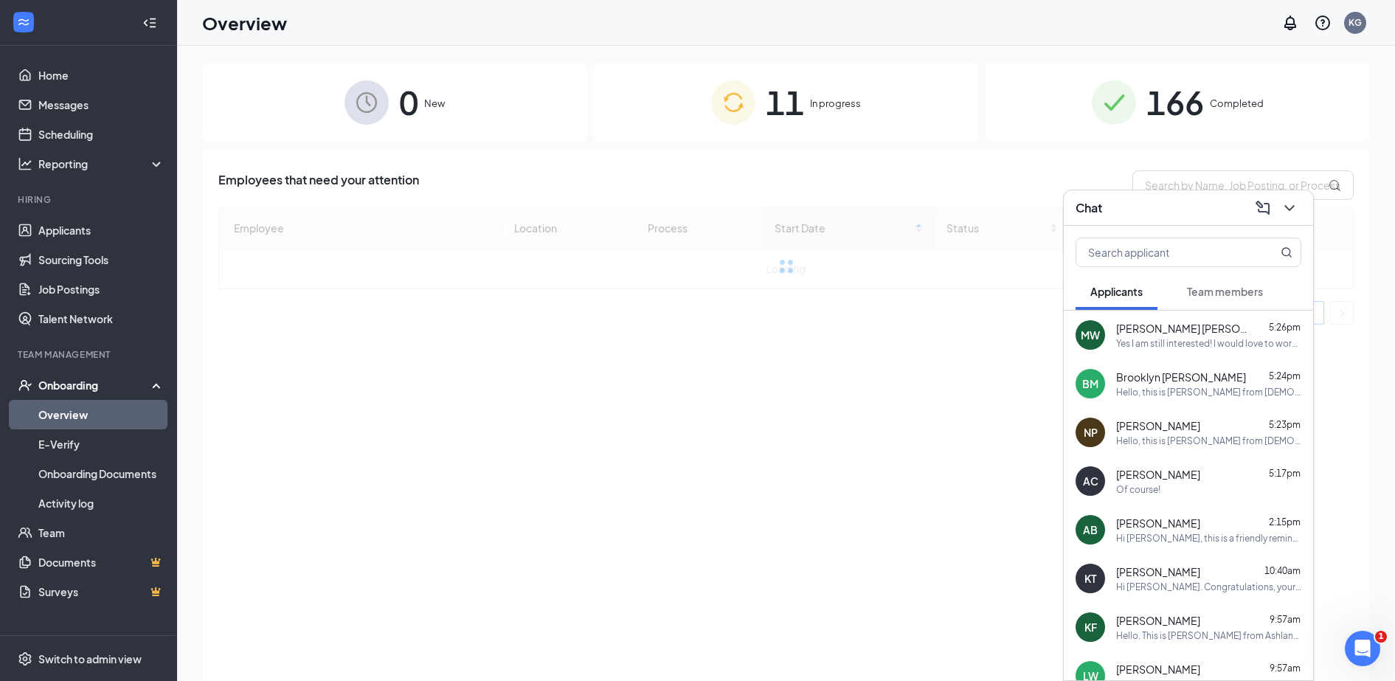
click at [1292, 213] on icon "ChevronDown" at bounding box center [1290, 208] width 18 height 18
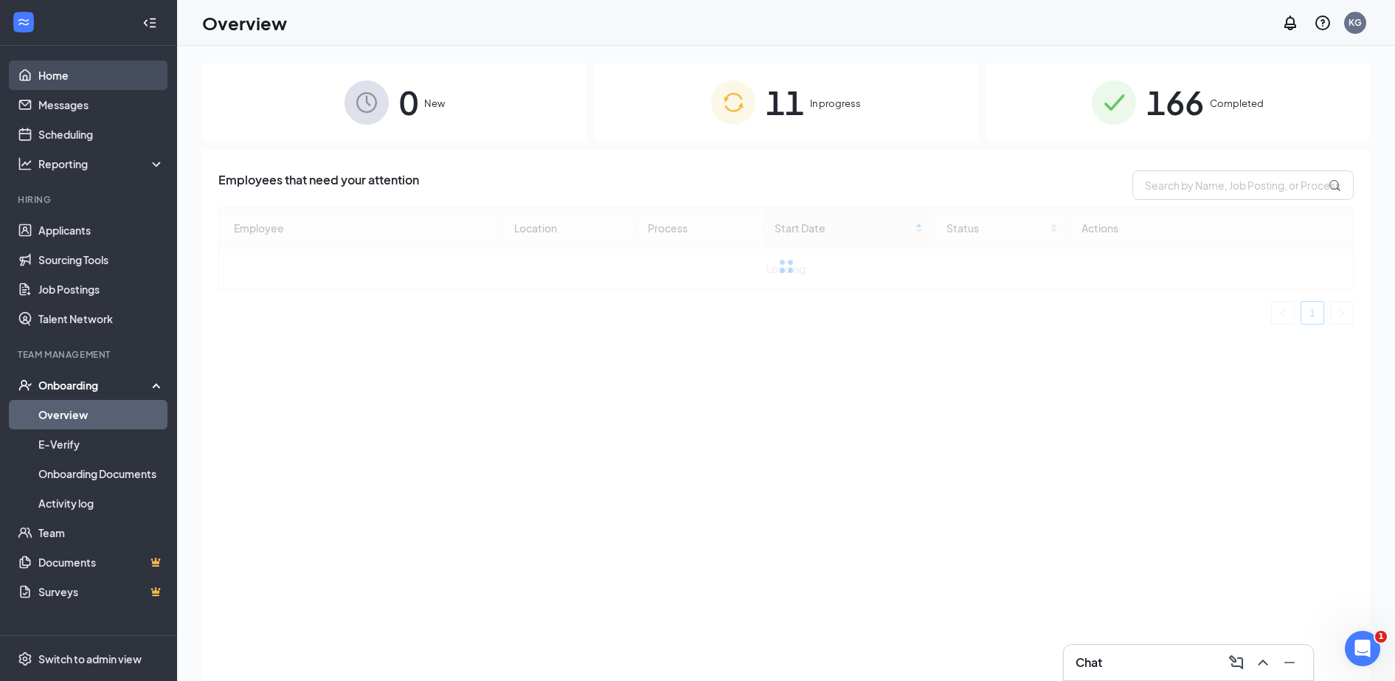
click at [123, 75] on link "Home" at bounding box center [101, 75] width 126 height 30
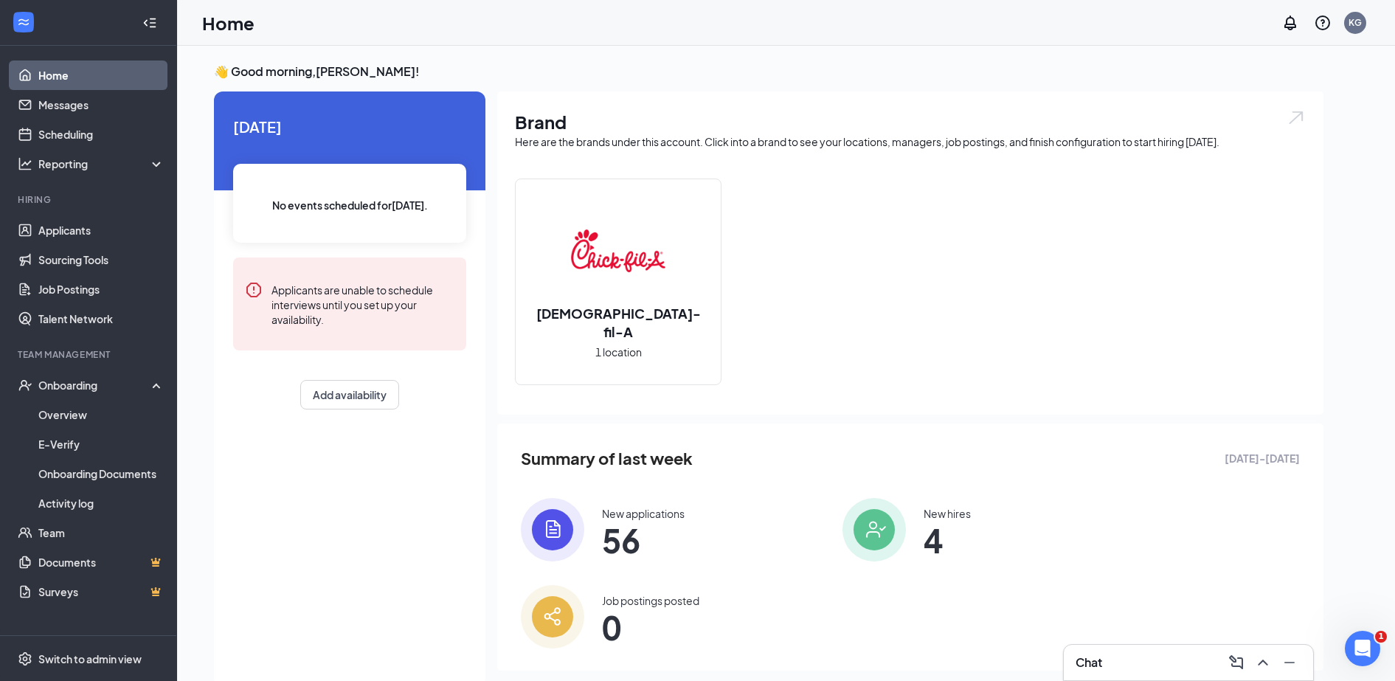
click at [608, 549] on span "56" at bounding box center [643, 540] width 83 height 27
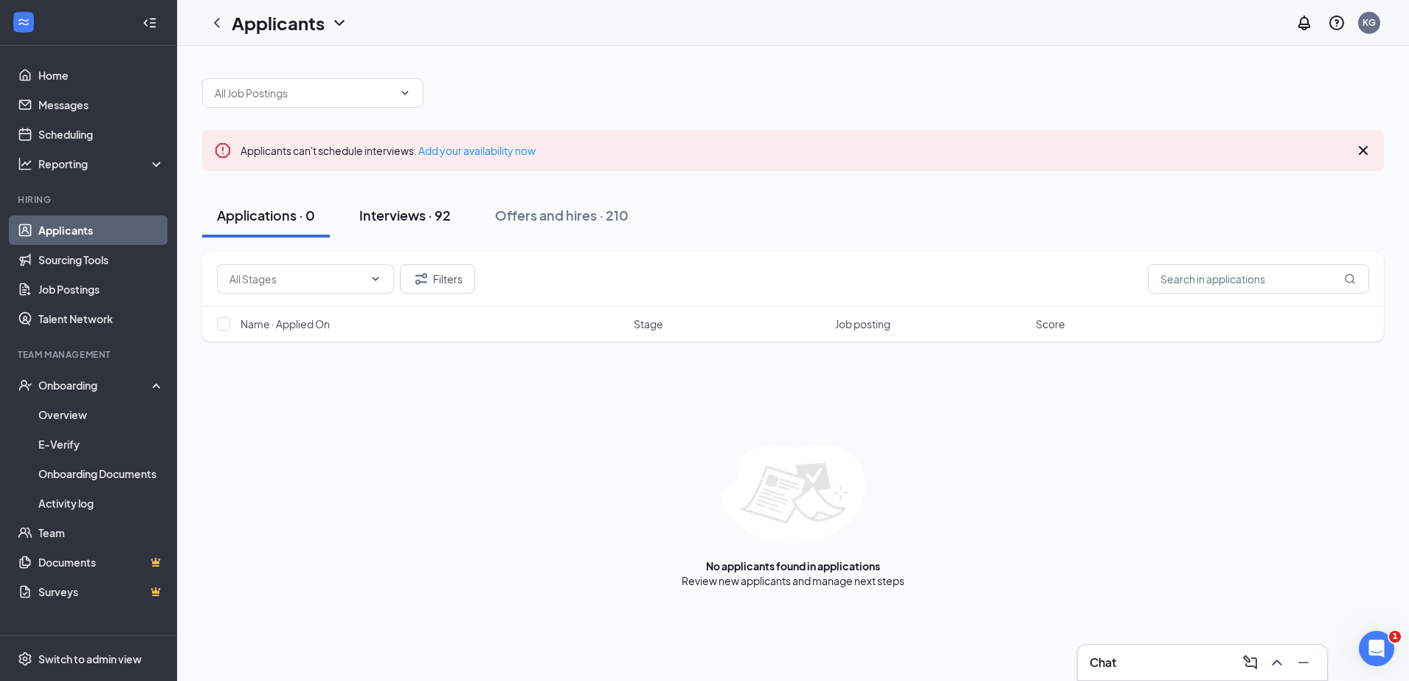
click at [398, 199] on button "Interviews · 92" at bounding box center [404, 215] width 121 height 44
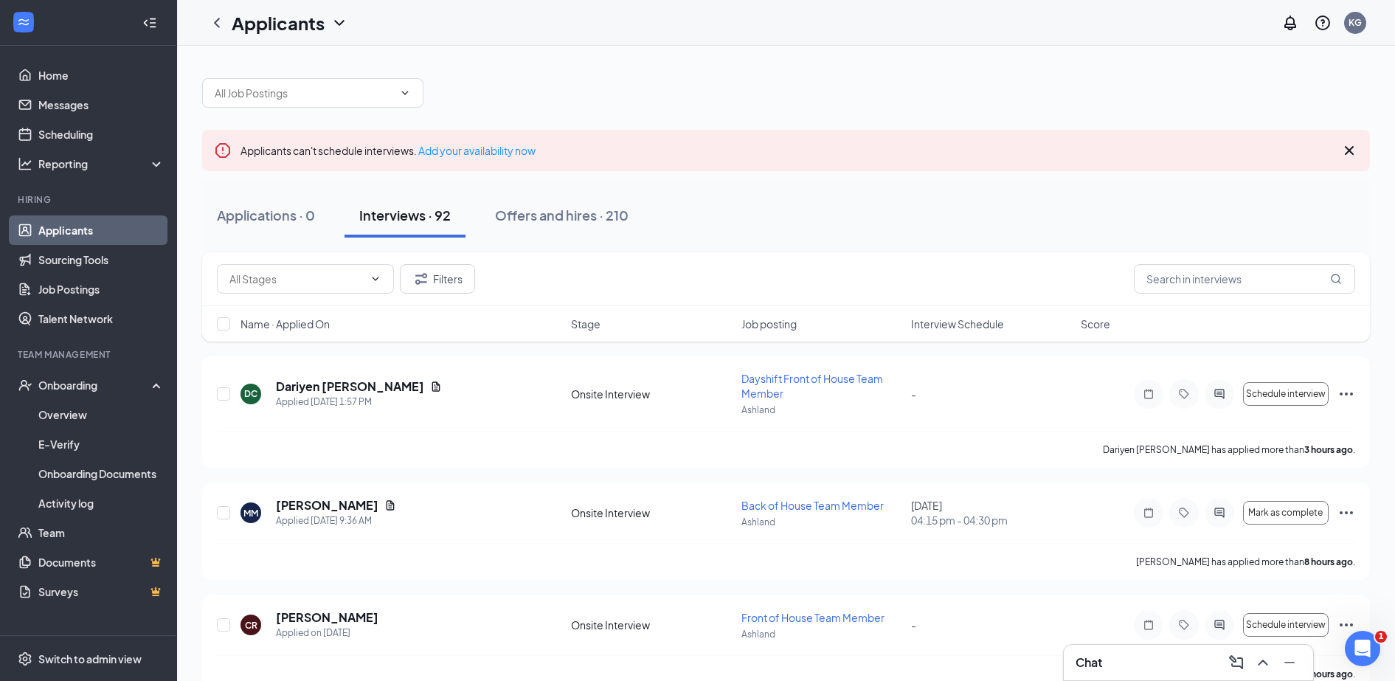
click at [969, 331] on div "Name · Applied On Stage Job posting Interview Schedule Score" at bounding box center [786, 323] width 1168 height 35
click at [995, 318] on span "Interview Schedule" at bounding box center [957, 323] width 93 height 15
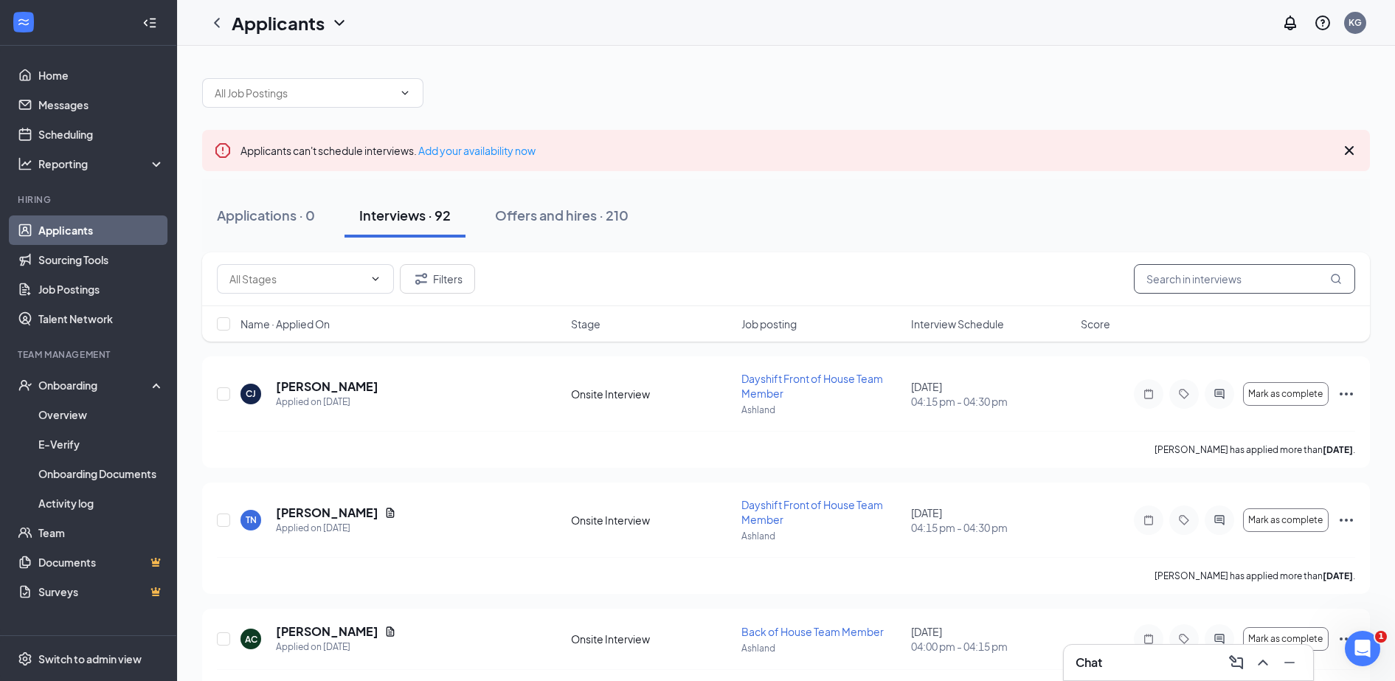
click at [1195, 280] on input "text" at bounding box center [1244, 279] width 221 height 30
type input "woods"
